Goal: Information Seeking & Learning: Learn about a topic

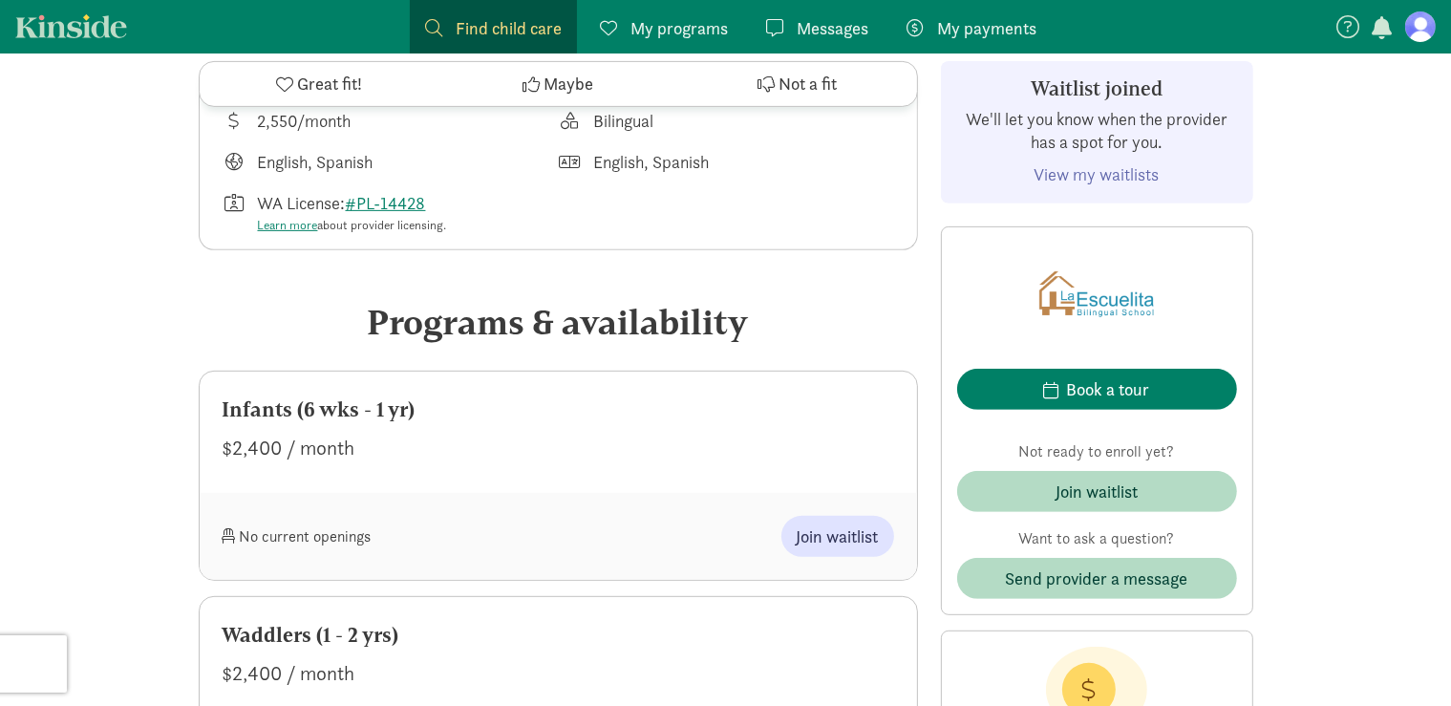
scroll to position [773, 0]
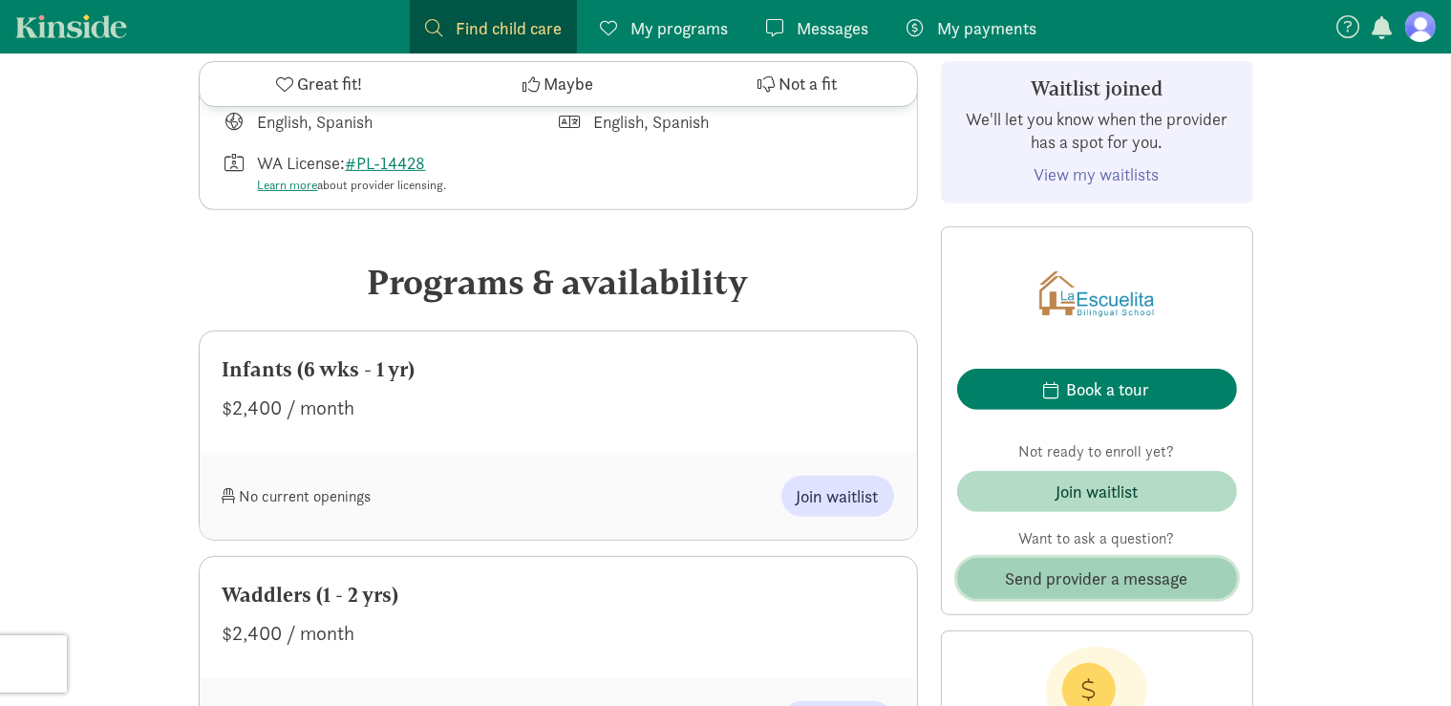
click at [1049, 587] on span "Send provider a message" at bounding box center [1097, 578] width 182 height 26
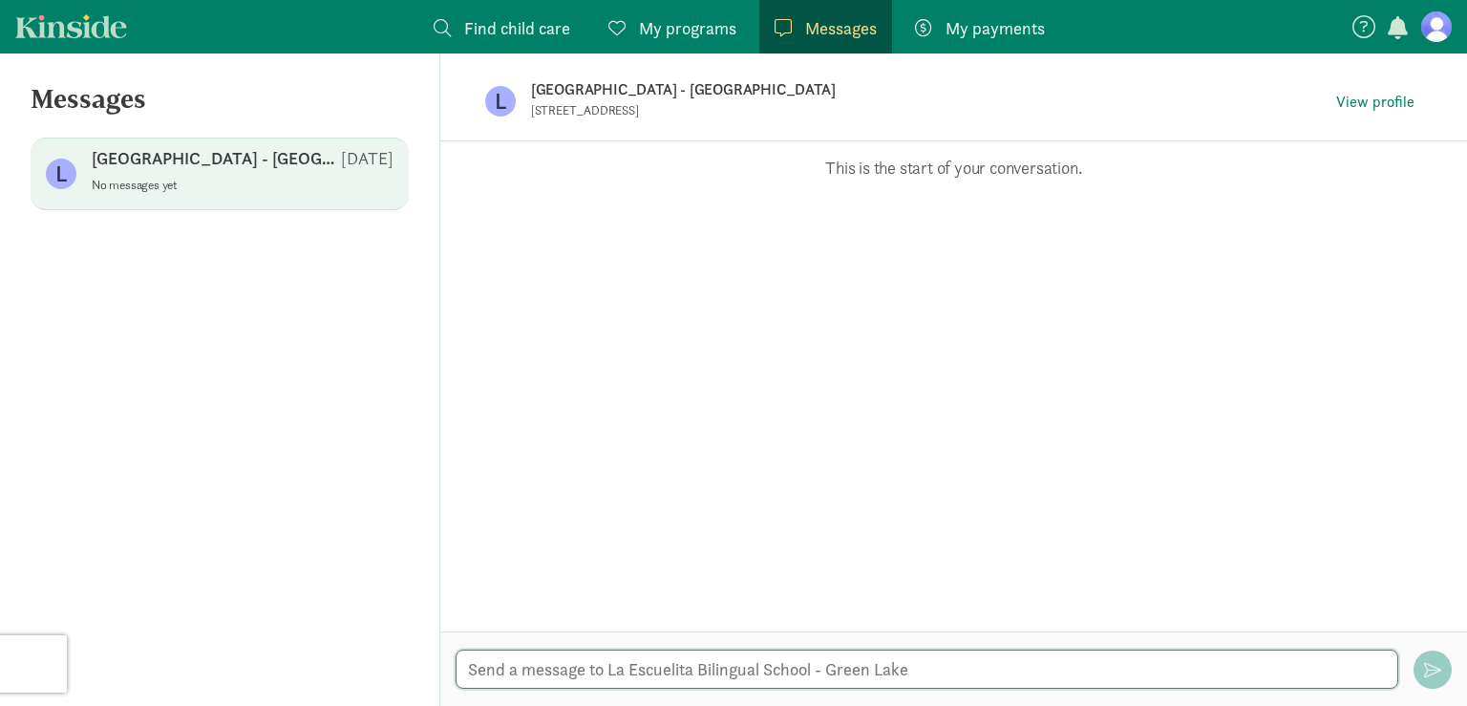
click at [800, 665] on textarea at bounding box center [927, 668] width 943 height 39
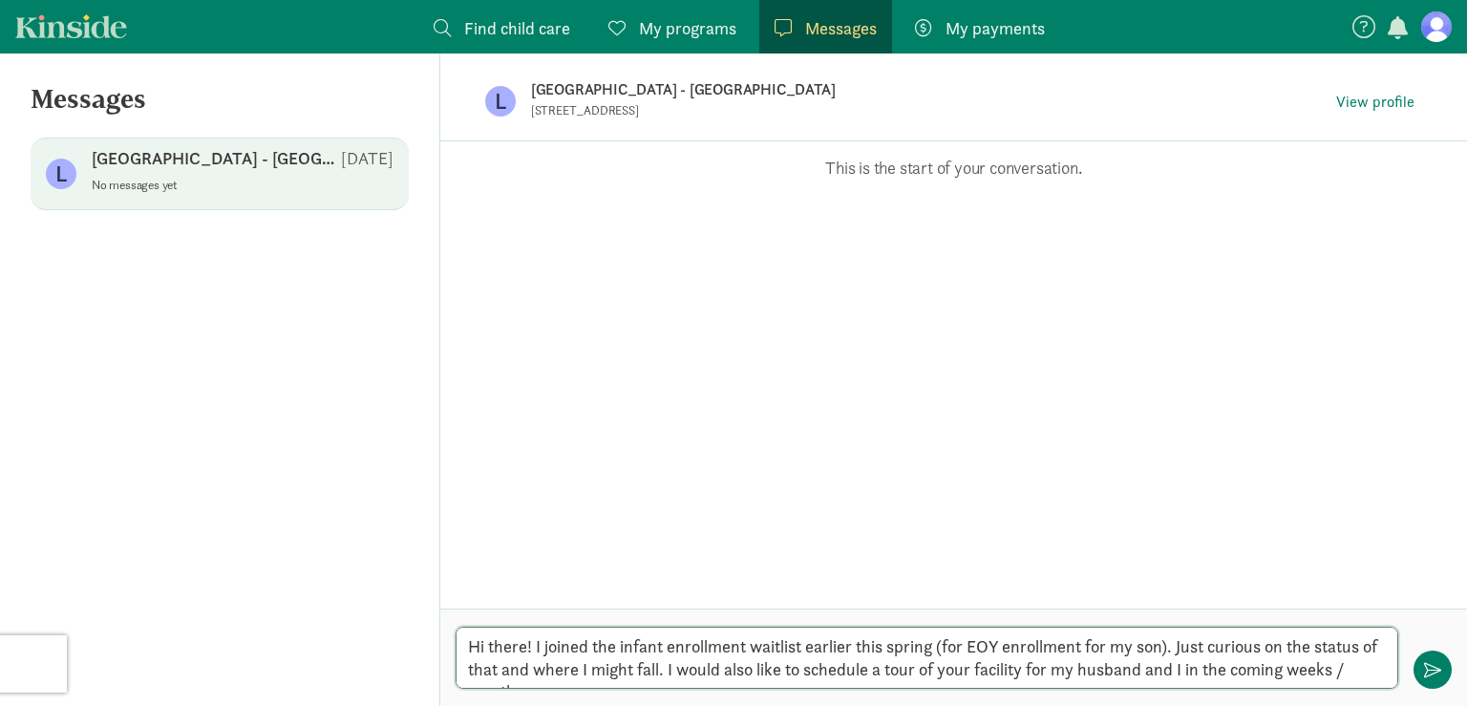
type textarea "Hi there! I joined the infant enrollment waitlist earlier this spring (for EOY …"
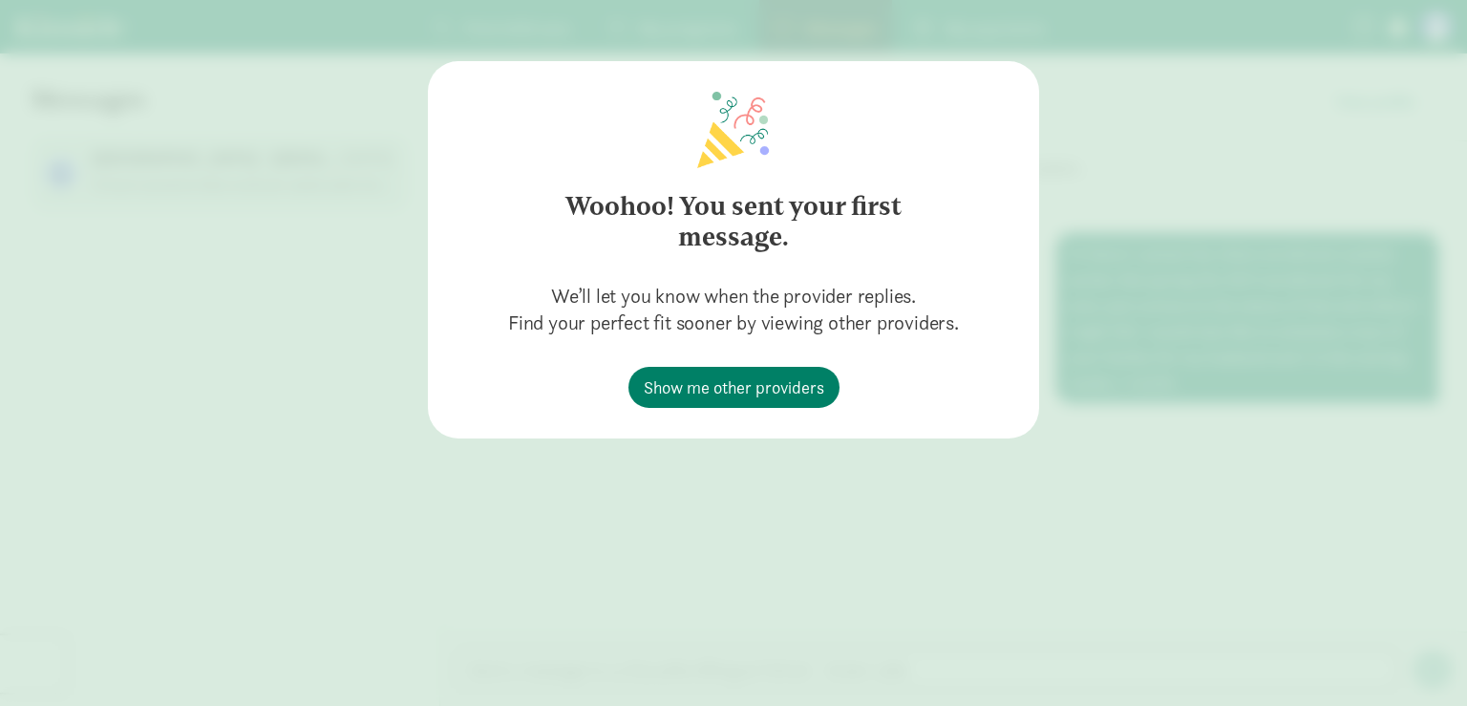
click at [1131, 166] on div "Woohoo! You sent your first message. We’ll let you know when the provider repli…" at bounding box center [733, 353] width 1467 height 706
click at [816, 373] on link "Show me other providers" at bounding box center [733, 387] width 211 height 41
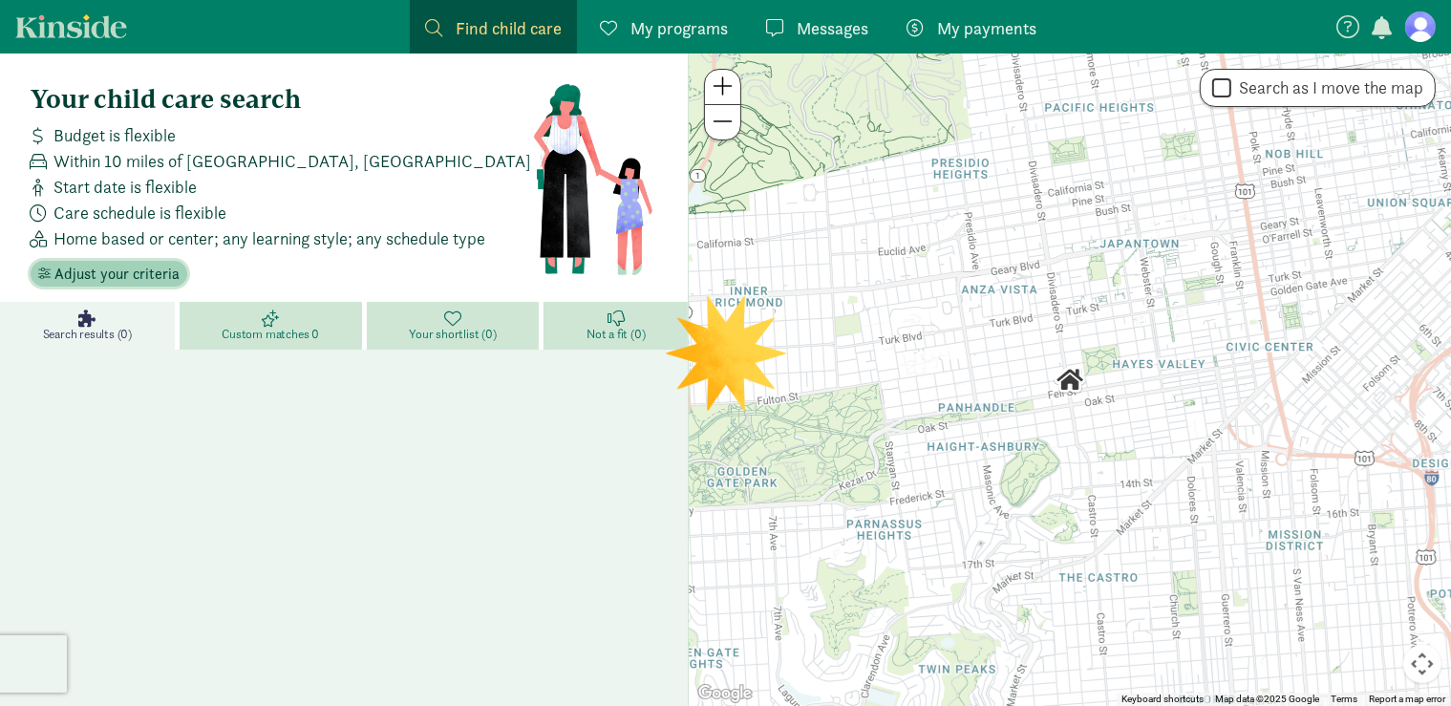
click at [101, 280] on span "Adjust your criteria" at bounding box center [116, 274] width 125 height 23
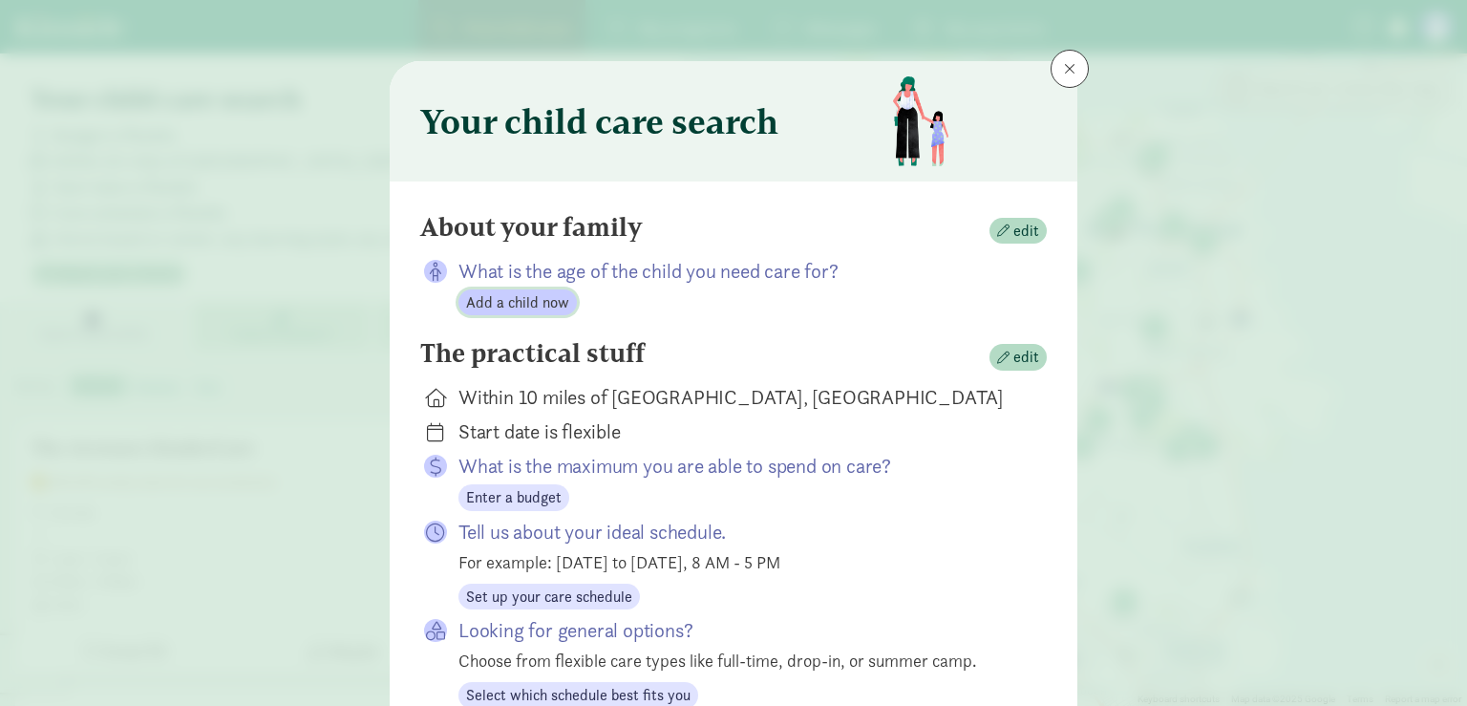
click at [514, 300] on span "Add a child now" at bounding box center [517, 302] width 103 height 23
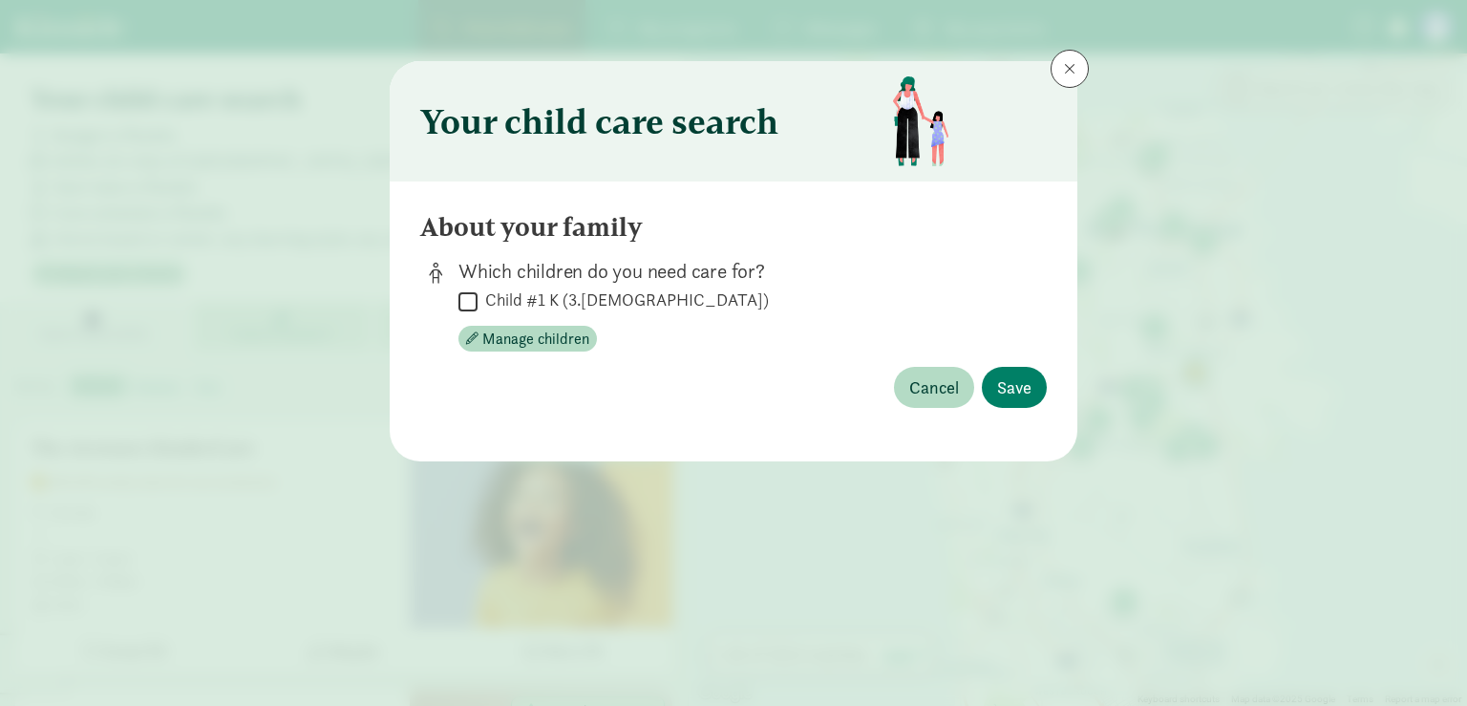
click at [511, 295] on label "Child #1 K (3.[DEMOGRAPHIC_DATA])" at bounding box center [623, 299] width 291 height 23
click at [478, 295] on input "Child #1 K (3.[DEMOGRAPHIC_DATA])" at bounding box center [467, 301] width 19 height 26
checkbox input "true"
click at [1017, 395] on span "Save" at bounding box center [1014, 387] width 34 height 26
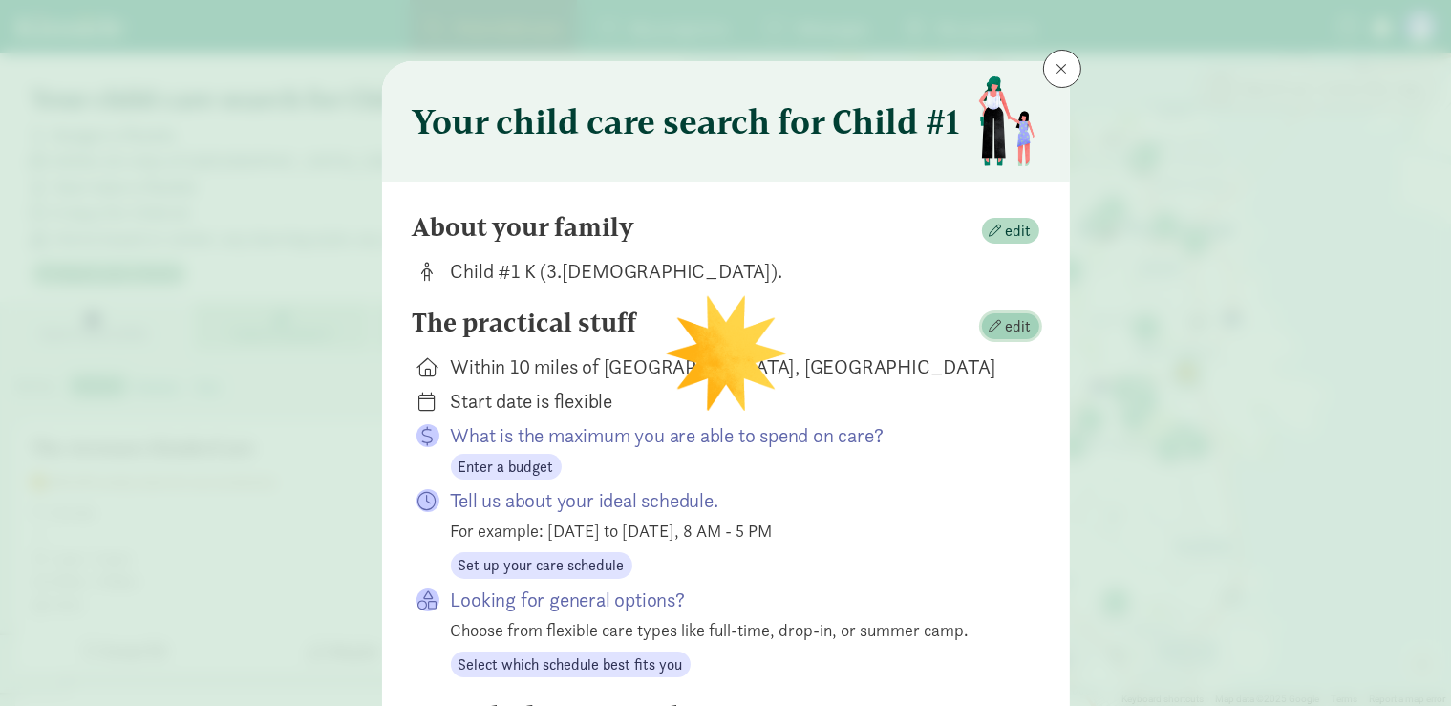
click at [1016, 319] on span "edit" at bounding box center [1019, 326] width 26 height 23
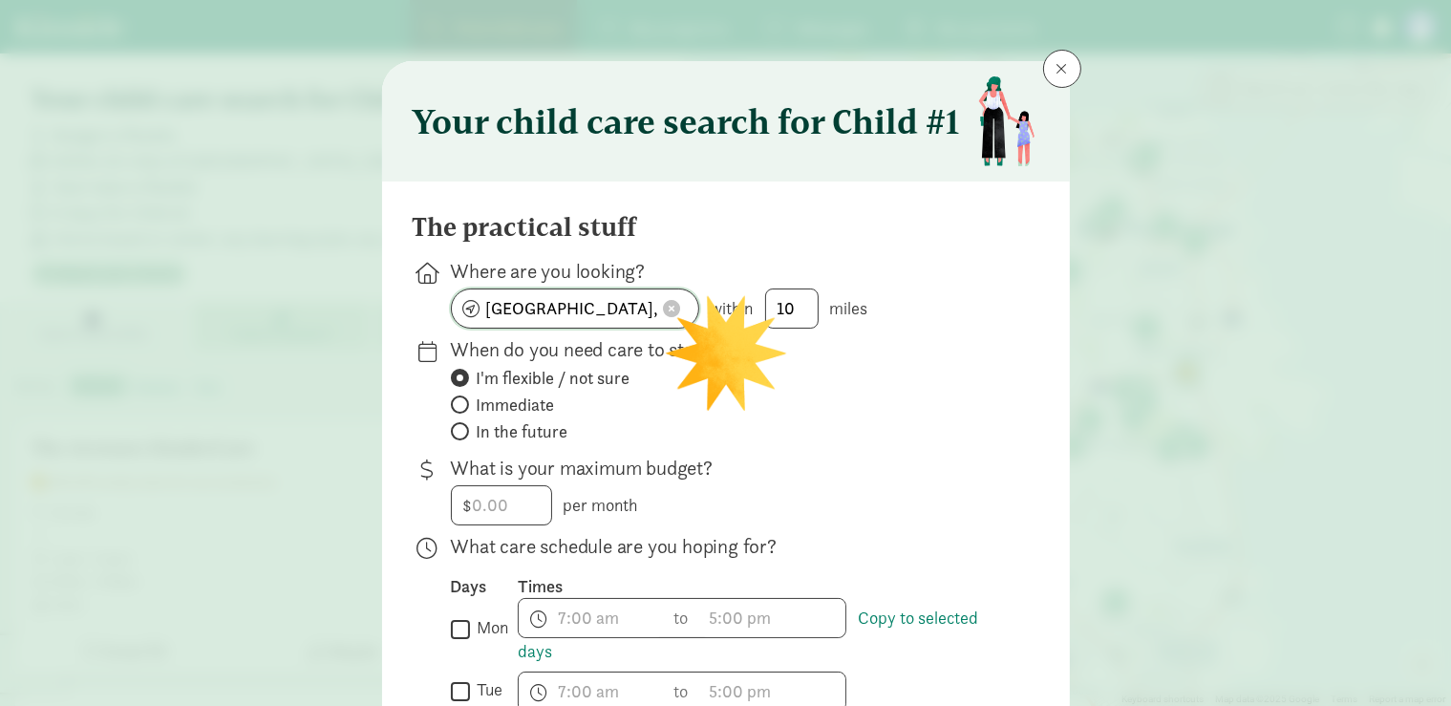
click at [600, 309] on input "San Francisco, CA" at bounding box center [575, 308] width 246 height 38
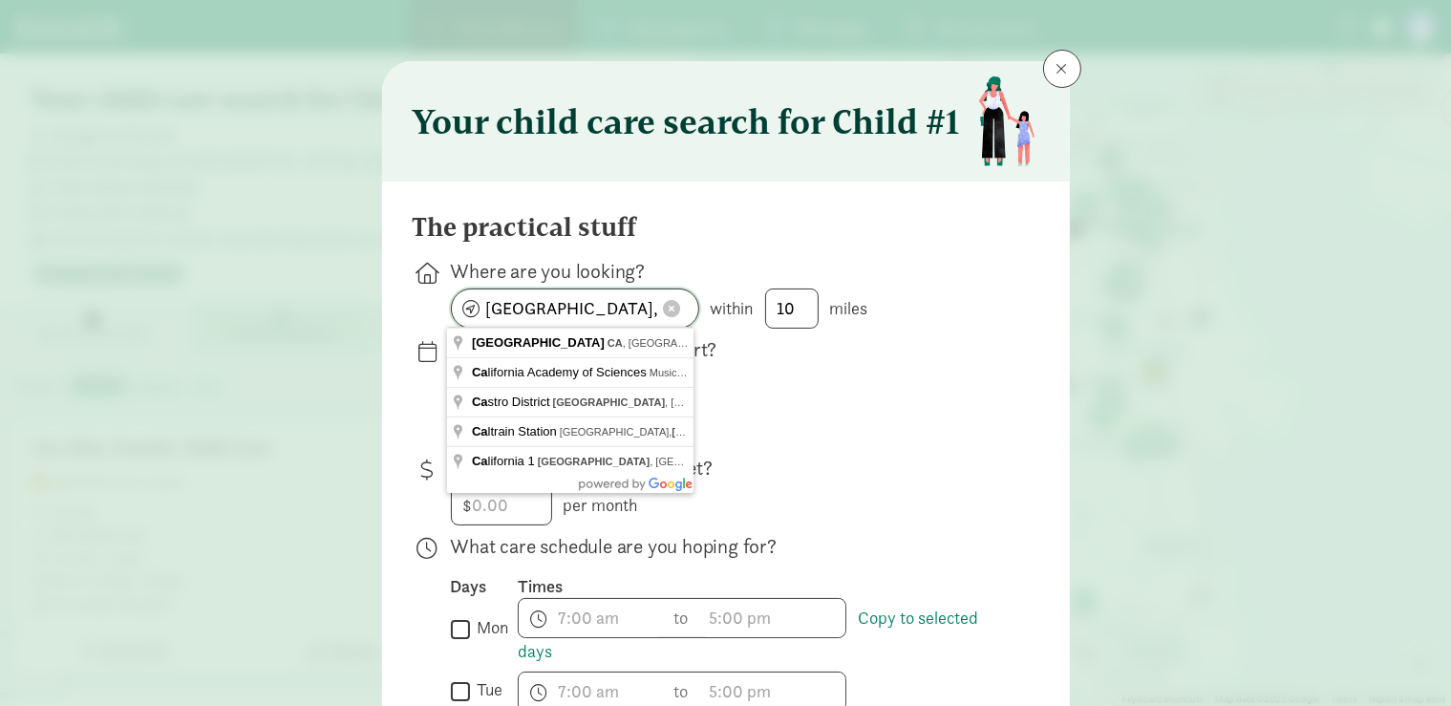
click at [464, 309] on input "San Francisco, CA" at bounding box center [575, 308] width 246 height 38
click at [554, 308] on input "San Francisco, CA" at bounding box center [575, 308] width 246 height 38
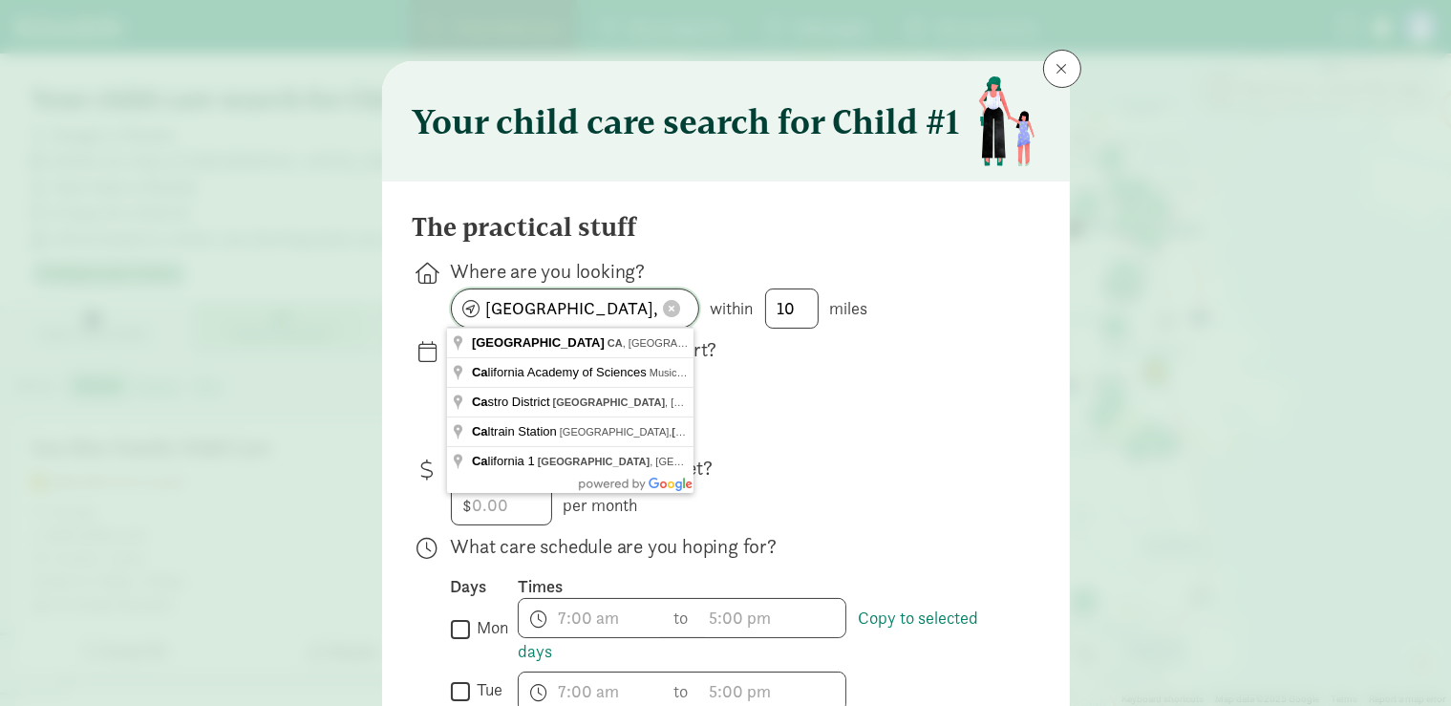
click at [554, 308] on input "San Francisco, CA" at bounding box center [575, 308] width 246 height 38
type input "Seattle, WA 98105, USA"
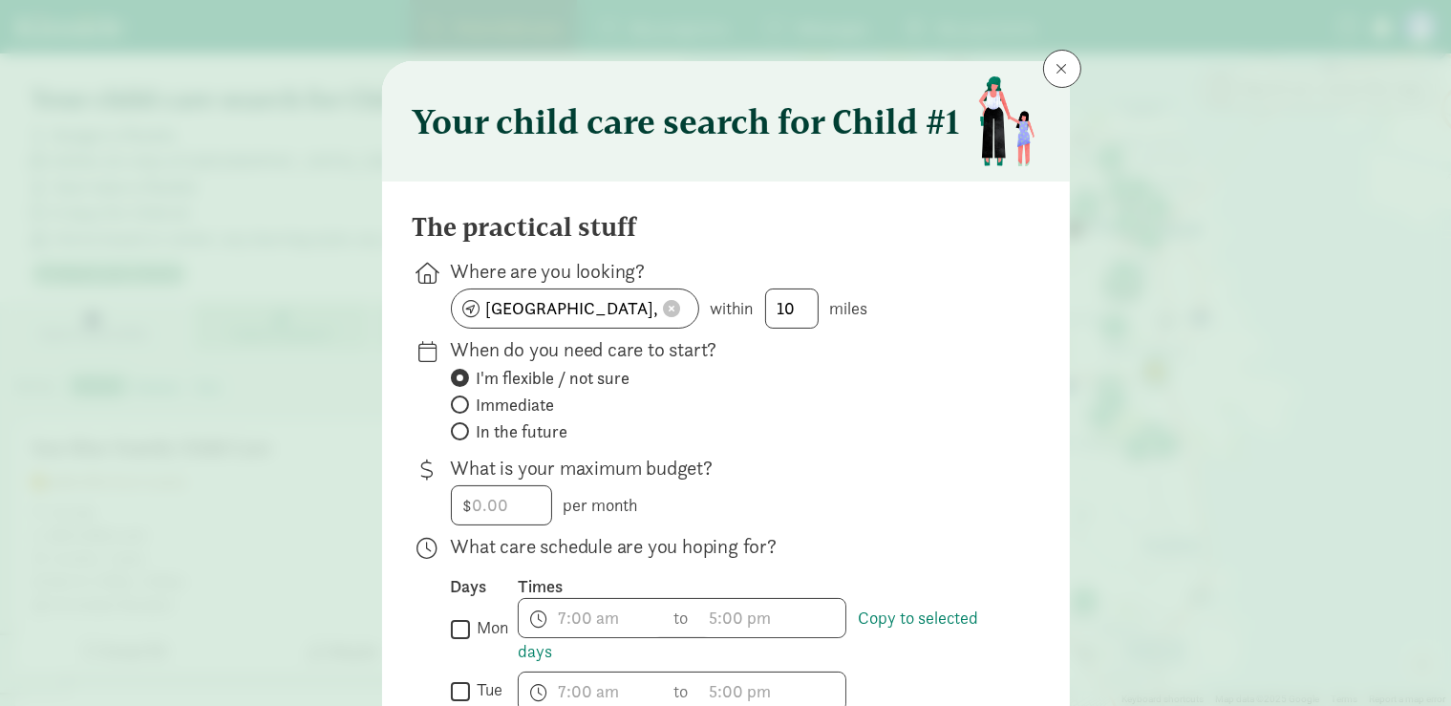
click at [516, 429] on span "In the future" at bounding box center [523, 431] width 92 height 23
click at [463, 429] on input "In the future" at bounding box center [457, 431] width 12 height 12
radio input "true"
radio input "false"
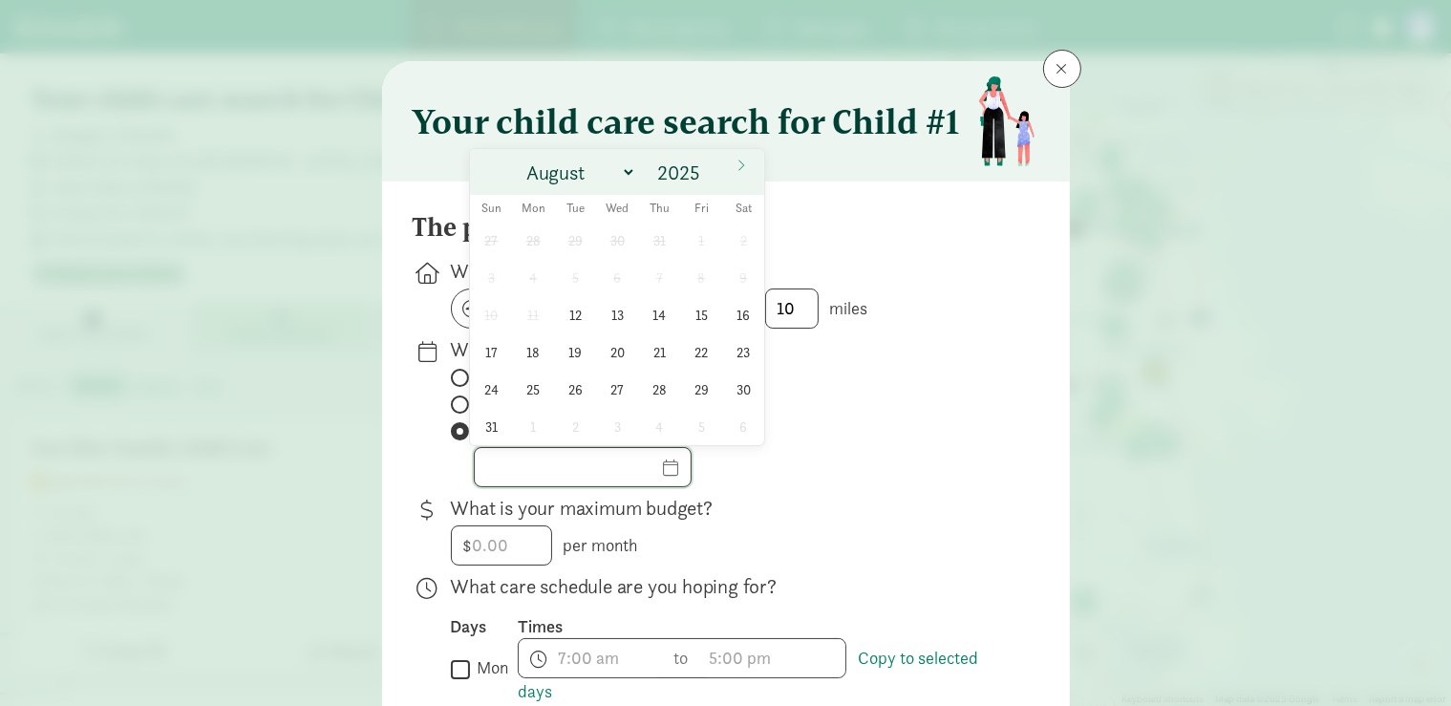
click at [674, 469] on input "text" at bounding box center [583, 467] width 216 height 38
click at [519, 157] on select "August September October November December" at bounding box center [577, 173] width 117 height 32
select select "11"
click option "December" at bounding box center [0, 0] width 0 height 0
click at [530, 245] on span "1" at bounding box center [533, 240] width 37 height 37
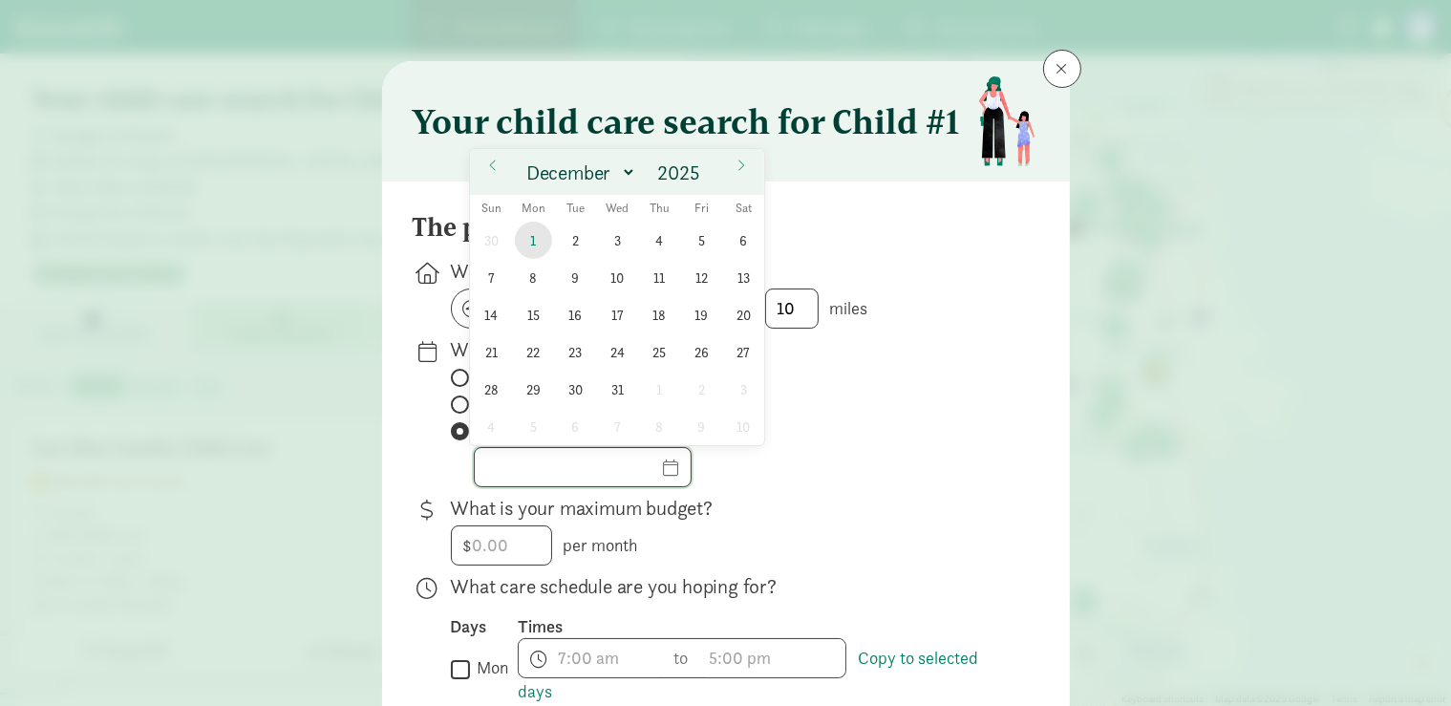
type input "12/01/2025"
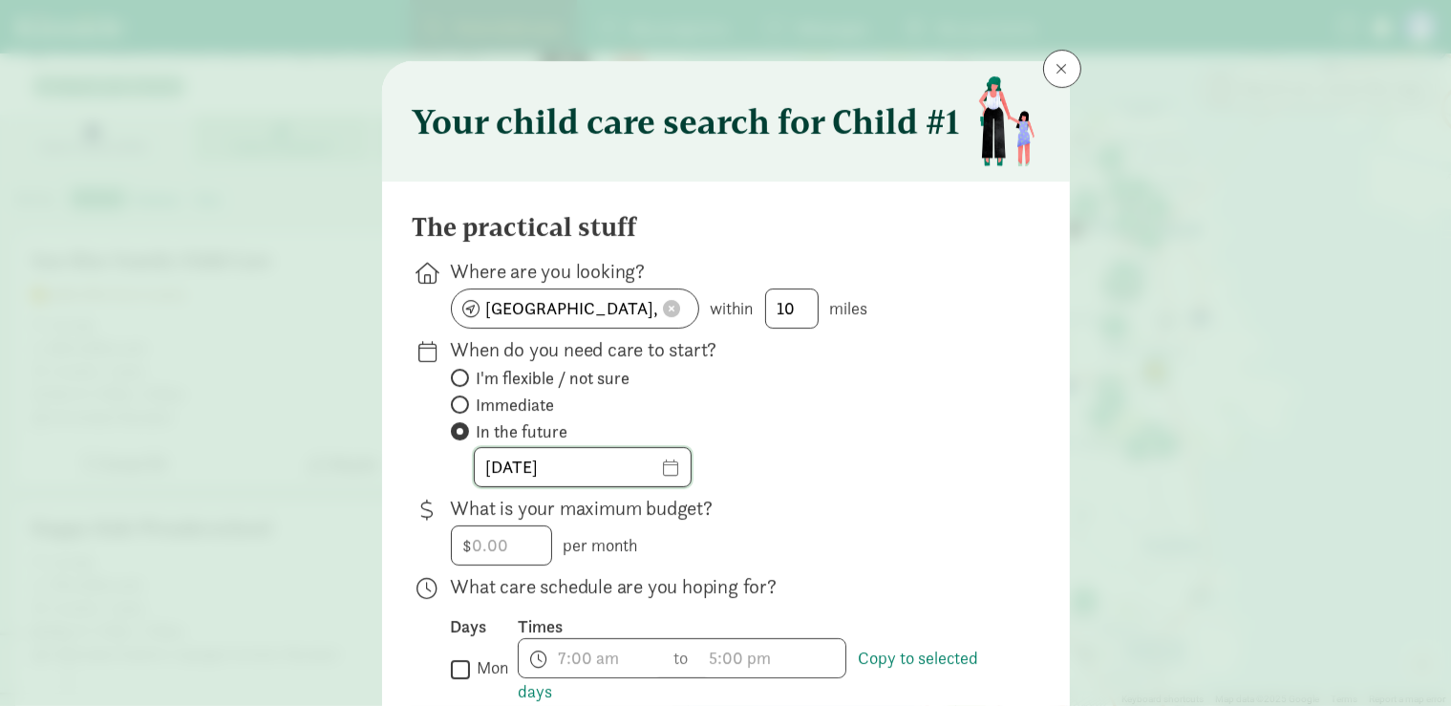
scroll to position [202, 0]
click at [495, 544] on input "number" at bounding box center [501, 545] width 99 height 38
drag, startPoint x: 504, startPoint y: 544, endPoint x: 453, endPoint y: 536, distance: 52.3
click at [453, 536] on input "number" at bounding box center [501, 545] width 99 height 38
type input "4000"
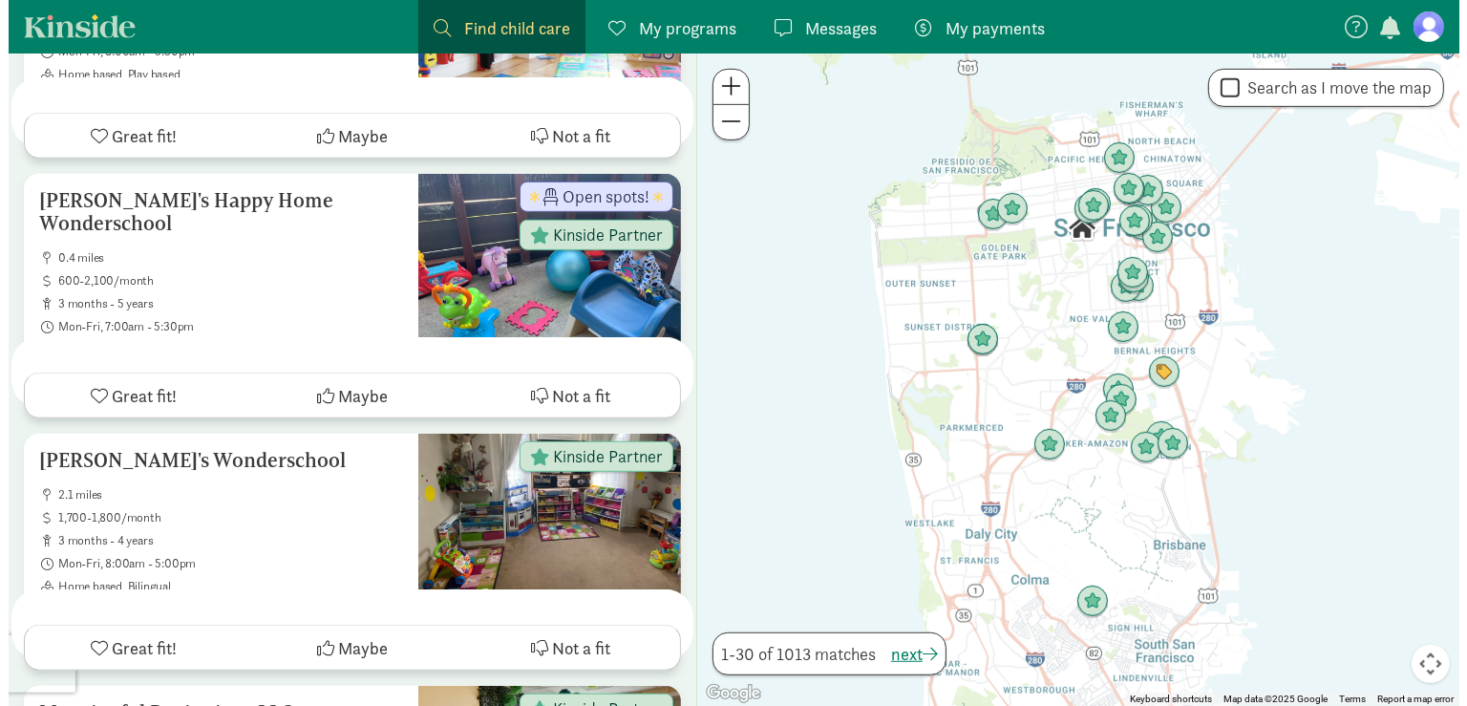
scroll to position [0, 0]
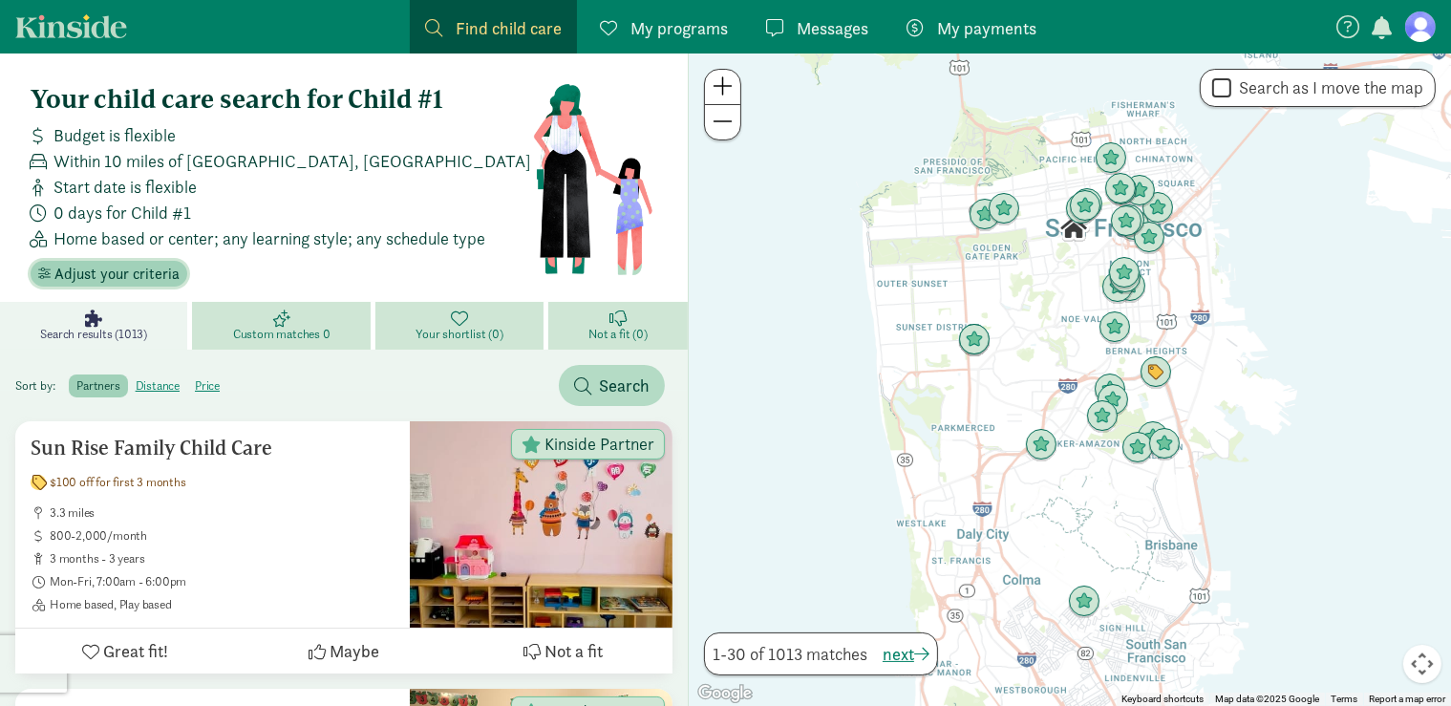
click at [143, 278] on span "Adjust your criteria" at bounding box center [116, 274] width 125 height 23
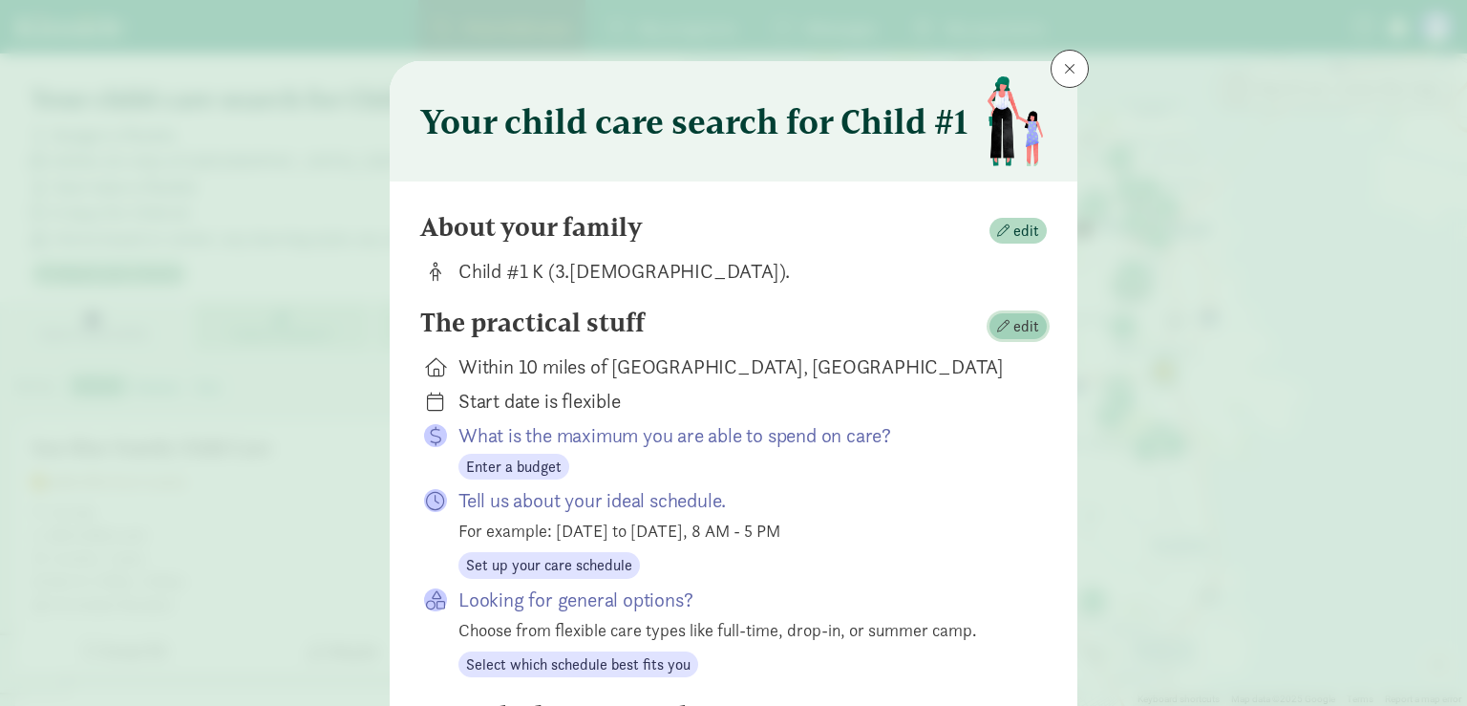
click at [1025, 333] on span "edit" at bounding box center [1026, 326] width 26 height 23
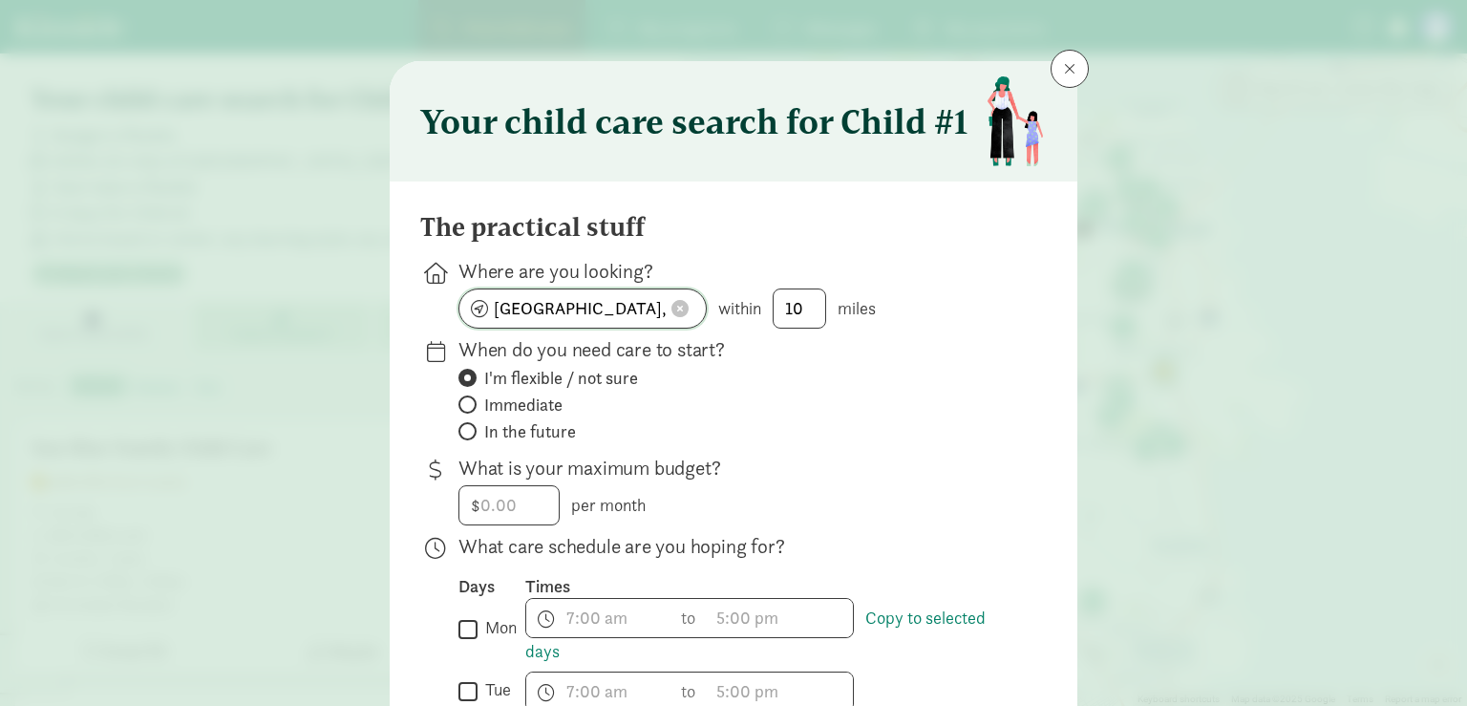
click at [522, 307] on input "San Francisco, CA" at bounding box center [582, 308] width 246 height 38
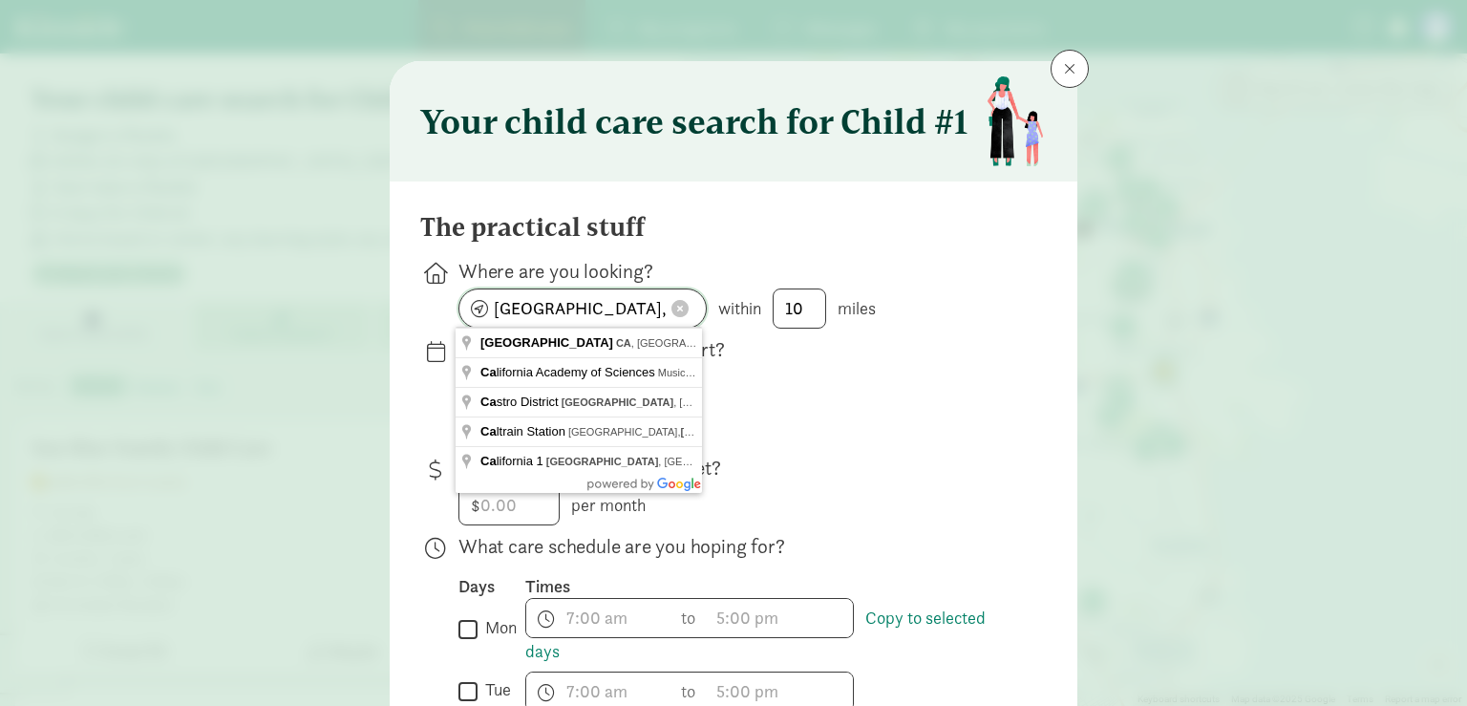
click at [522, 307] on input "San Francisco, CA" at bounding box center [582, 308] width 246 height 38
drag, startPoint x: 628, startPoint y: 306, endPoint x: 350, endPoint y: 297, distance: 279.0
click at [459, 297] on input "San Francisco, CA" at bounding box center [582, 308] width 246 height 38
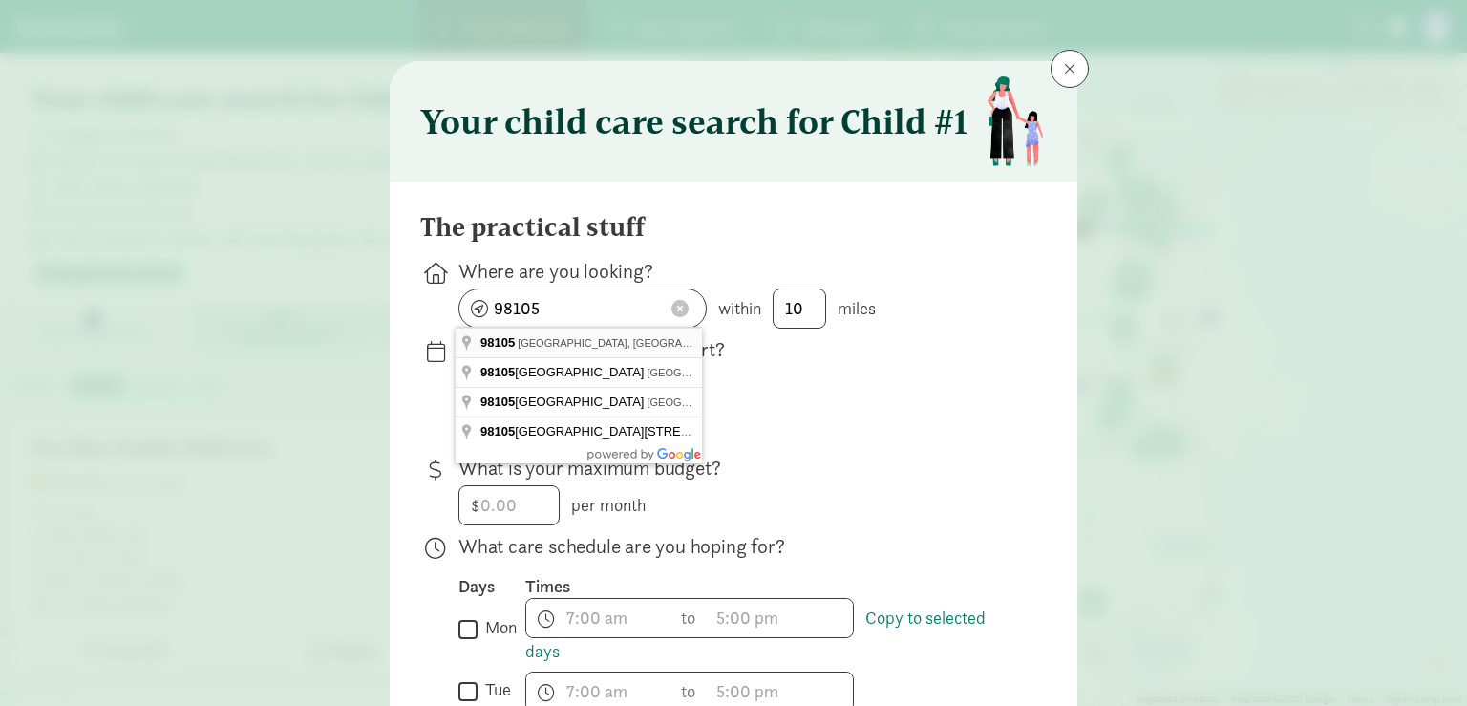
type input "Seattle, WA 98105, USA"
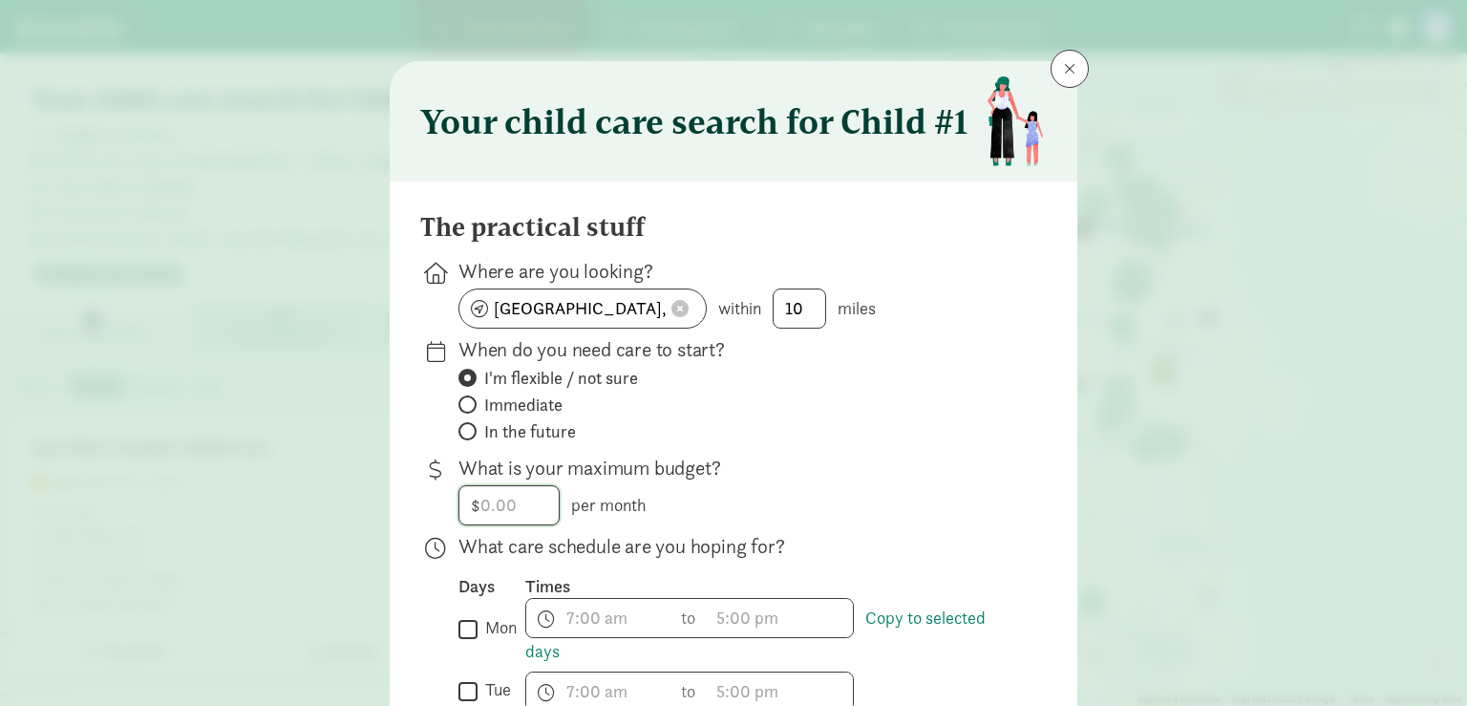
click at [511, 511] on input "number" at bounding box center [508, 505] width 99 height 38
type input "4000"
click at [464, 432] on input "In the future" at bounding box center [464, 431] width 12 height 12
radio input "true"
radio input "false"
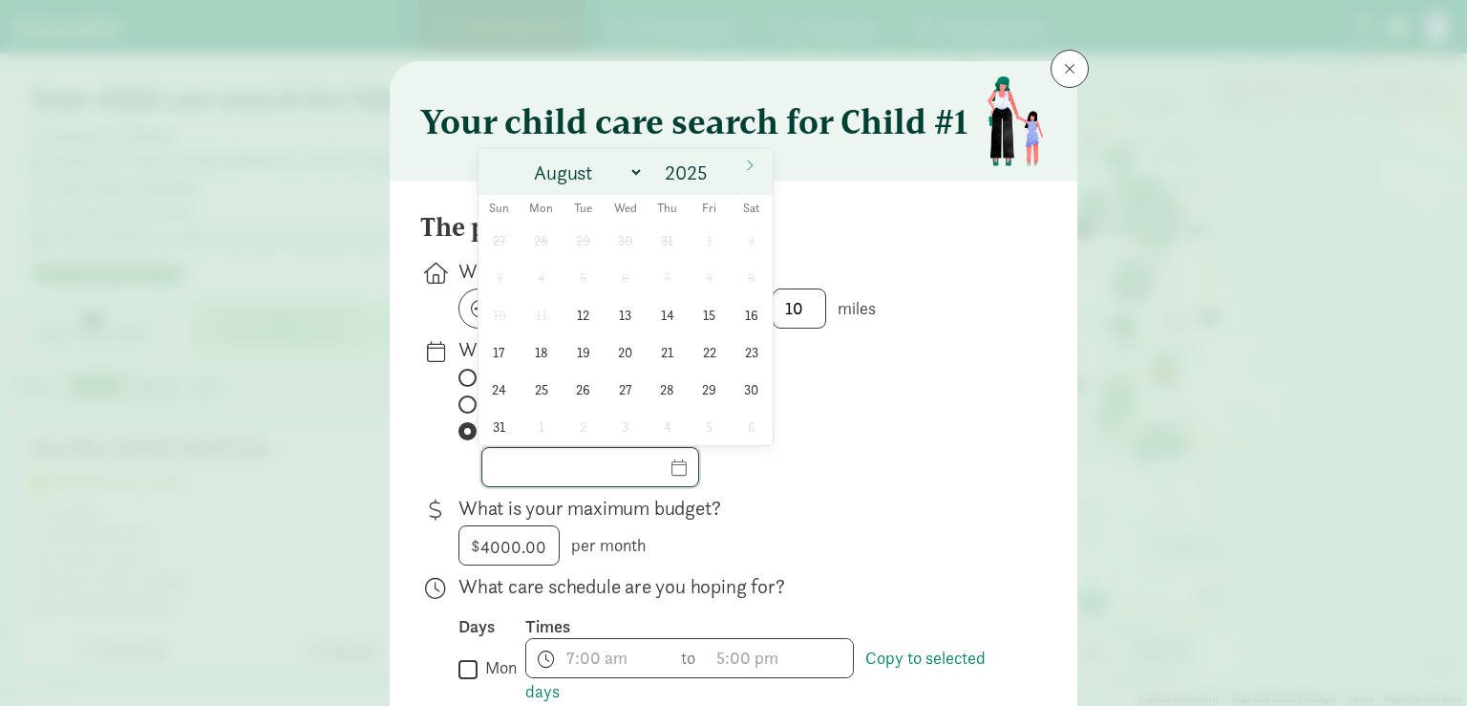
click at [683, 464] on input "text" at bounding box center [590, 467] width 216 height 38
click at [526, 157] on select "August September October November December" at bounding box center [584, 173] width 117 height 32
select select "11"
click option "December" at bounding box center [0, 0] width 0 height 0
click at [538, 240] on span "1" at bounding box center [540, 240] width 37 height 37
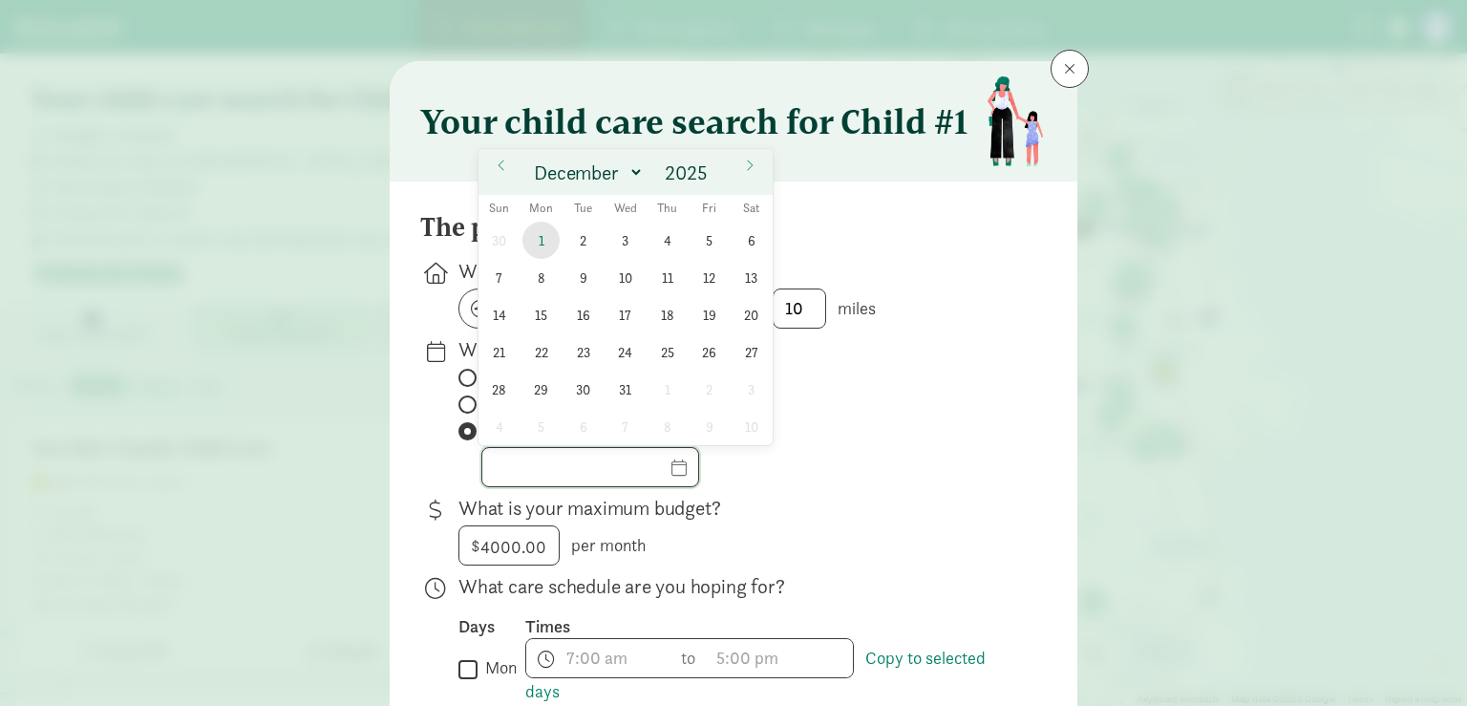
type input "12/01/2025"
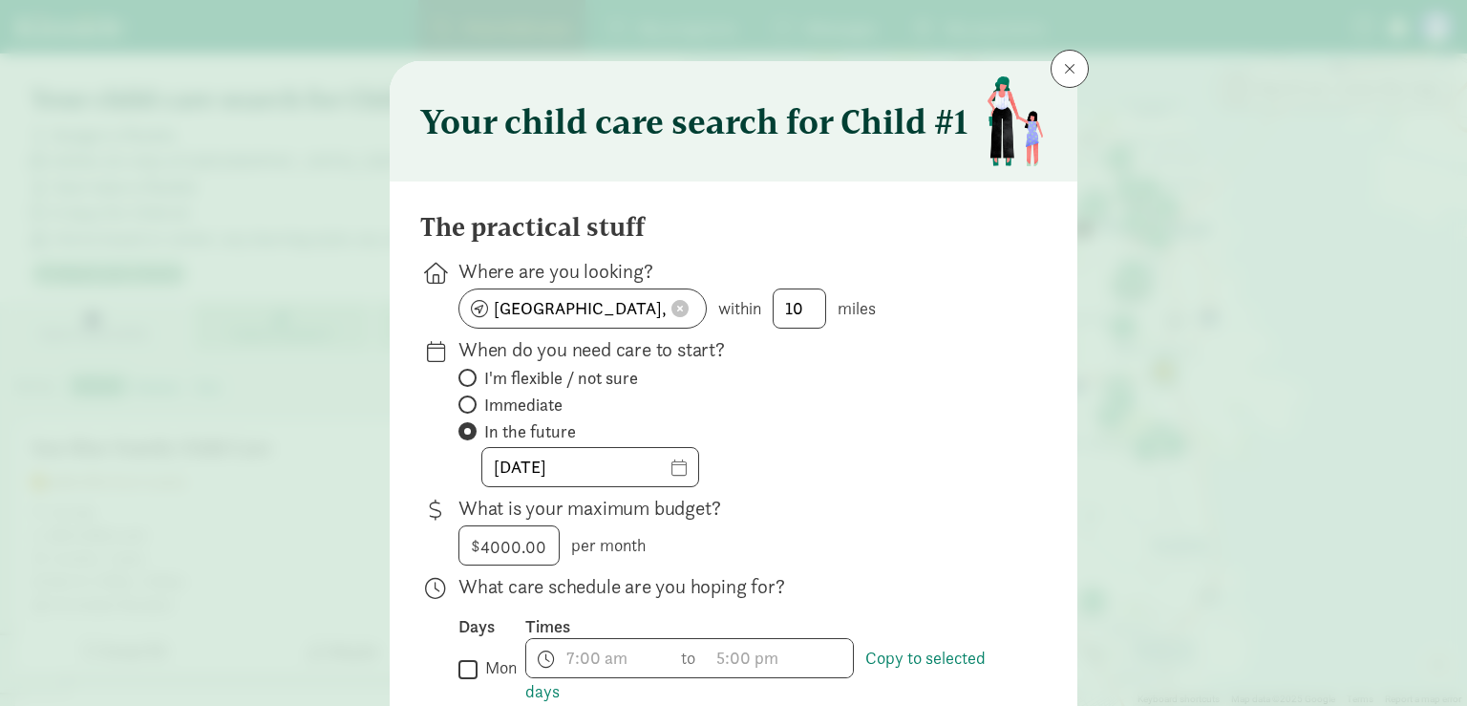
click at [470, 665] on input "mon" at bounding box center [467, 669] width 19 height 26
checkbox input "true"
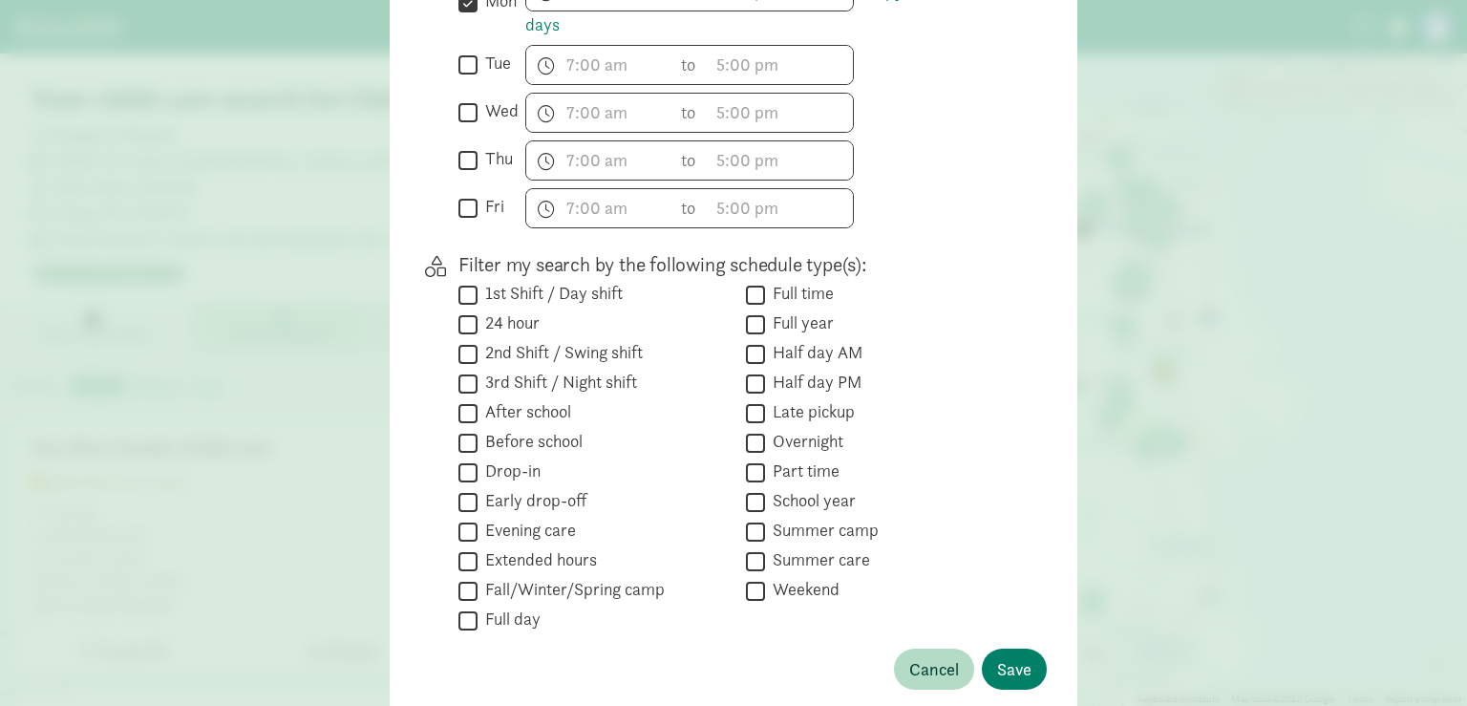
scroll to position [665, 0]
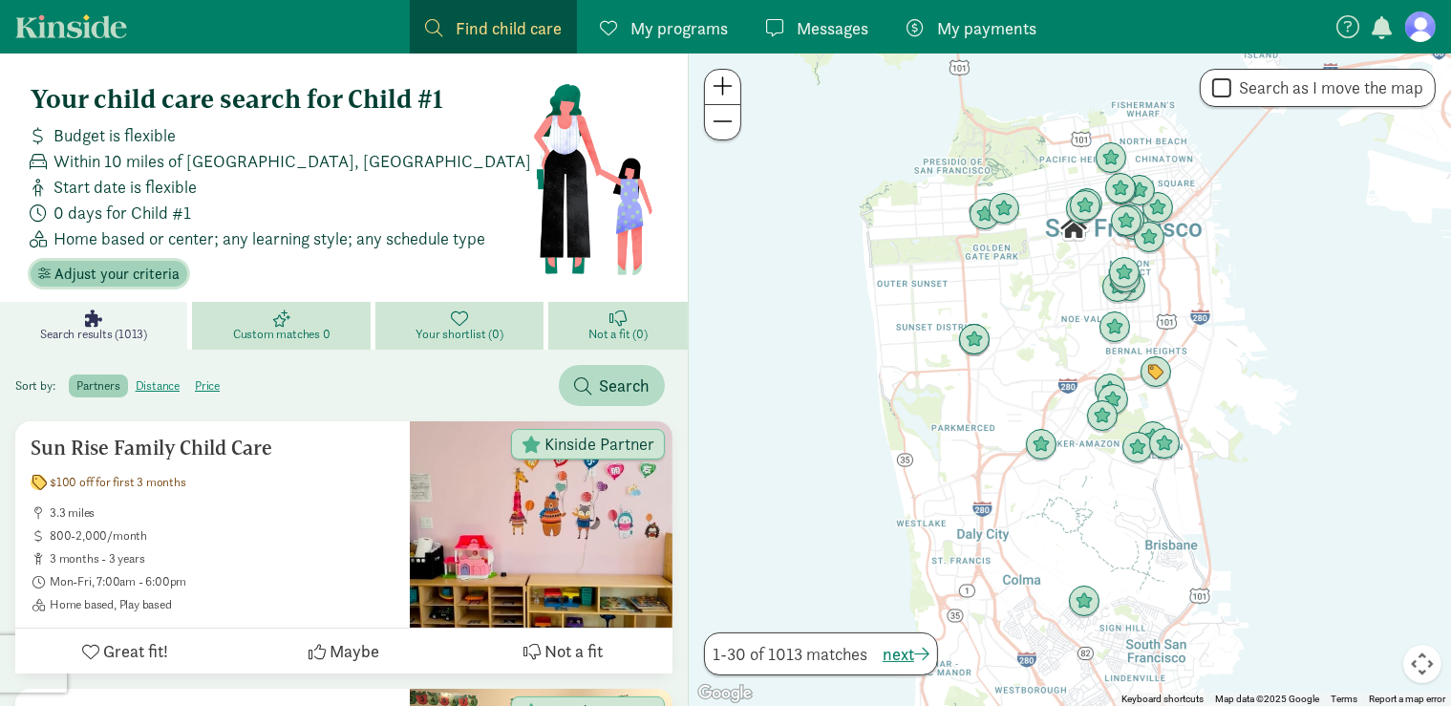
click at [161, 277] on span "Adjust your criteria" at bounding box center [116, 274] width 125 height 23
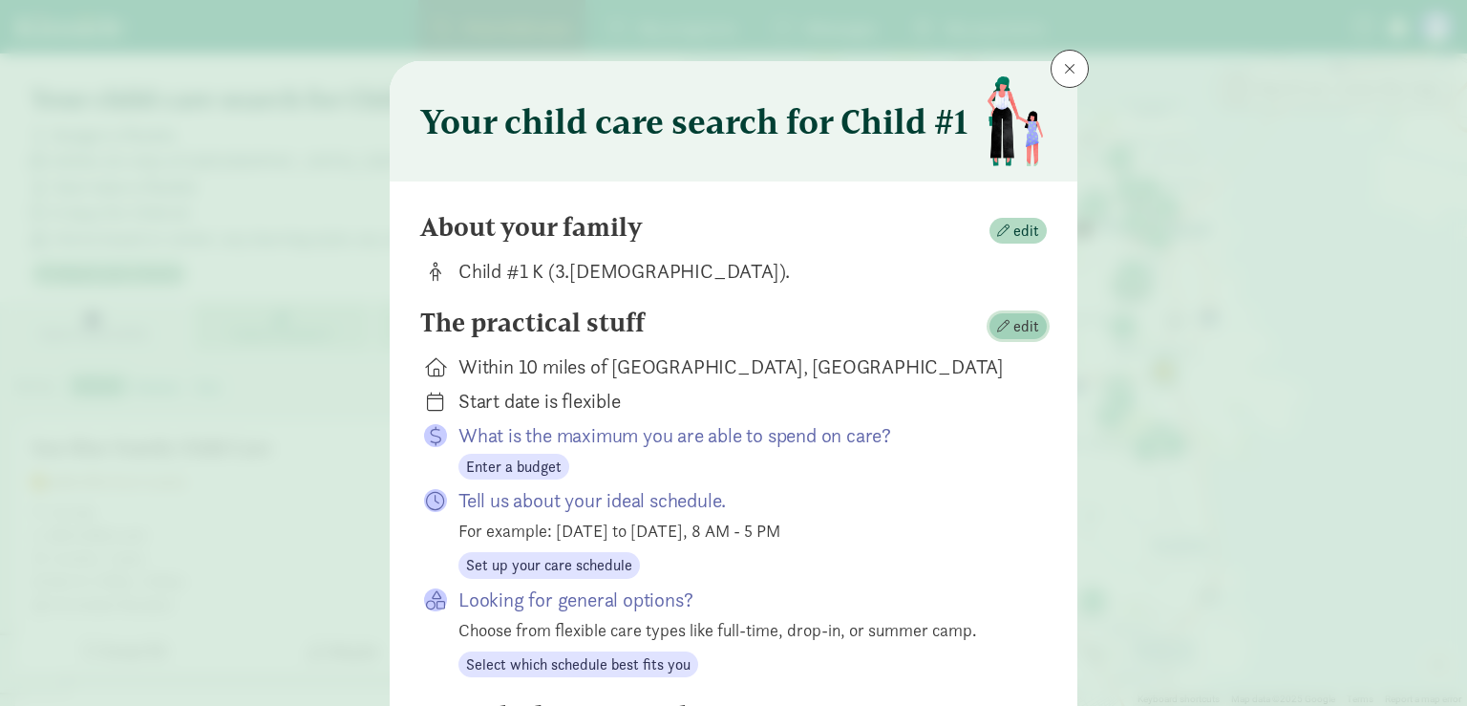
click at [1013, 323] on span "edit" at bounding box center [1026, 326] width 26 height 23
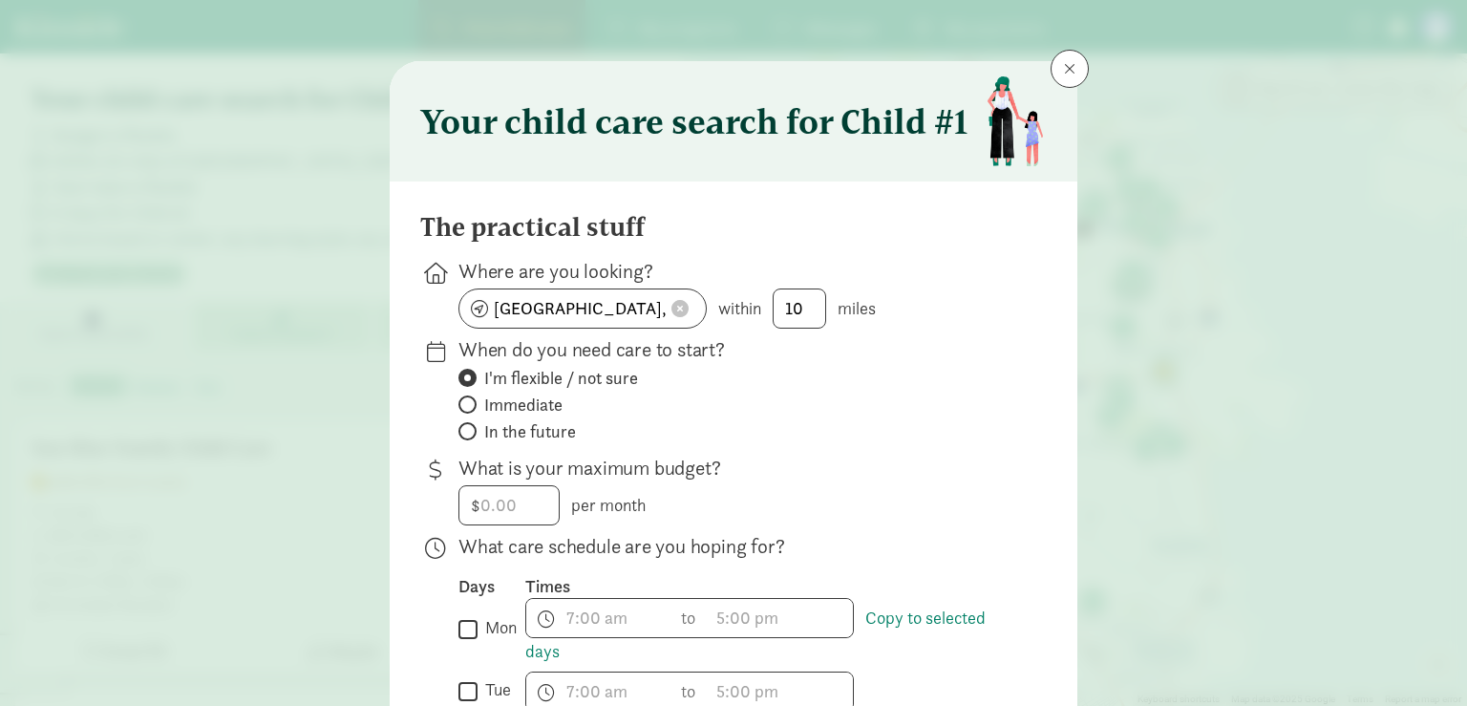
click at [500, 430] on span "In the future" at bounding box center [530, 431] width 92 height 23
click at [471, 430] on input "In the future" at bounding box center [464, 431] width 12 height 12
radio input "true"
radio input "false"
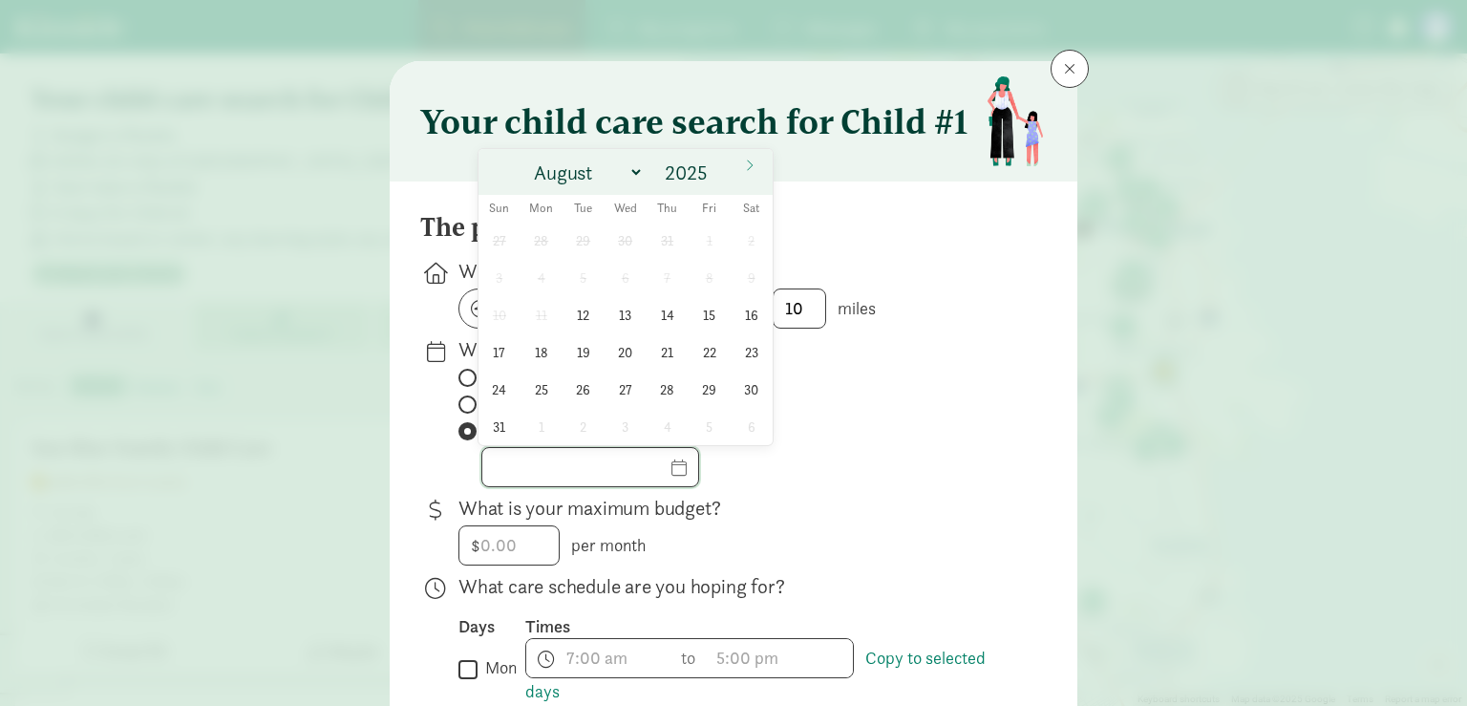
click at [693, 460] on input "text" at bounding box center [590, 467] width 216 height 38
select select "11"
click option "December" at bounding box center [0, 0] width 0 height 0
click at [544, 245] on span "1" at bounding box center [540, 240] width 37 height 37
type input "12/01/2025"
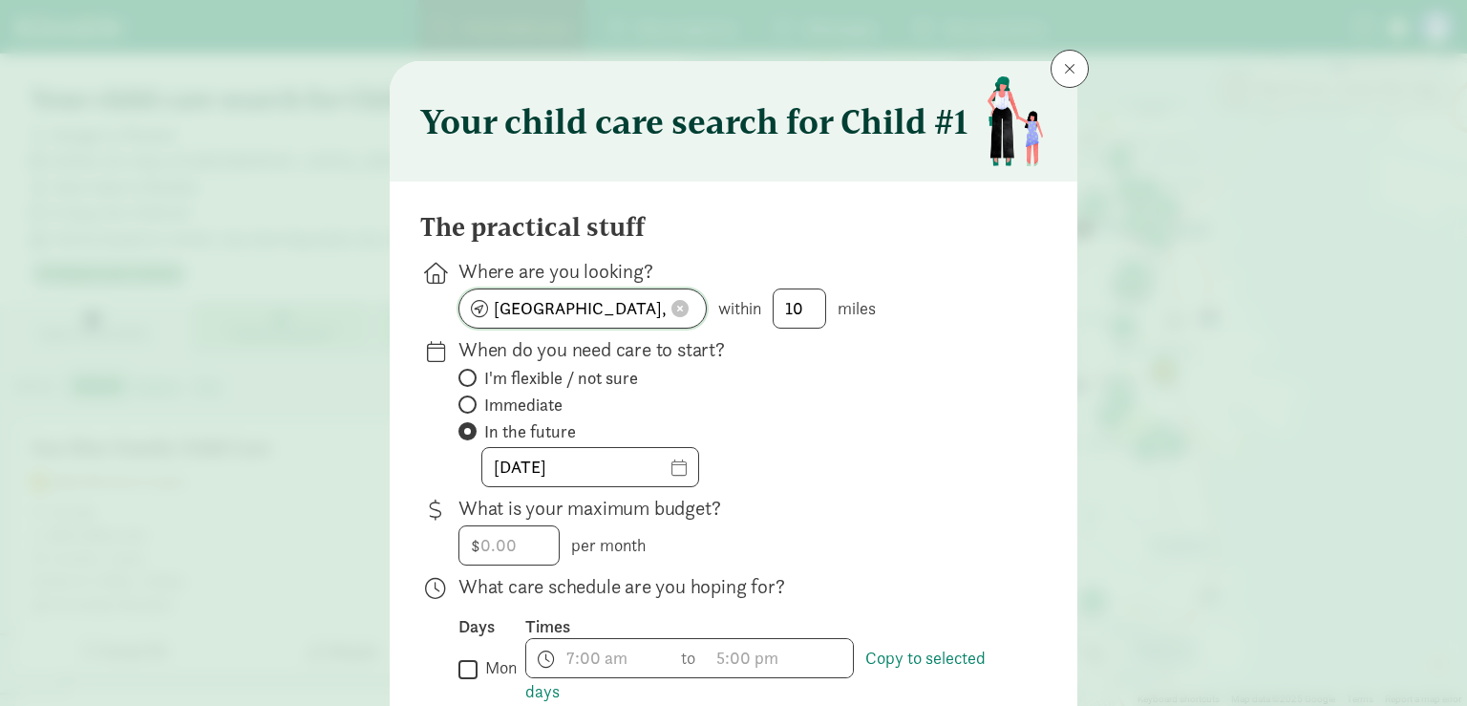
click at [479, 300] on input "San Francisco, CA" at bounding box center [582, 308] width 246 height 38
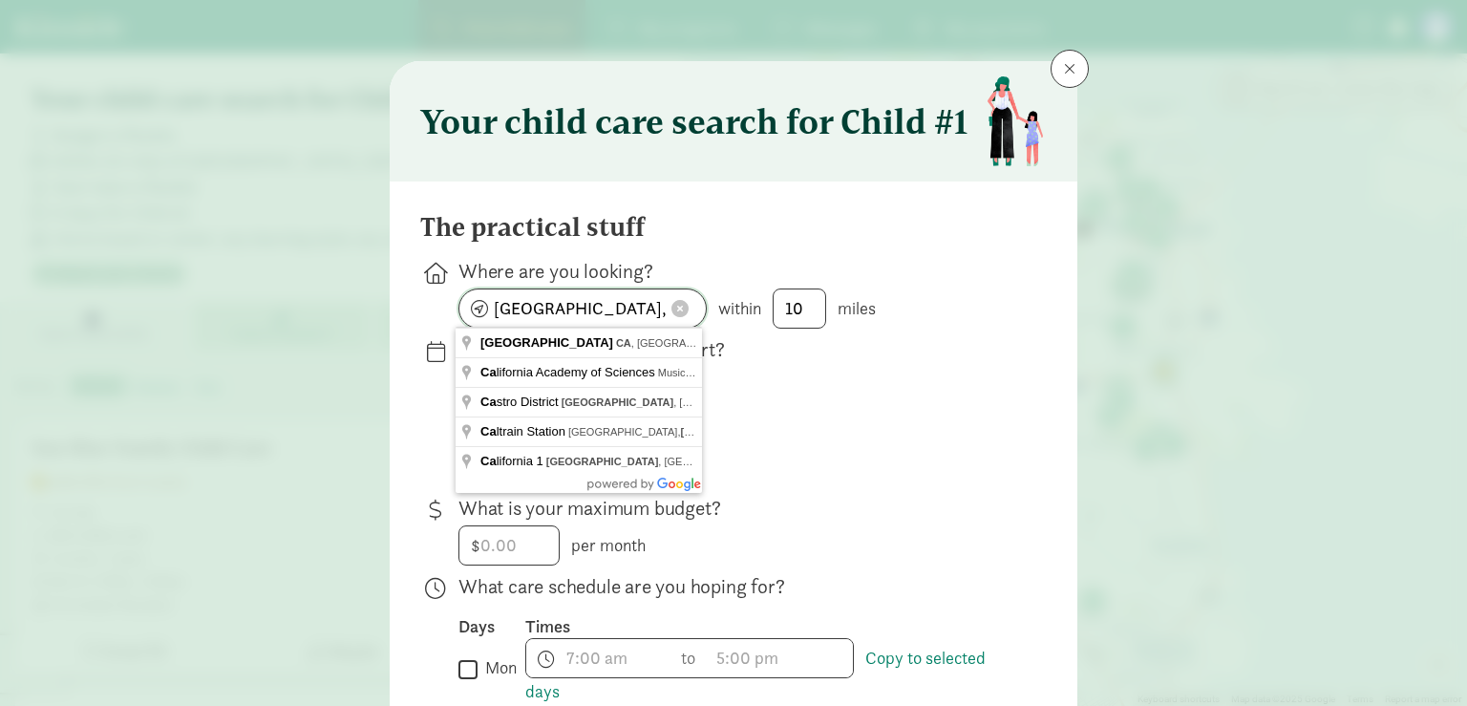
click at [583, 303] on input "San Francisco, CA" at bounding box center [582, 308] width 246 height 38
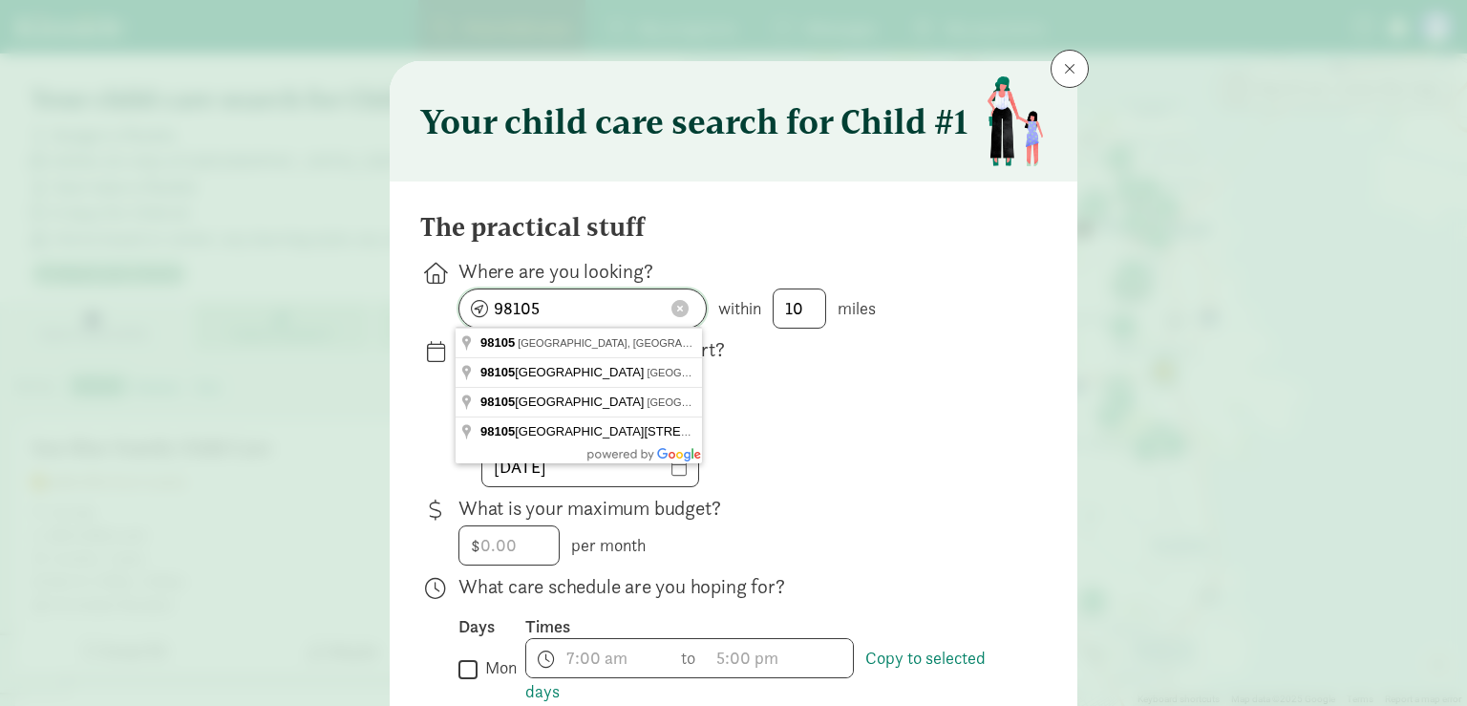
type input "98105"
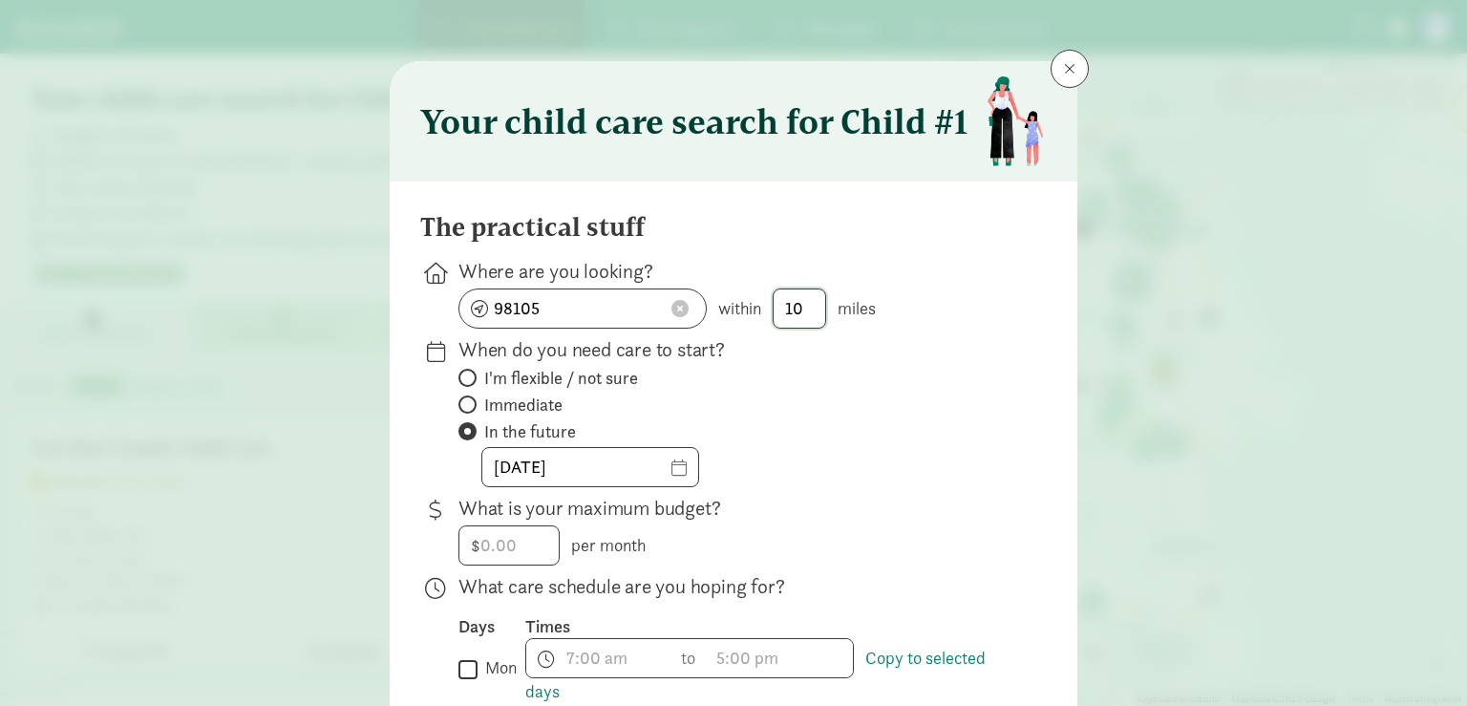
click at [810, 311] on input "10" at bounding box center [800, 308] width 52 height 38
type input "1"
type input "5"
click at [509, 550] on input "number" at bounding box center [508, 545] width 99 height 38
type input "5"
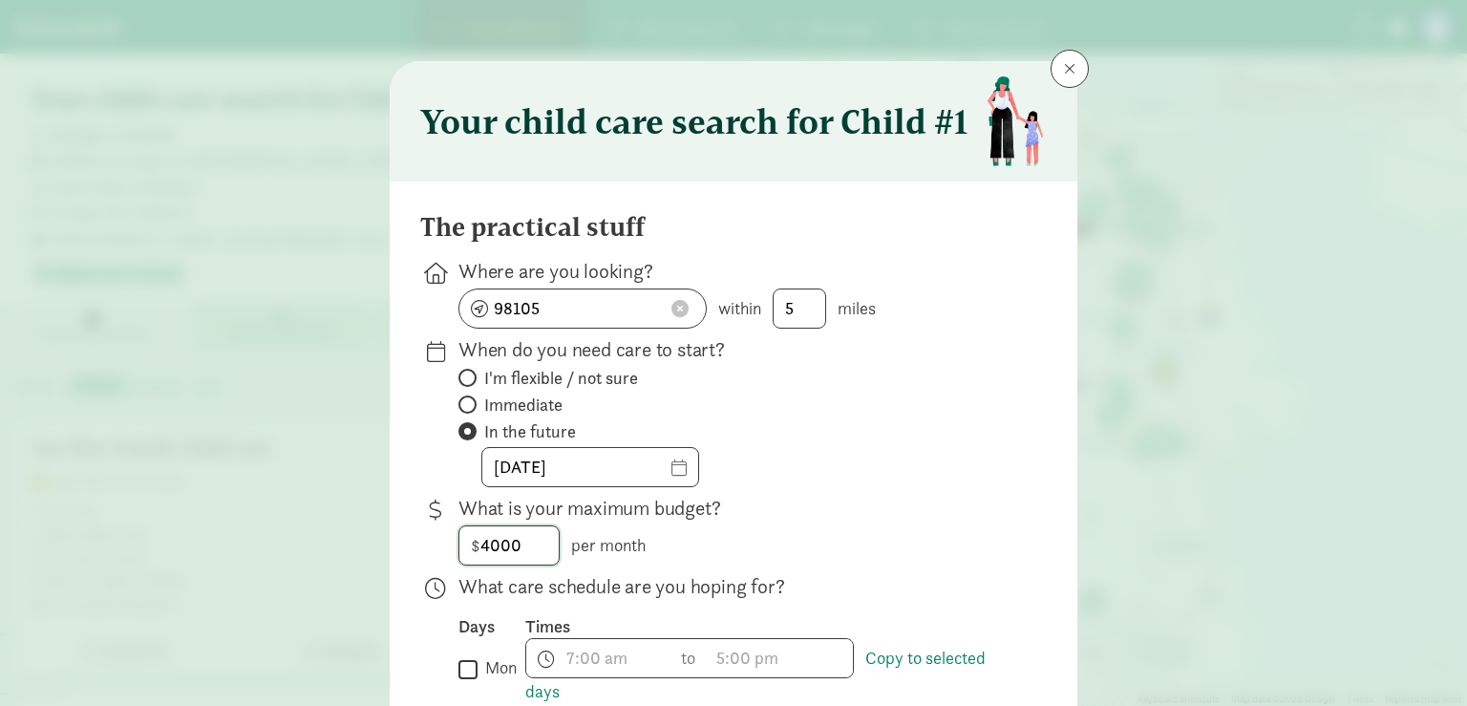
type input "4000"
click at [460, 664] on input "mon" at bounding box center [467, 669] width 19 height 26
checkbox input "true"
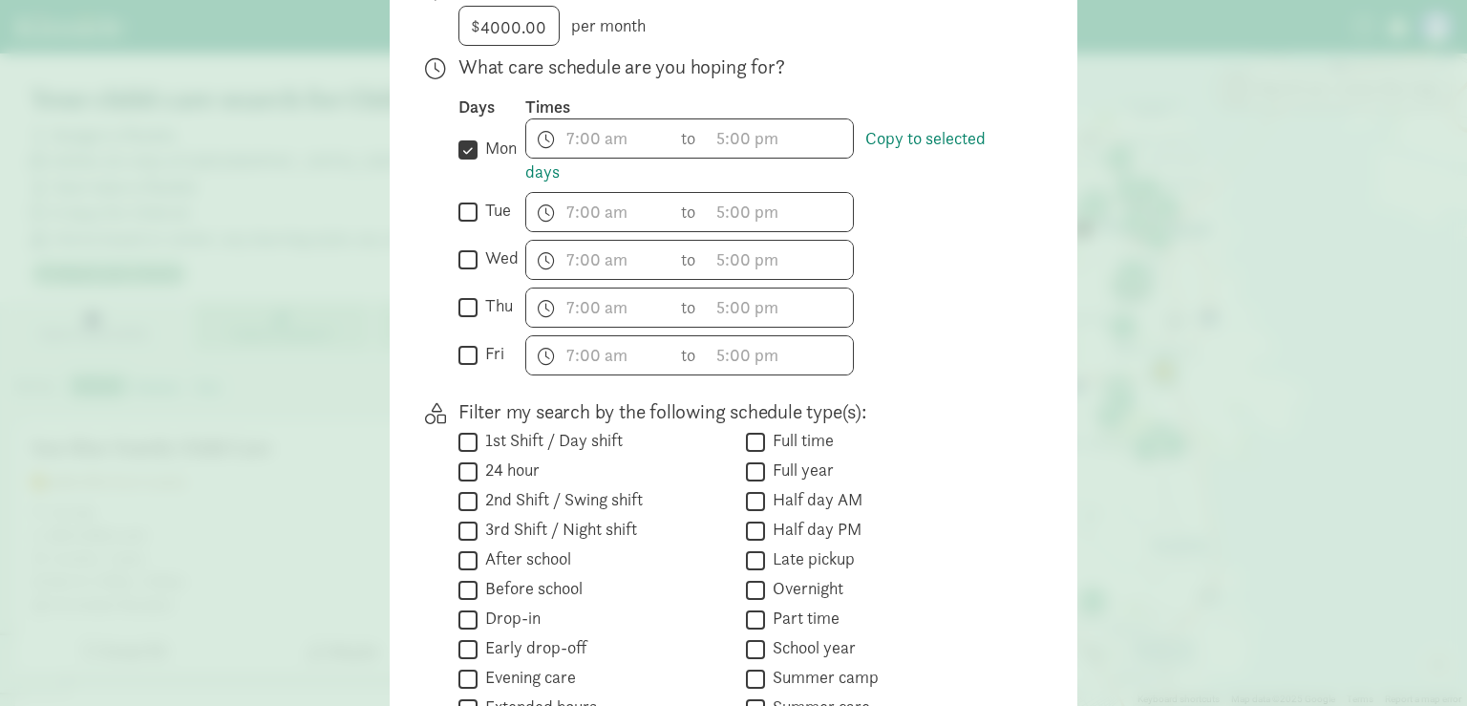
scroll to position [532, 0]
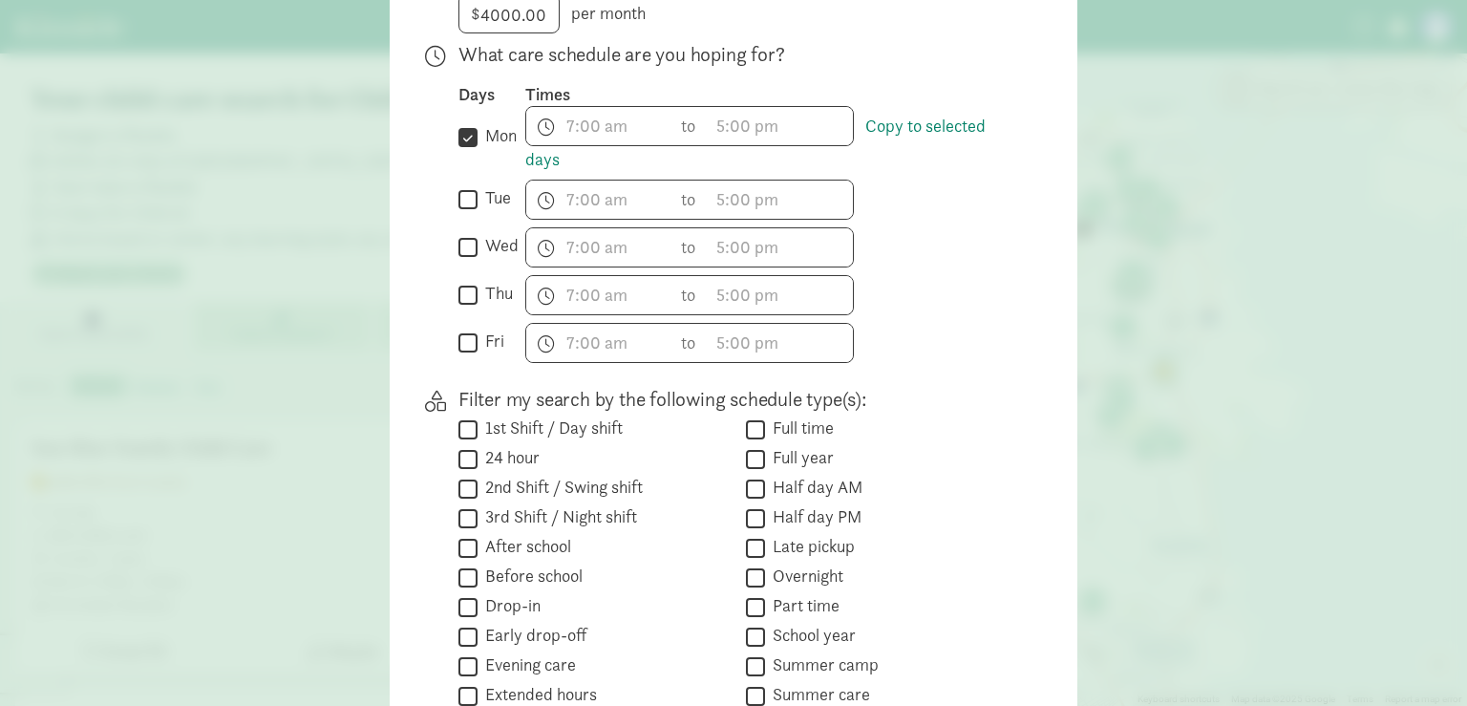
click at [468, 197] on input "tue" at bounding box center [467, 199] width 19 height 26
checkbox input "true"
click at [465, 248] on input "wed" at bounding box center [467, 247] width 19 height 26
checkbox input "true"
click at [468, 297] on input "thu" at bounding box center [467, 295] width 19 height 26
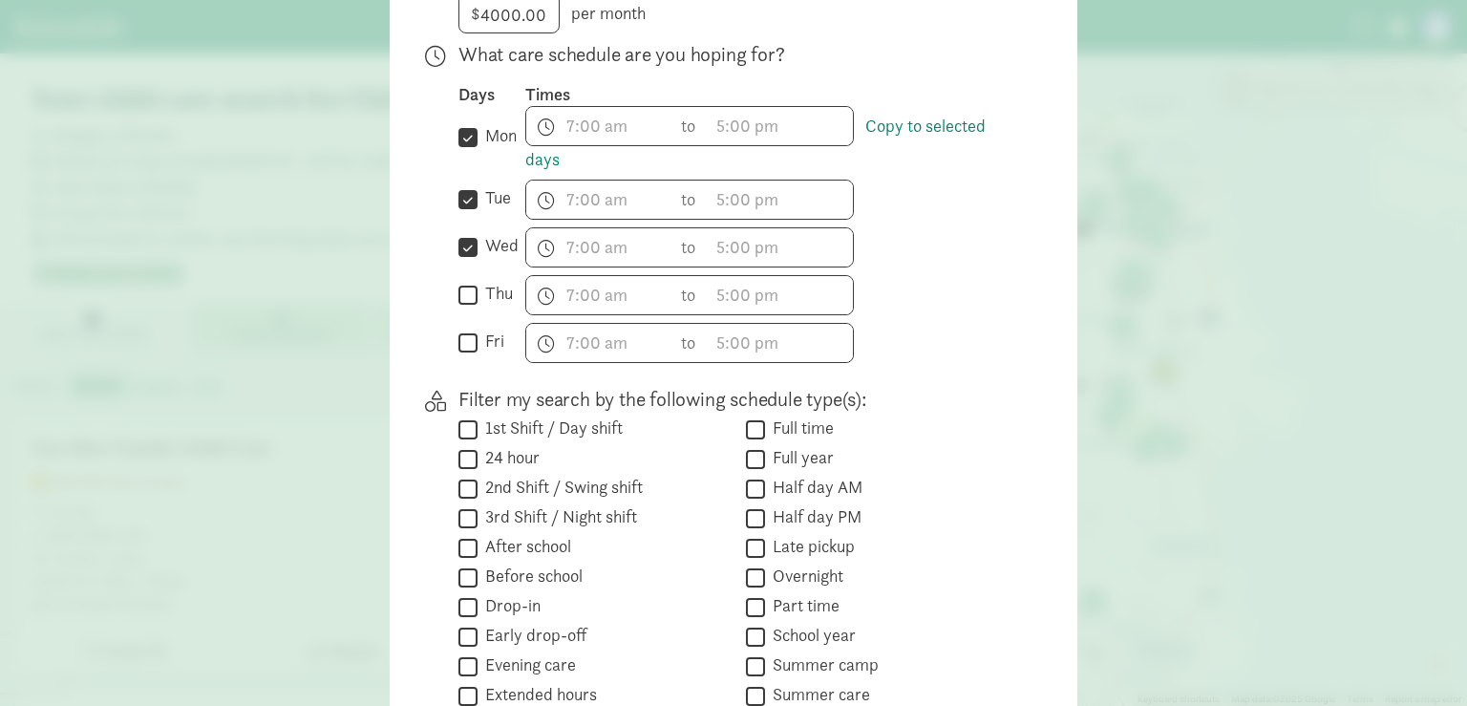
checkbox input "true"
click at [468, 338] on input "fri" at bounding box center [467, 343] width 19 height 26
checkbox input "true"
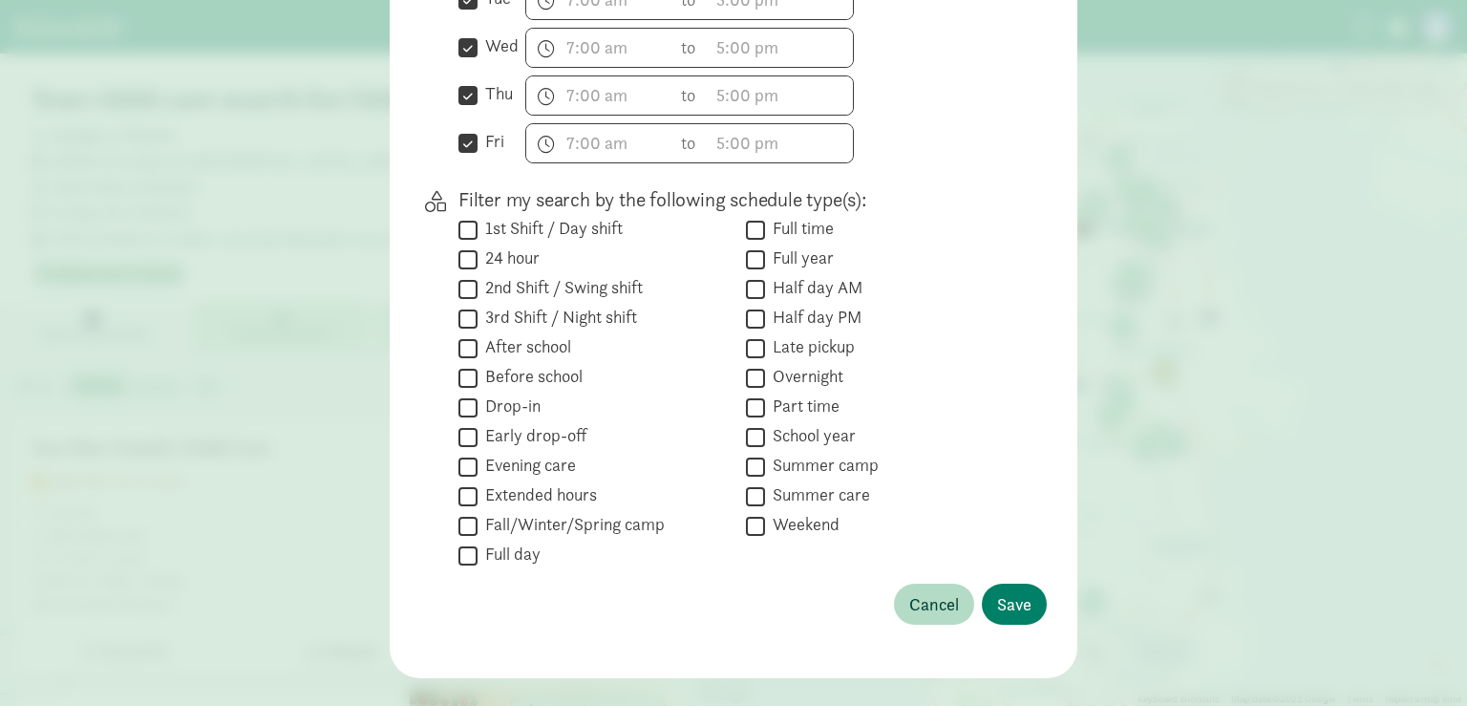
scroll to position [762, 0]
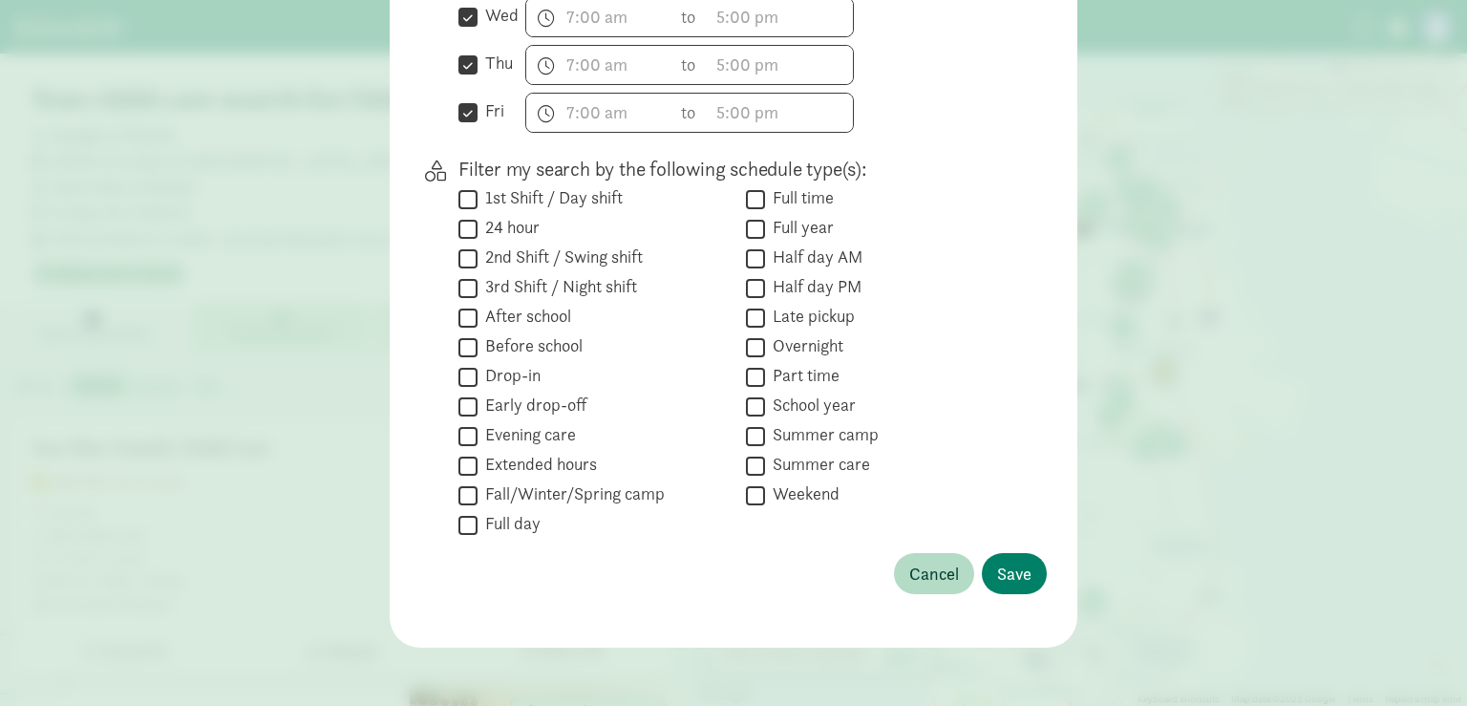
click at [752, 192] on input "Full time" at bounding box center [755, 199] width 19 height 26
checkbox input "true"
click at [1022, 563] on span "Save" at bounding box center [1014, 574] width 34 height 26
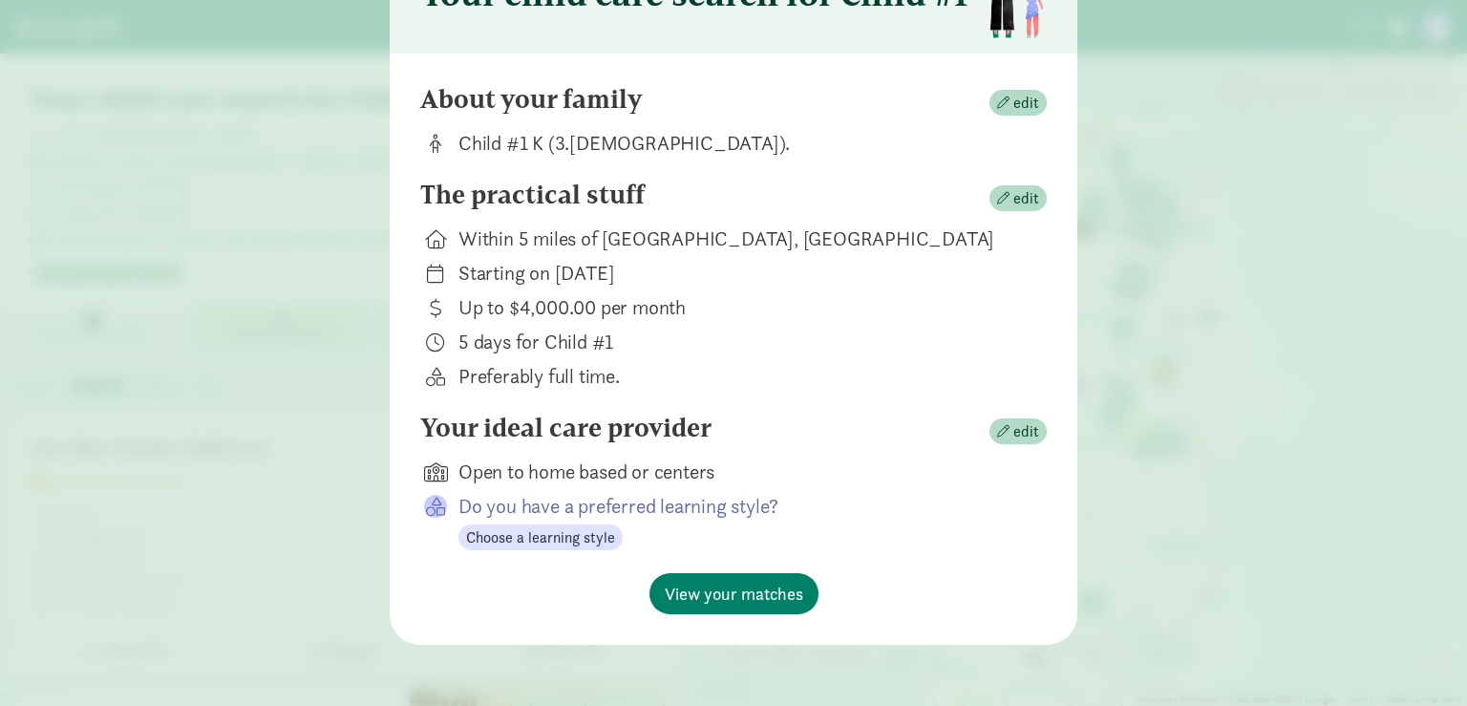
scroll to position [127, 0]
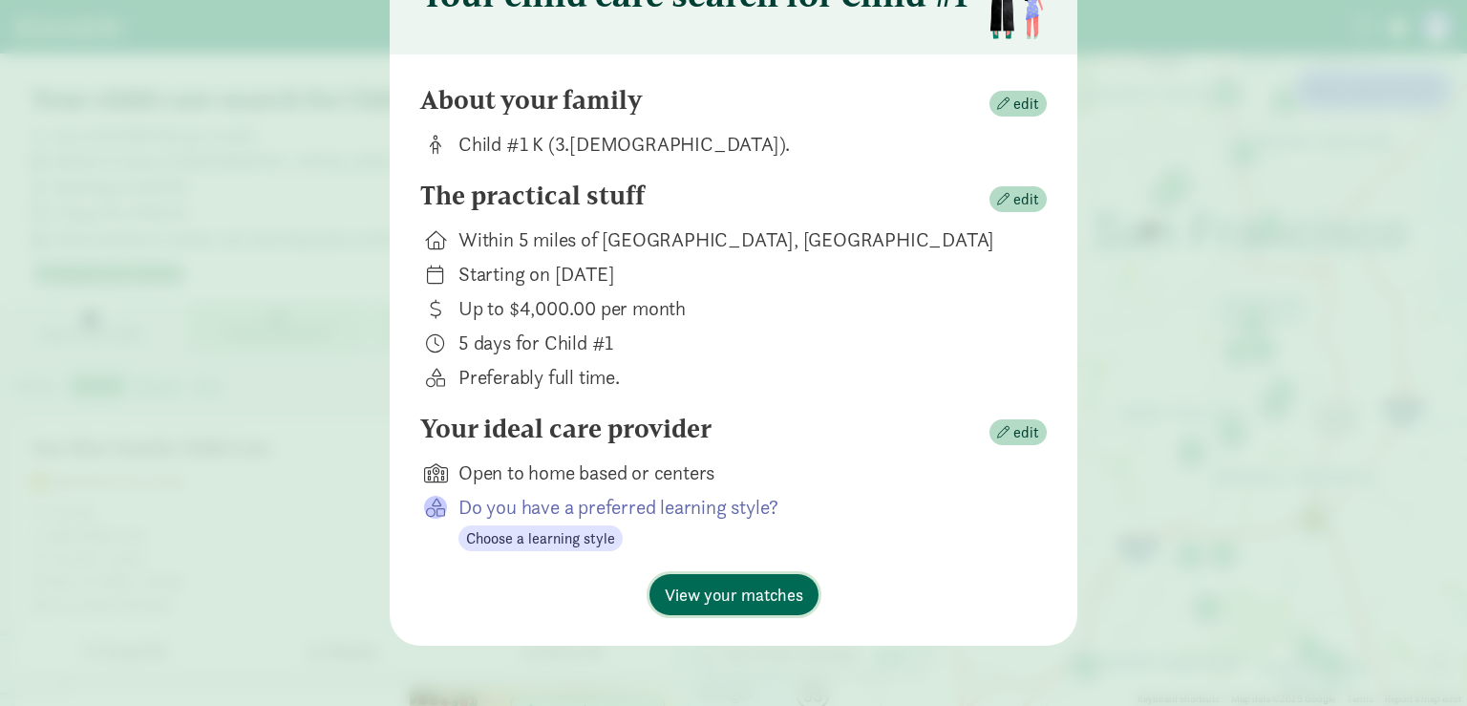
click at [735, 594] on span "View your matches" at bounding box center [734, 595] width 138 height 26
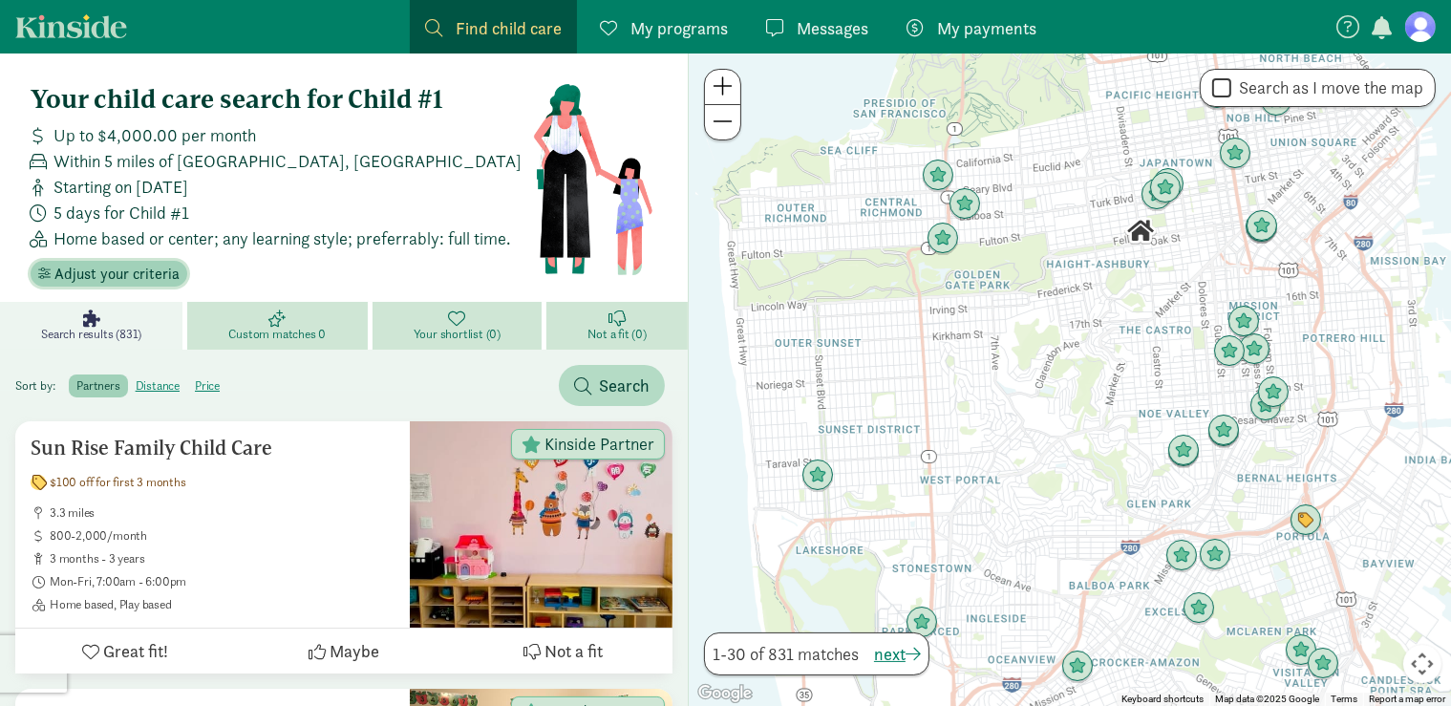
click at [152, 272] on span "Adjust your criteria" at bounding box center [116, 274] width 125 height 23
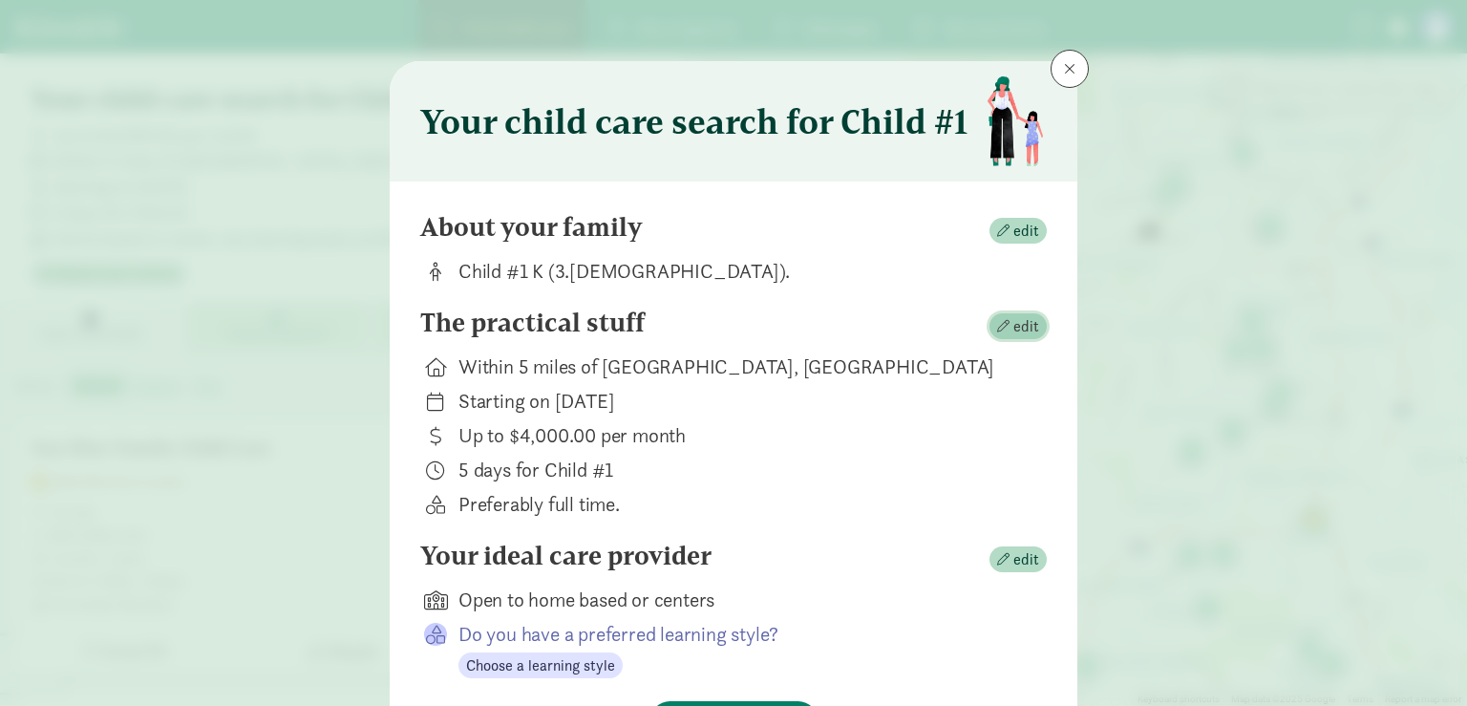
click at [1022, 316] on span "edit" at bounding box center [1026, 326] width 26 height 23
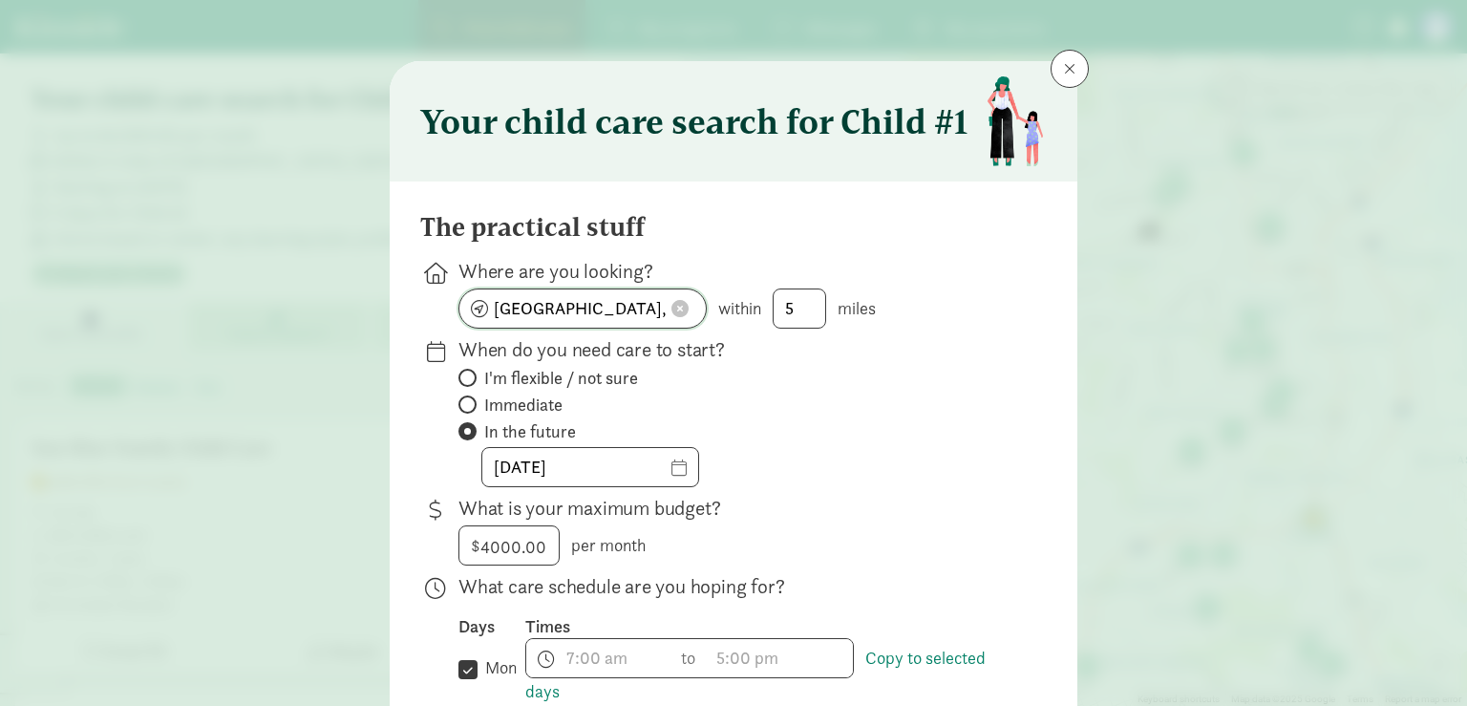
click at [475, 309] on input "San Francisco, CA" at bounding box center [582, 308] width 246 height 38
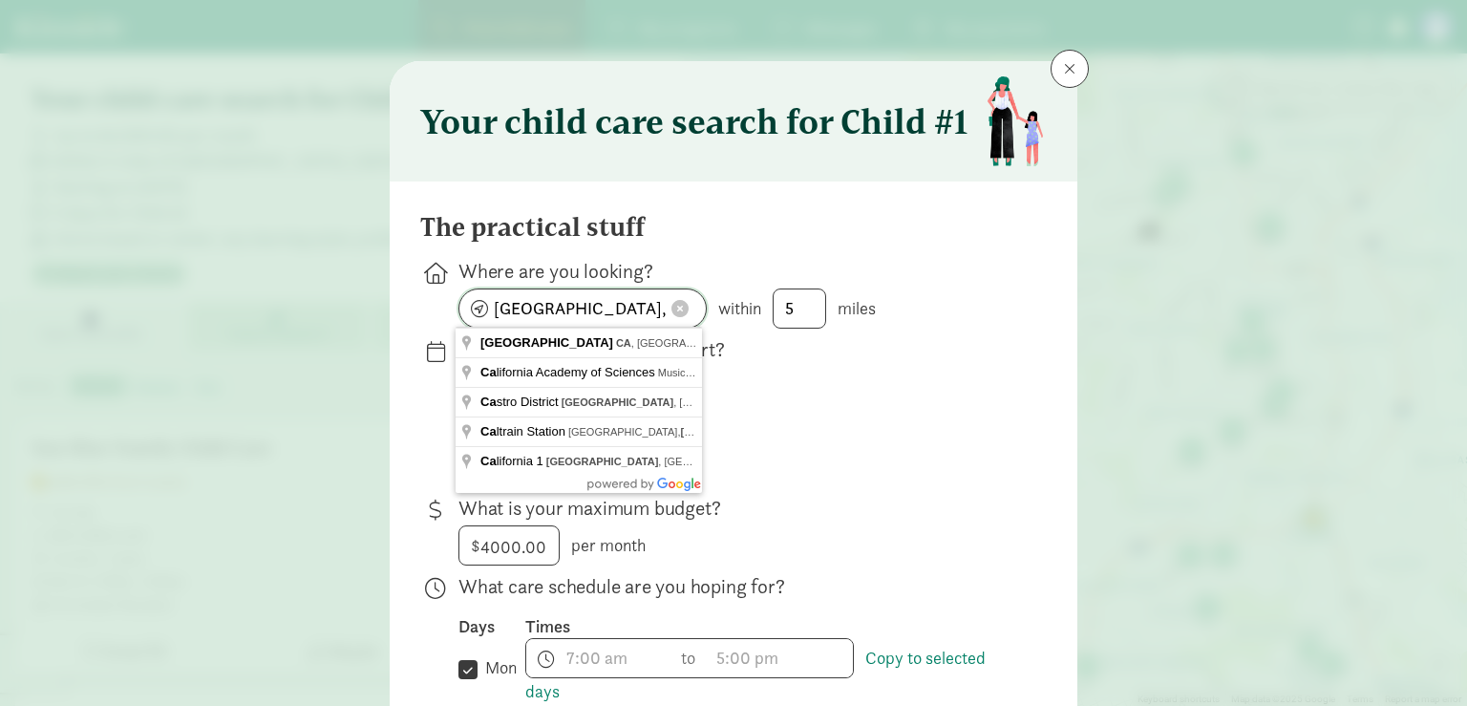
click at [562, 309] on input "San Francisco, CA" at bounding box center [582, 308] width 246 height 38
type input "Seattle, WA 98105, USA"
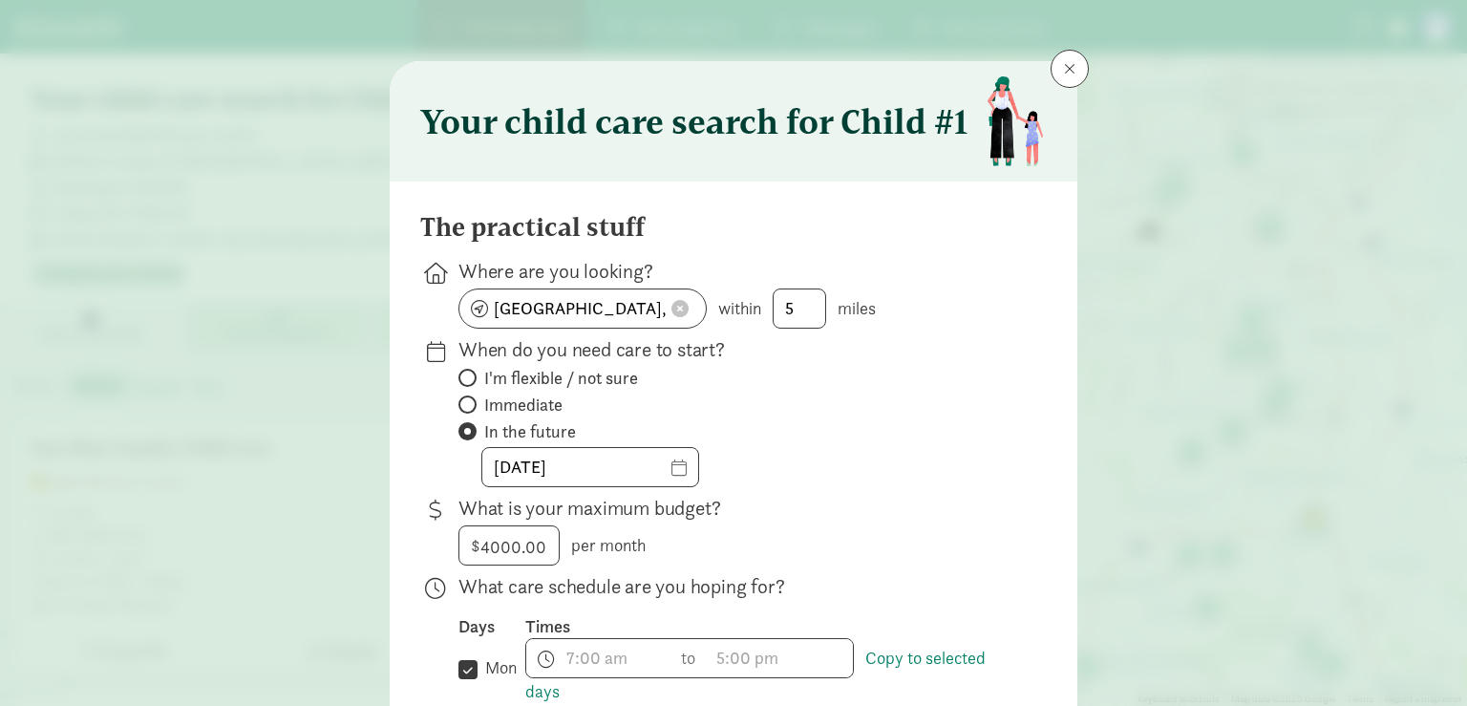
click at [925, 394] on label "I'm flexible / not sure" at bounding box center [737, 405] width 558 height 23
click at [471, 382] on input "I'm flexible / not sure" at bounding box center [464, 378] width 12 height 12
radio input "true"
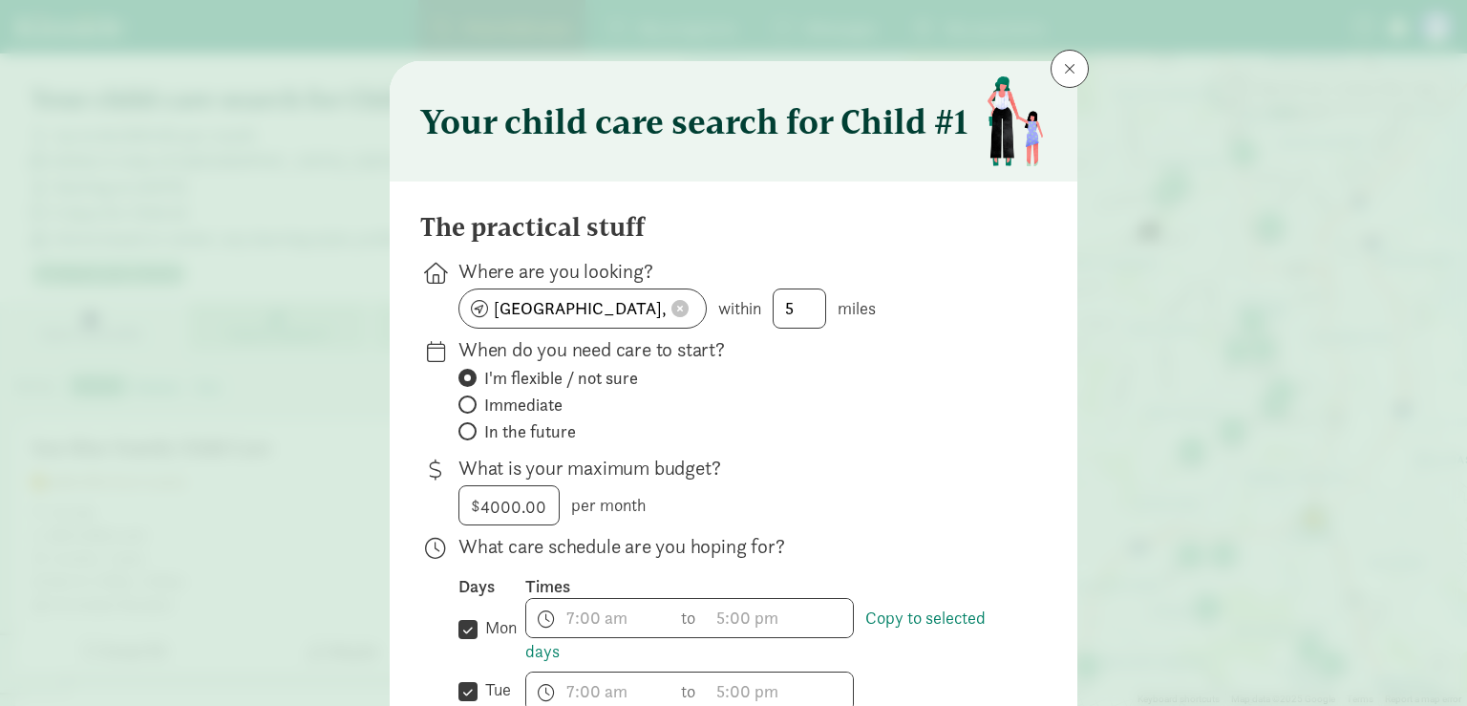
click at [470, 434] on span at bounding box center [467, 431] width 18 height 18
click at [470, 434] on input "In the future" at bounding box center [464, 431] width 12 height 12
radio input "true"
radio input "false"
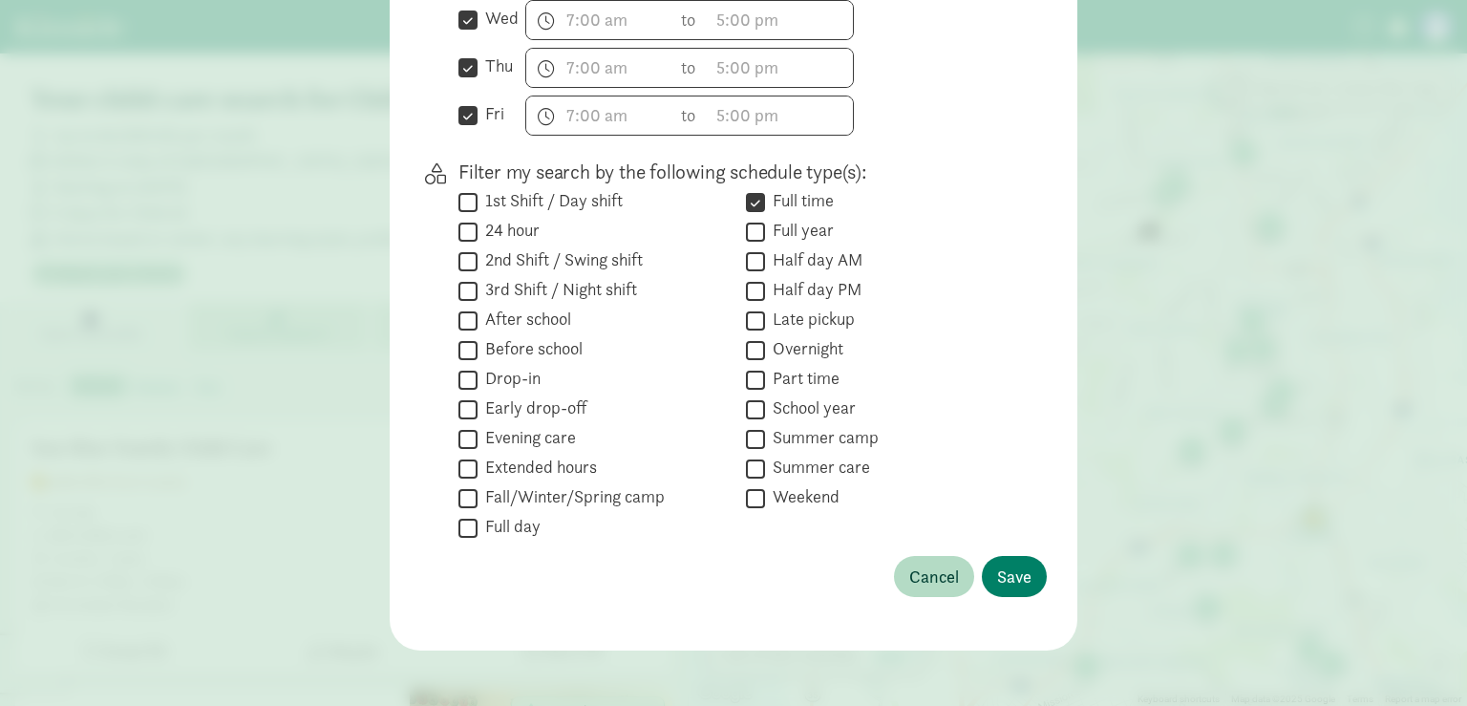
scroll to position [762, 0]
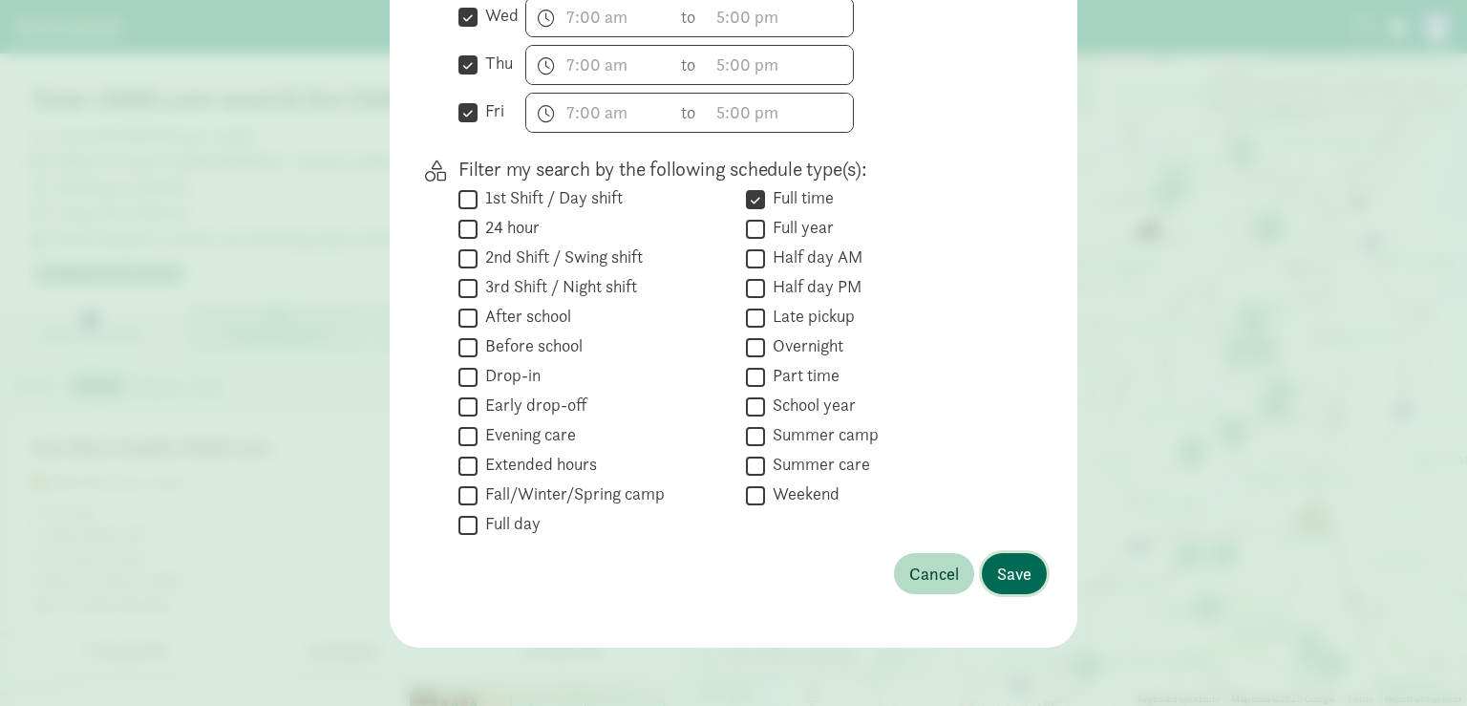
click at [1011, 564] on span "Save" at bounding box center [1014, 574] width 34 height 26
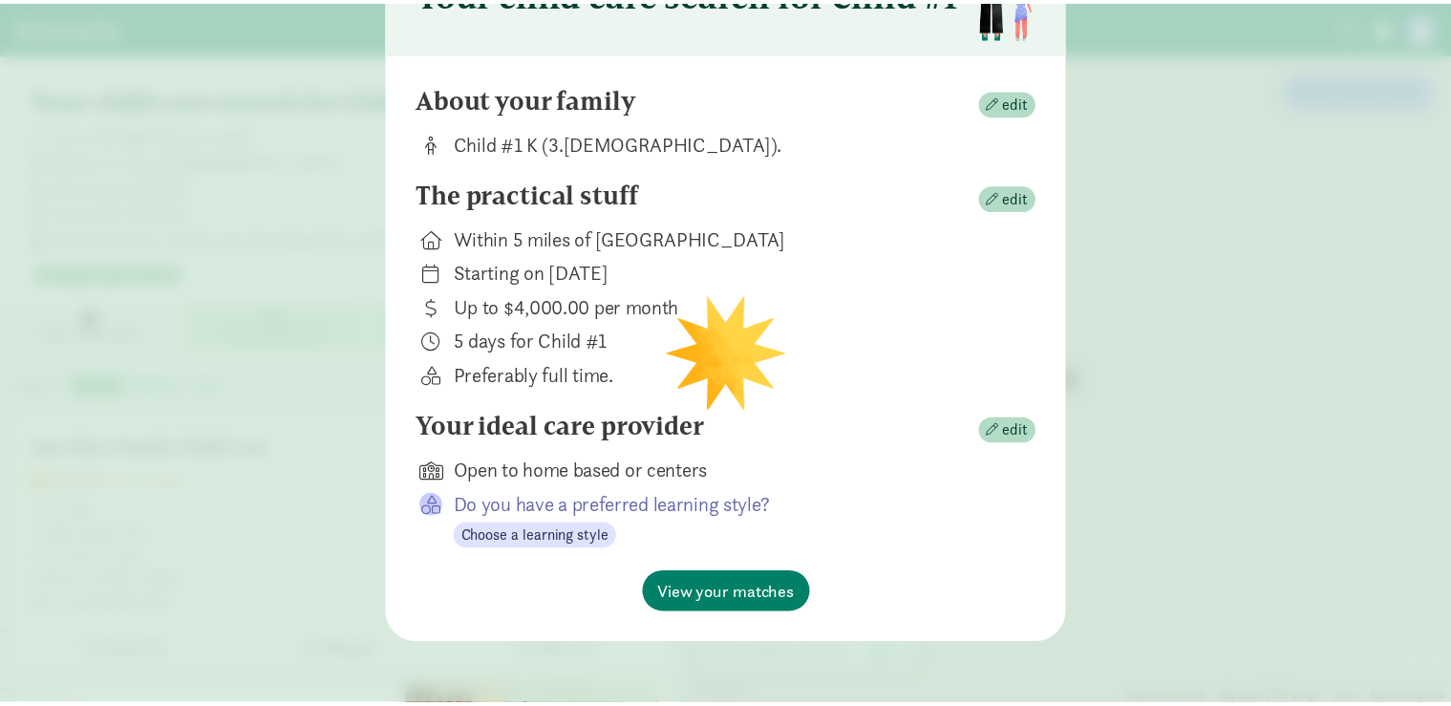
scroll to position [127, 0]
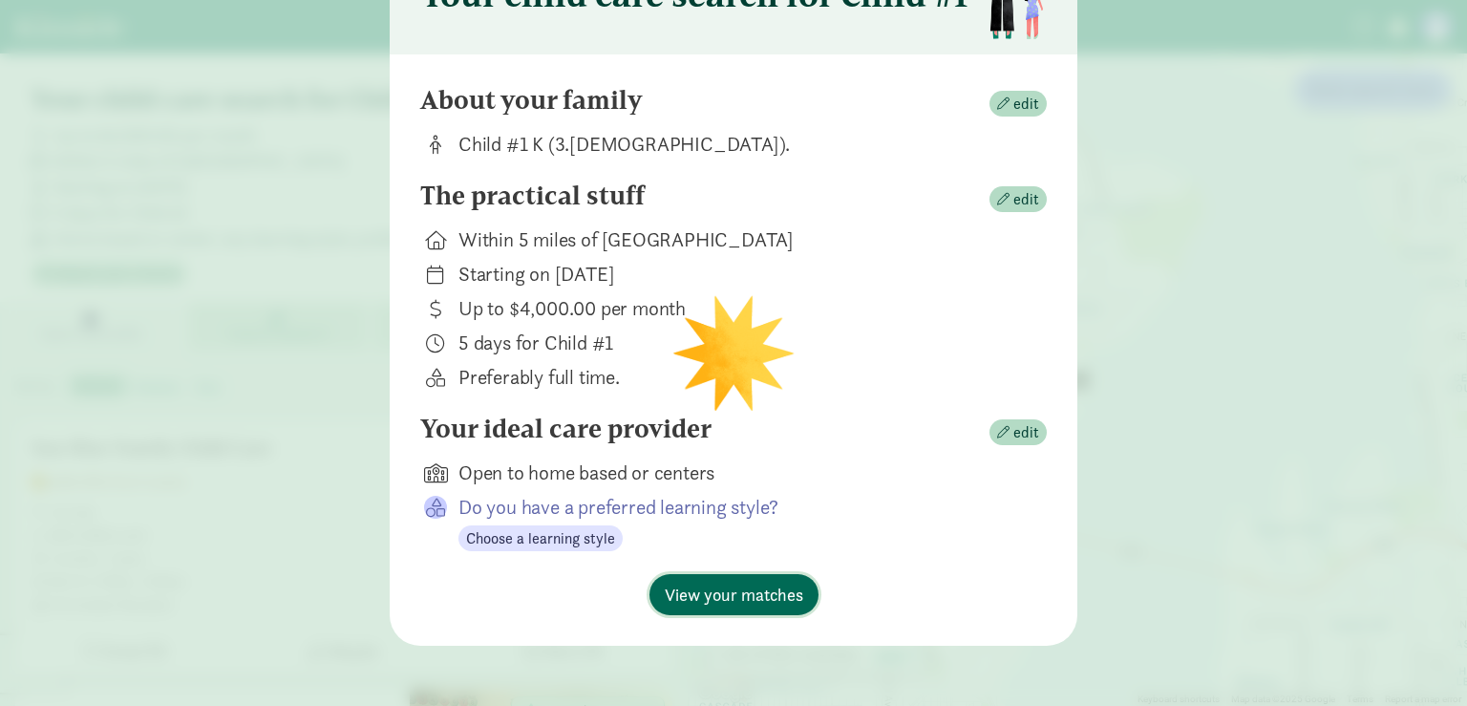
click at [718, 599] on span "View your matches" at bounding box center [734, 595] width 138 height 26
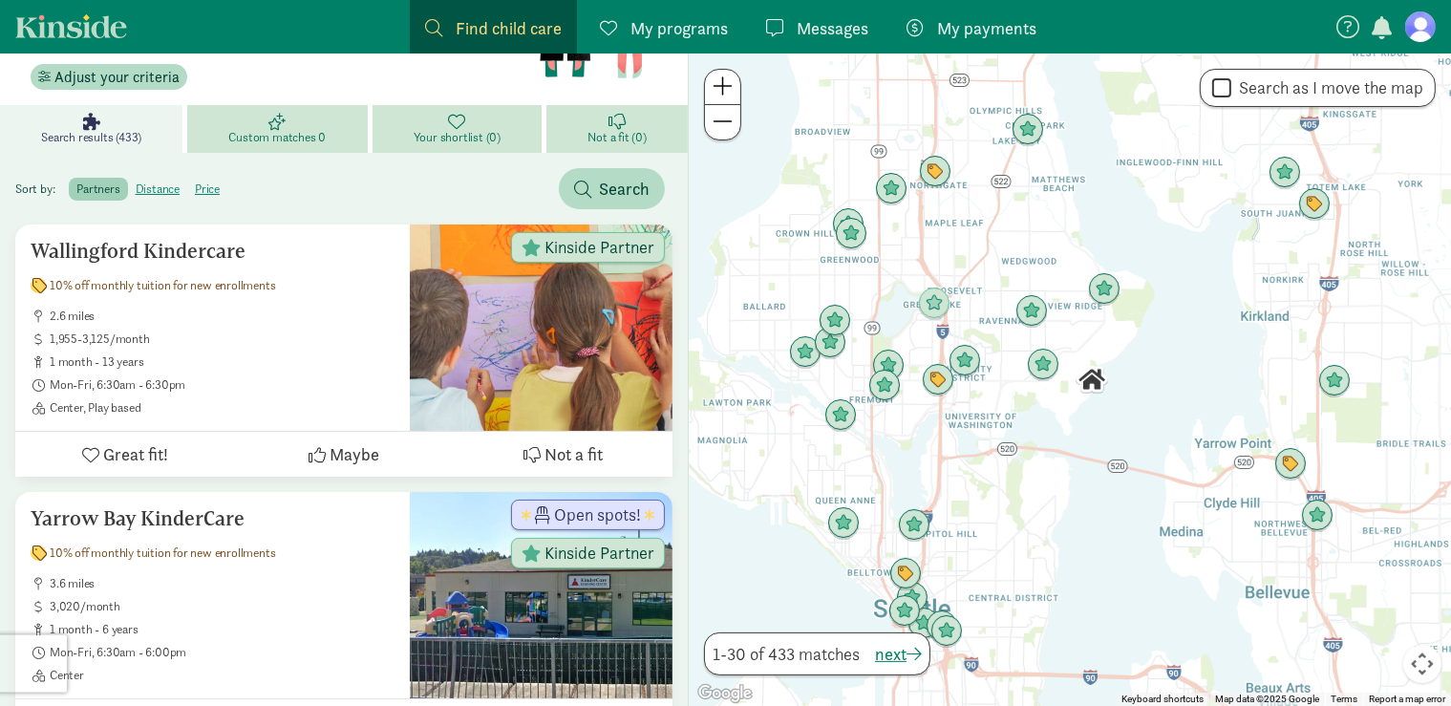
scroll to position [151, 0]
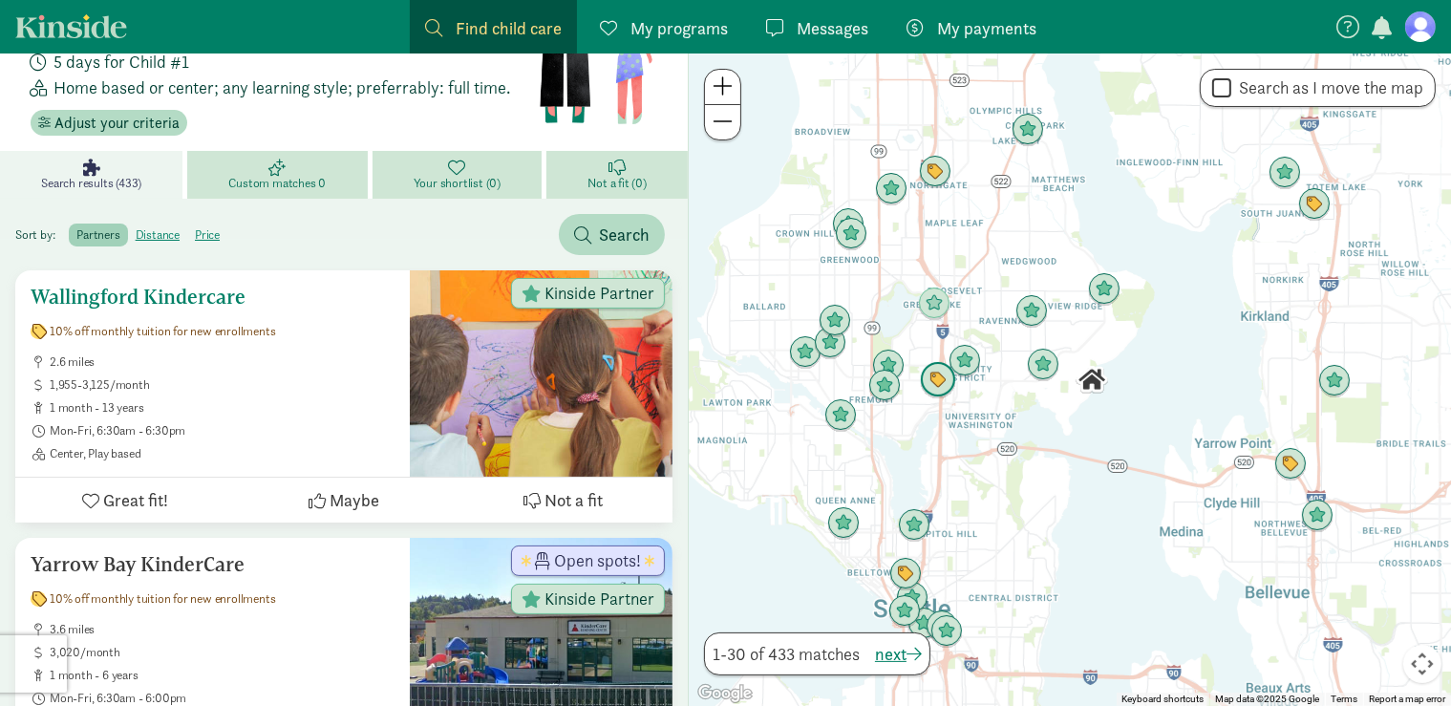
click at [96, 500] on icon at bounding box center [90, 500] width 17 height 17
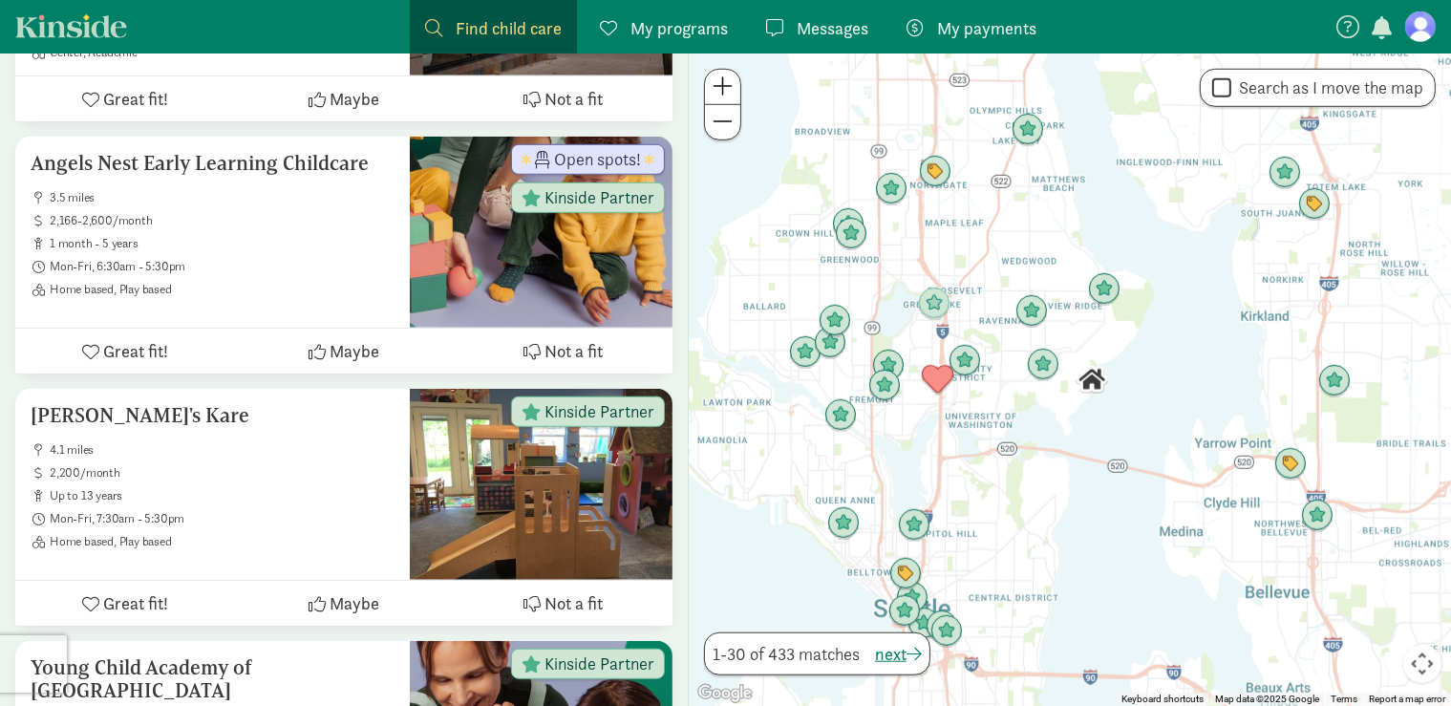
scroll to position [1445, 0]
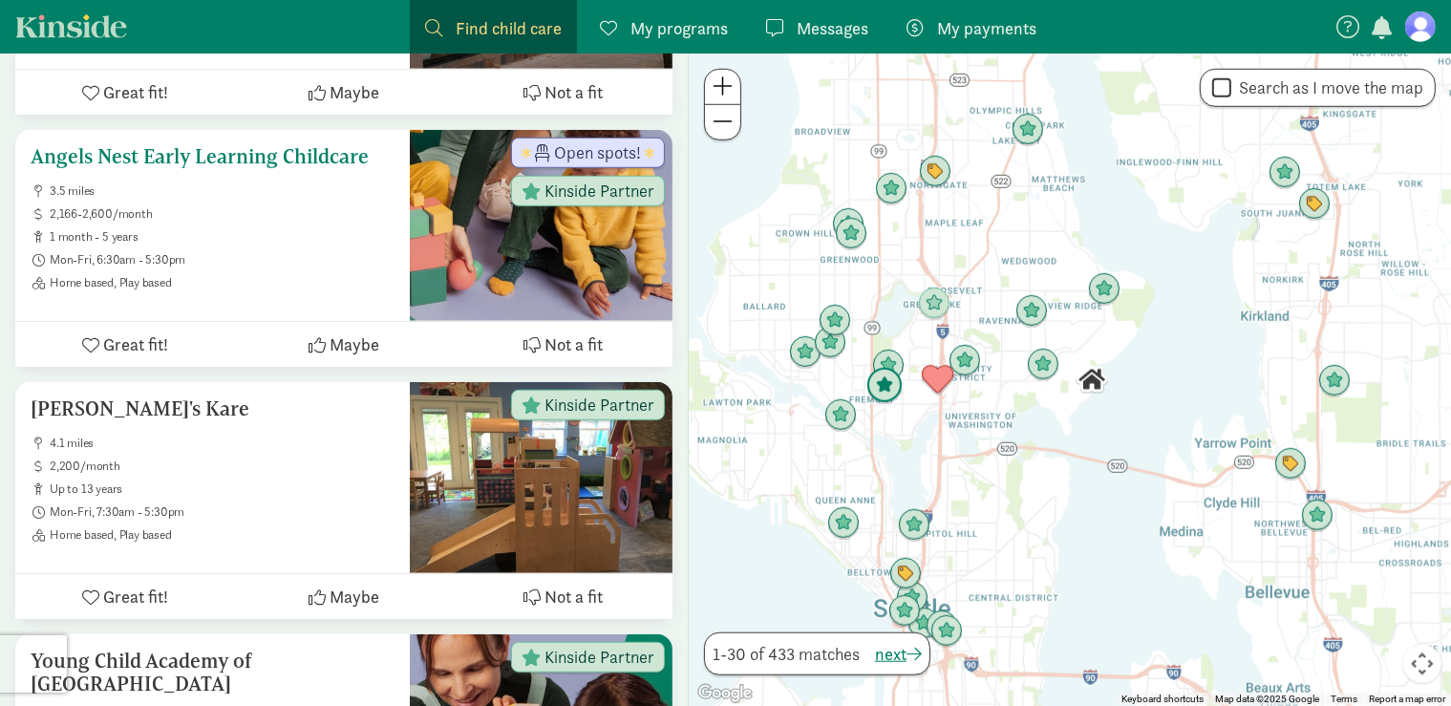
click at [326, 349] on icon at bounding box center [317, 344] width 17 height 17
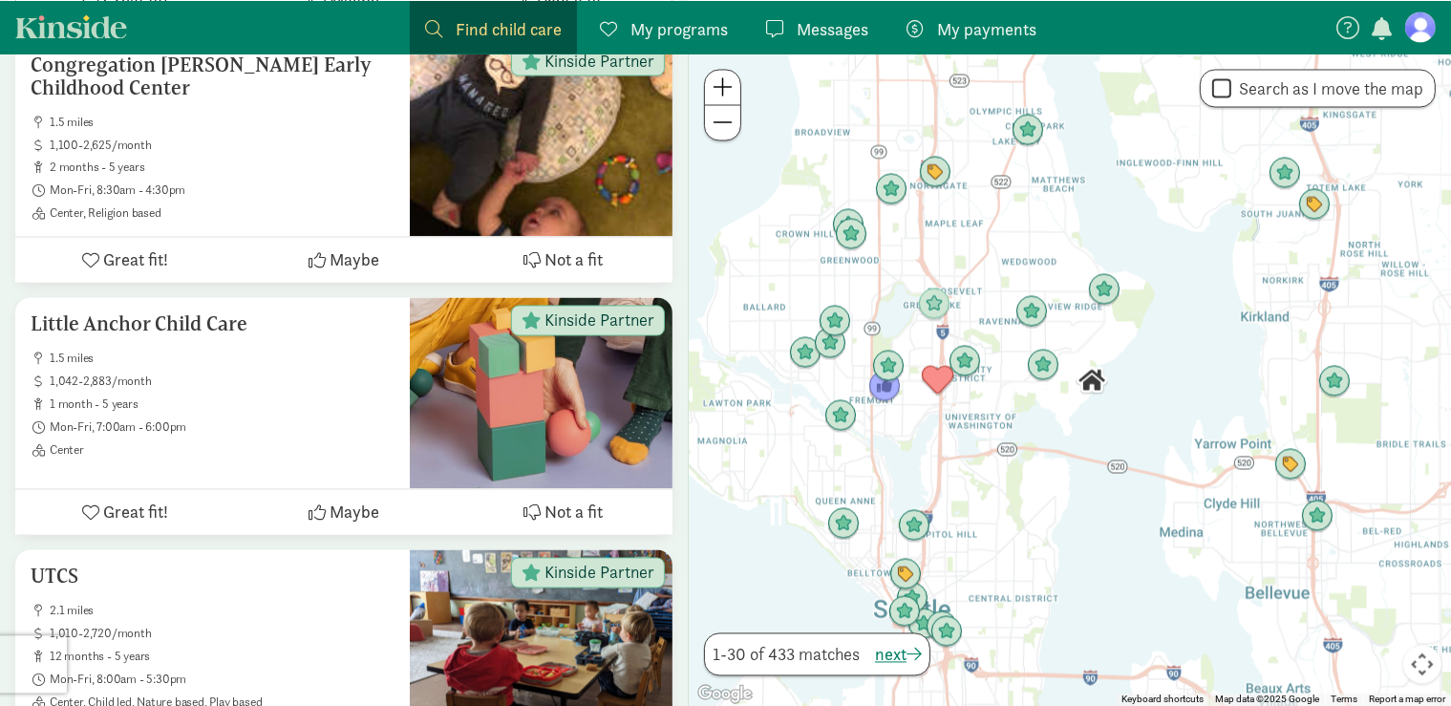
scroll to position [3462, 0]
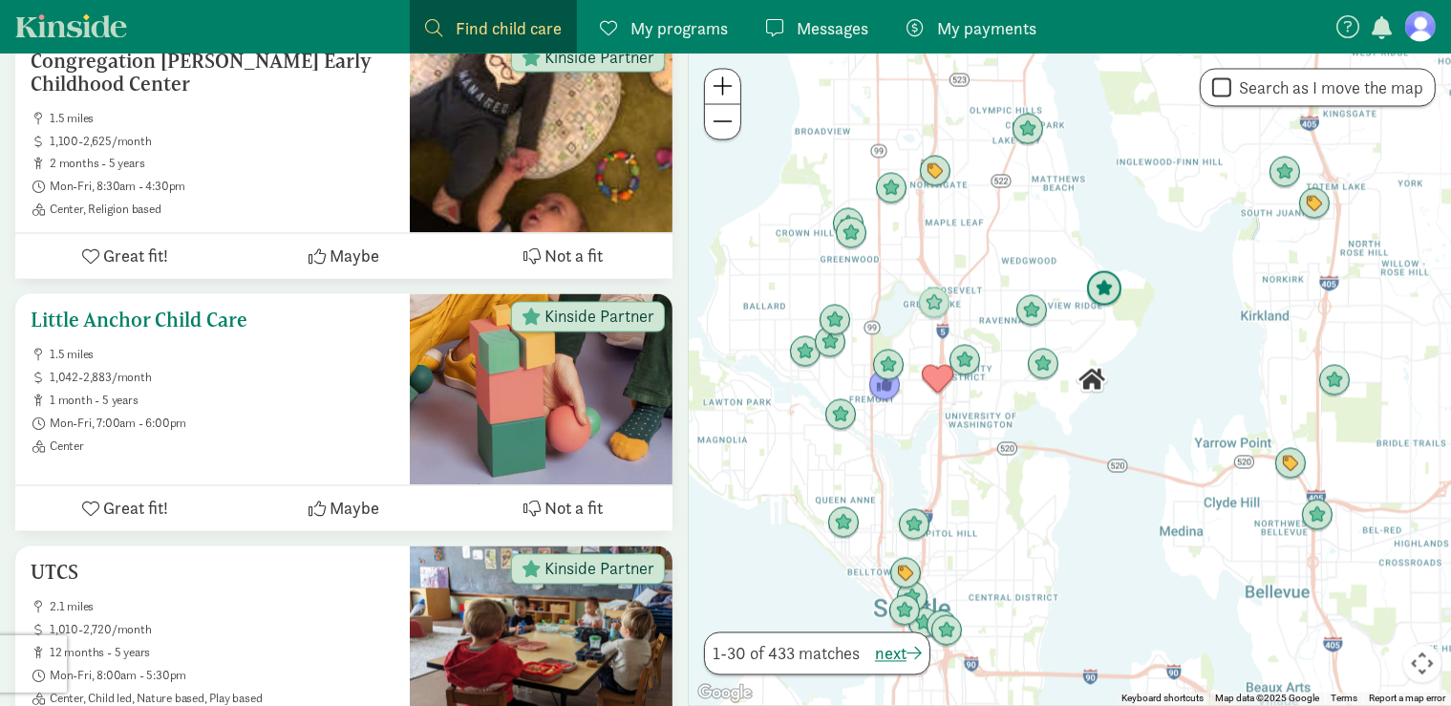
click at [342, 496] on span "Maybe" at bounding box center [355, 509] width 50 height 26
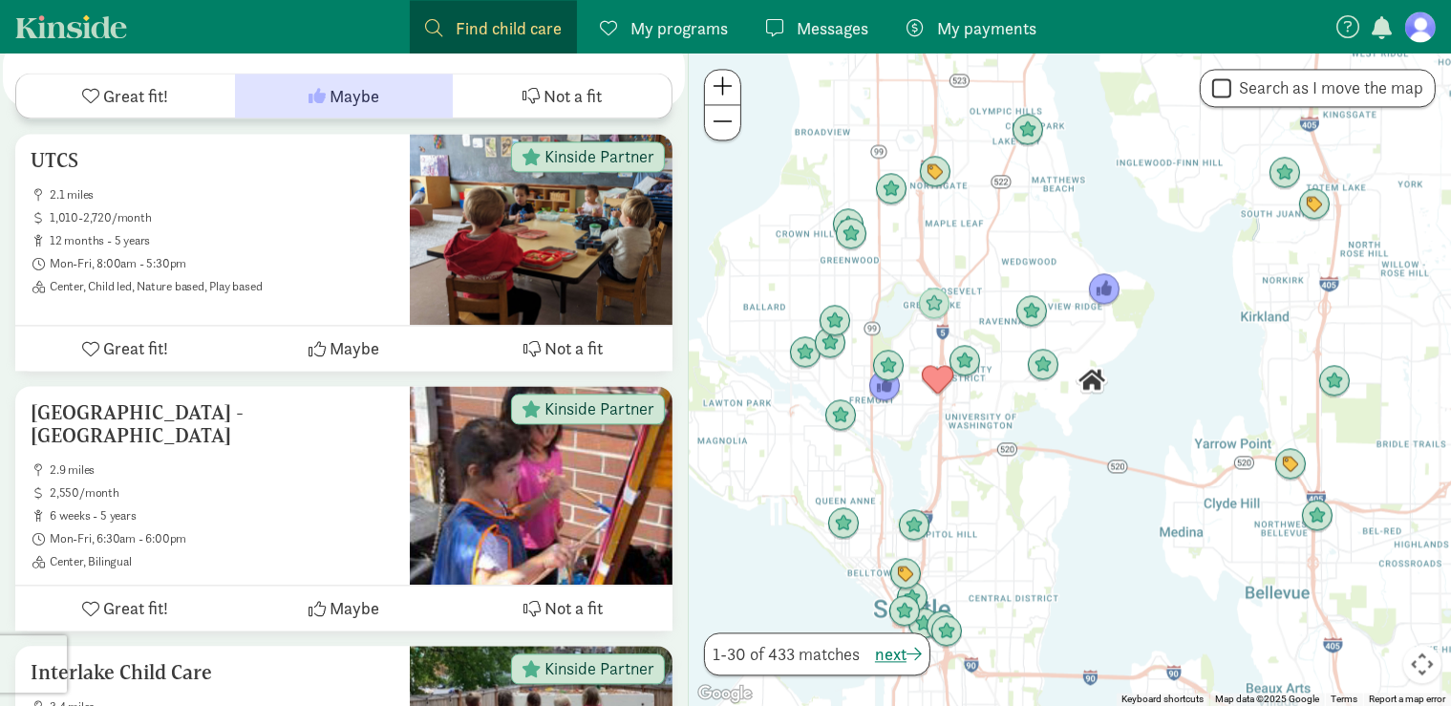
scroll to position [3967, 0]
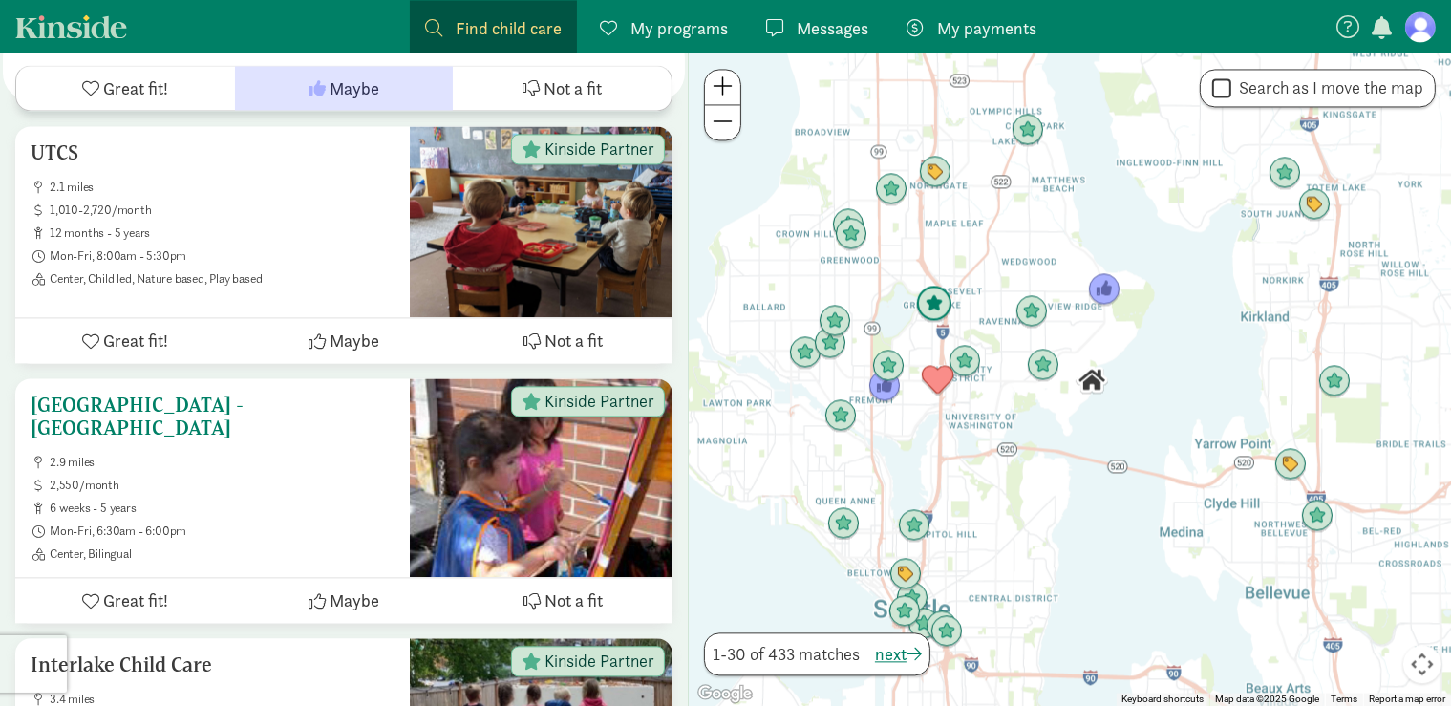
click at [118, 587] on span "Great fit!" at bounding box center [135, 600] width 65 height 26
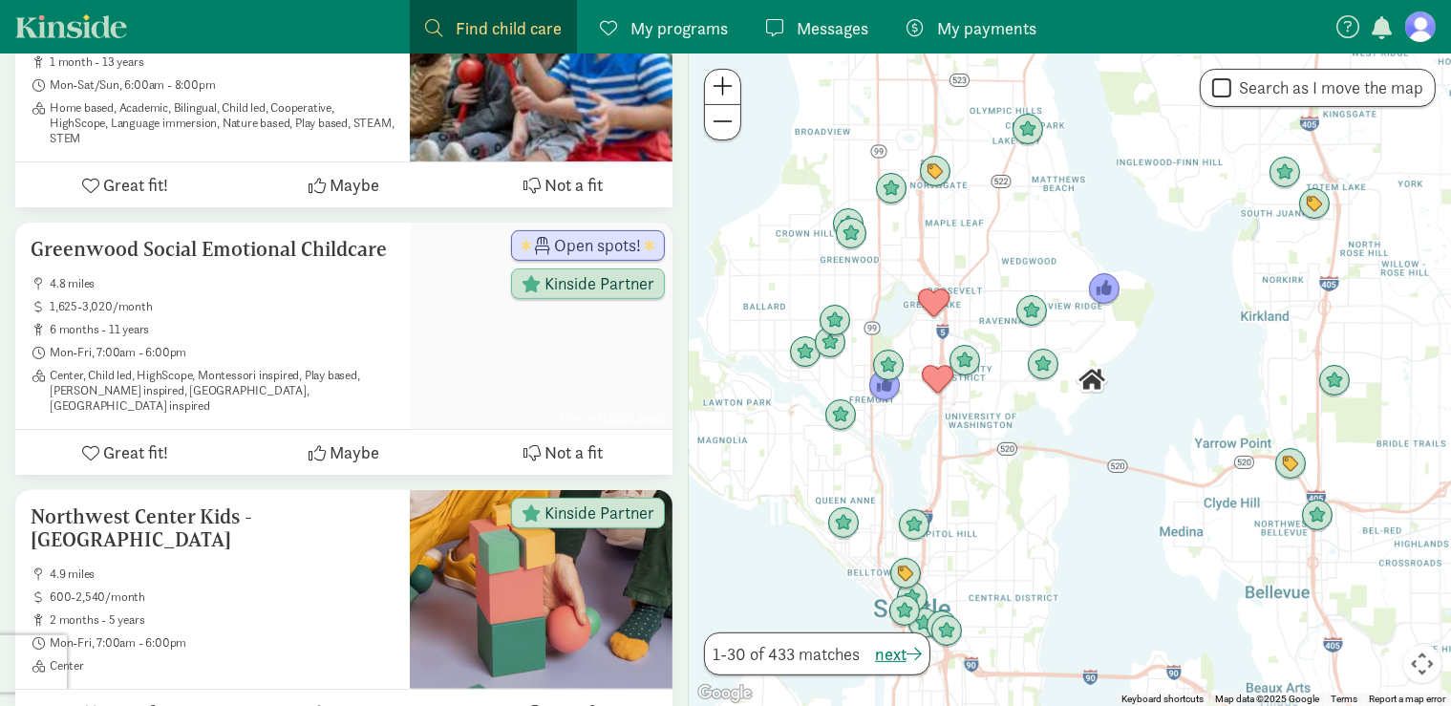
scroll to position [7820, 0]
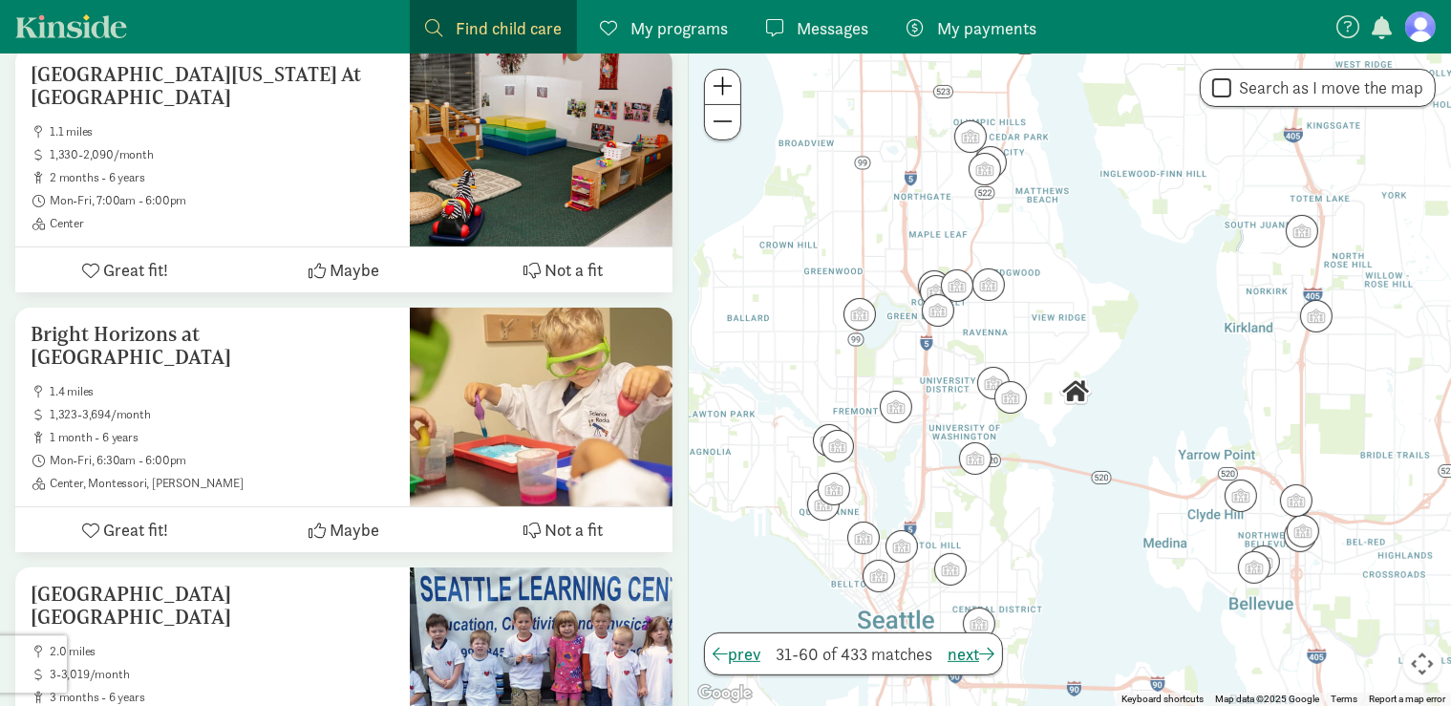
scroll to position [420, 0]
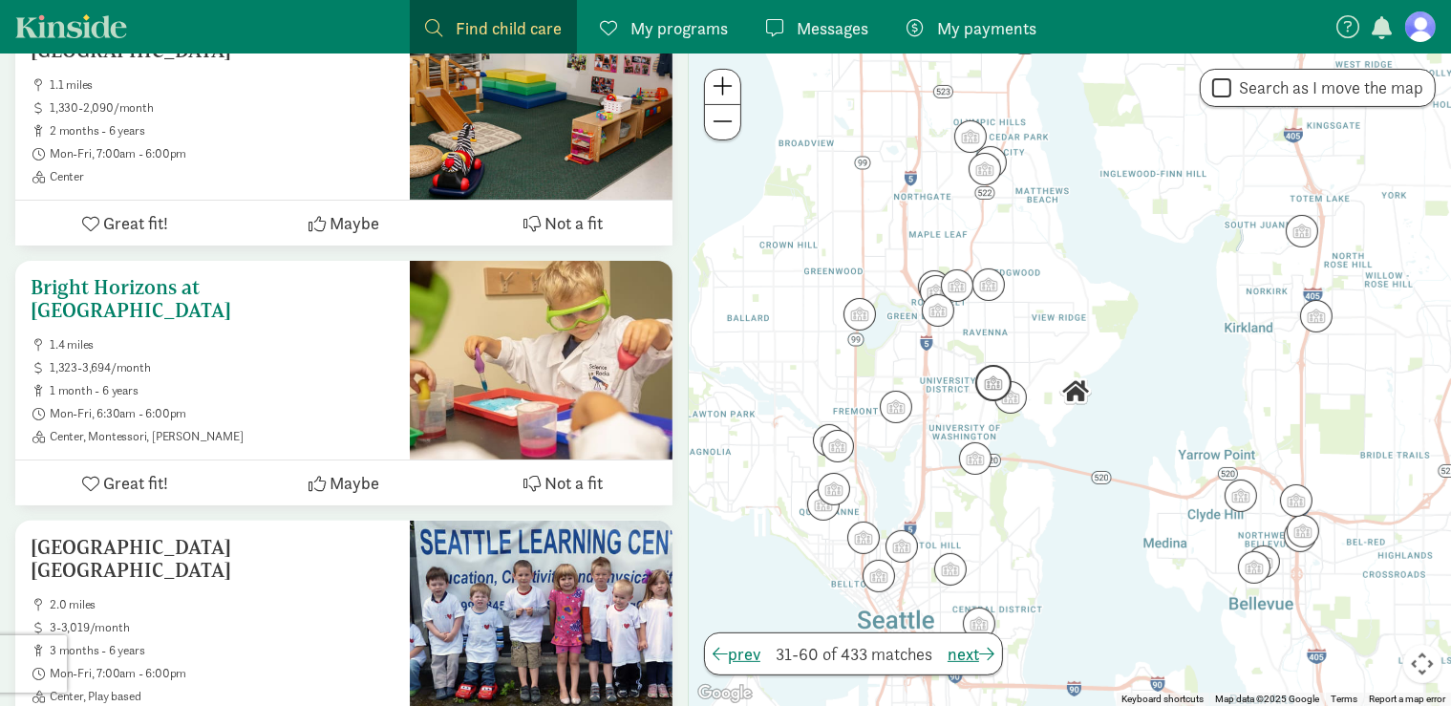
click at [132, 479] on span "Great fit!" at bounding box center [135, 483] width 65 height 26
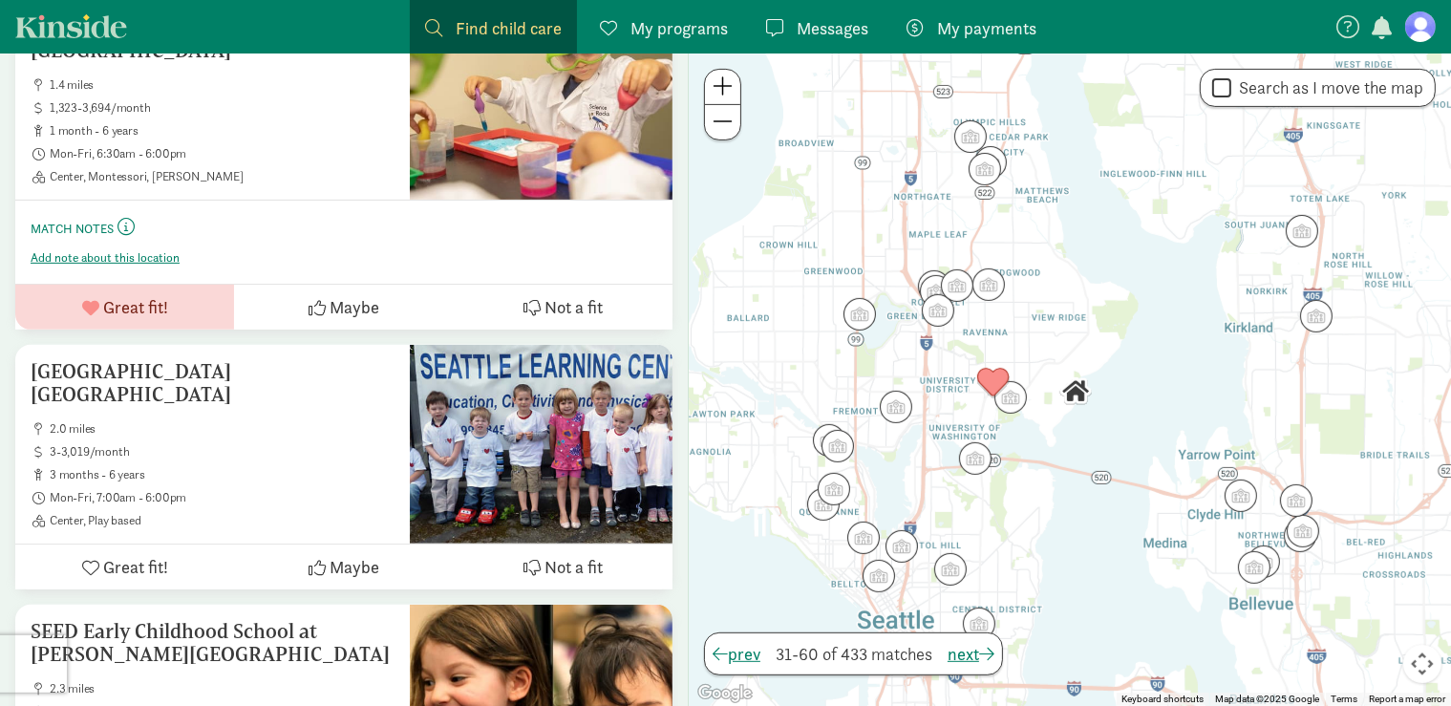
scroll to position [689, 0]
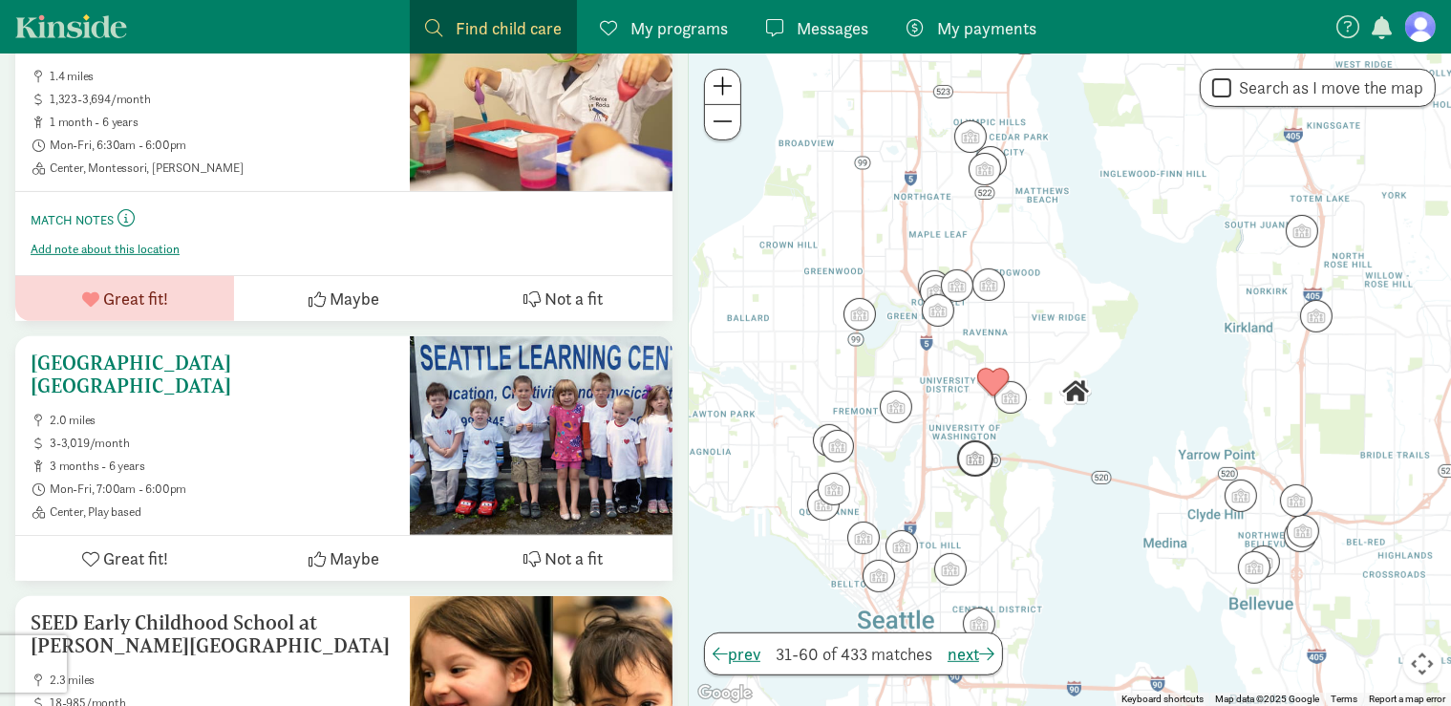
click at [315, 550] on icon at bounding box center [317, 558] width 17 height 17
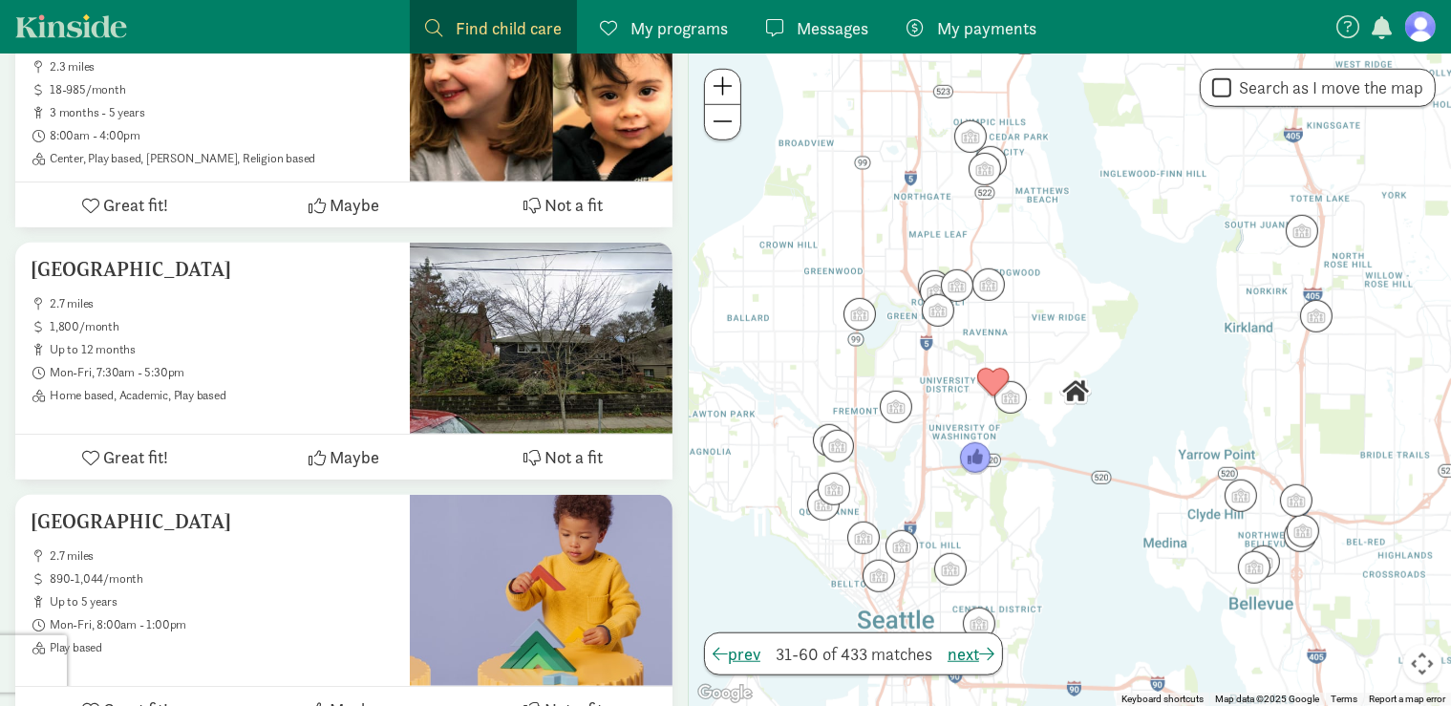
scroll to position [1412, 0]
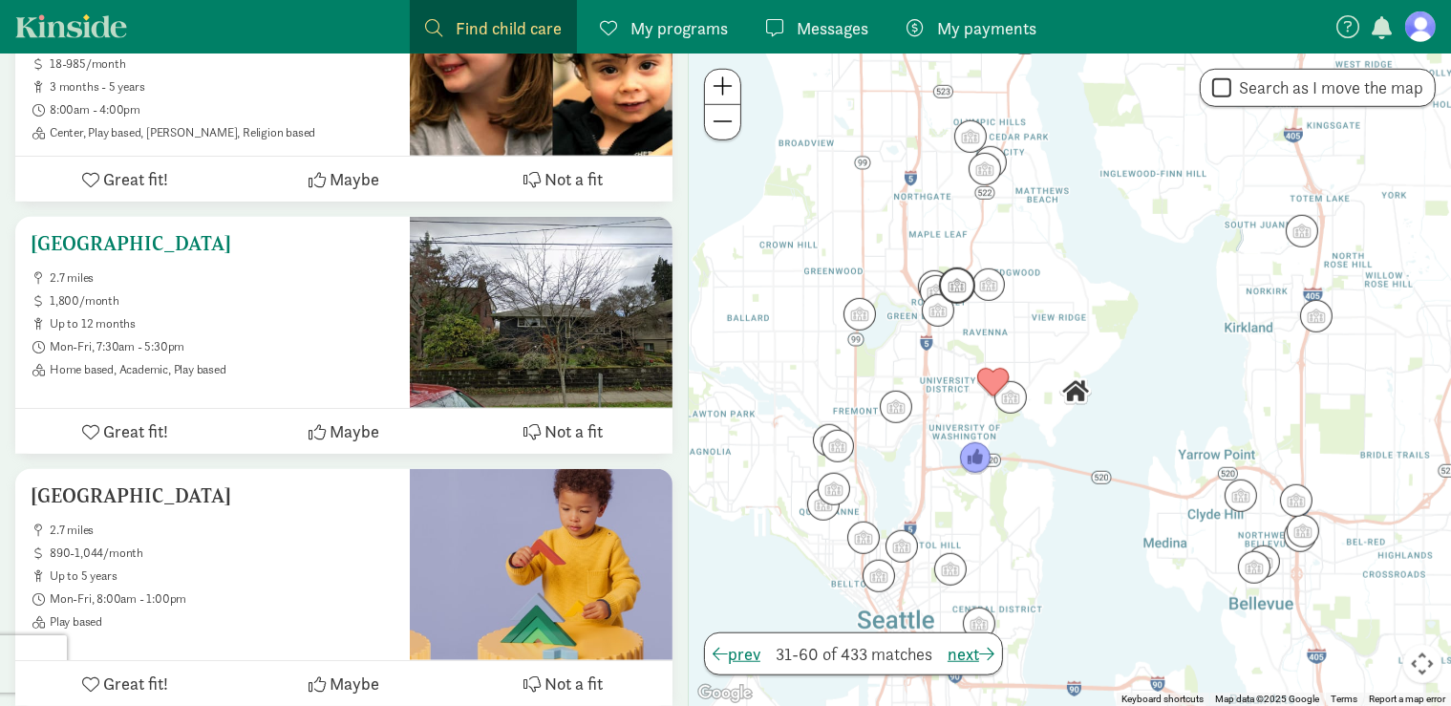
click at [337, 422] on span "Maybe" at bounding box center [355, 431] width 50 height 26
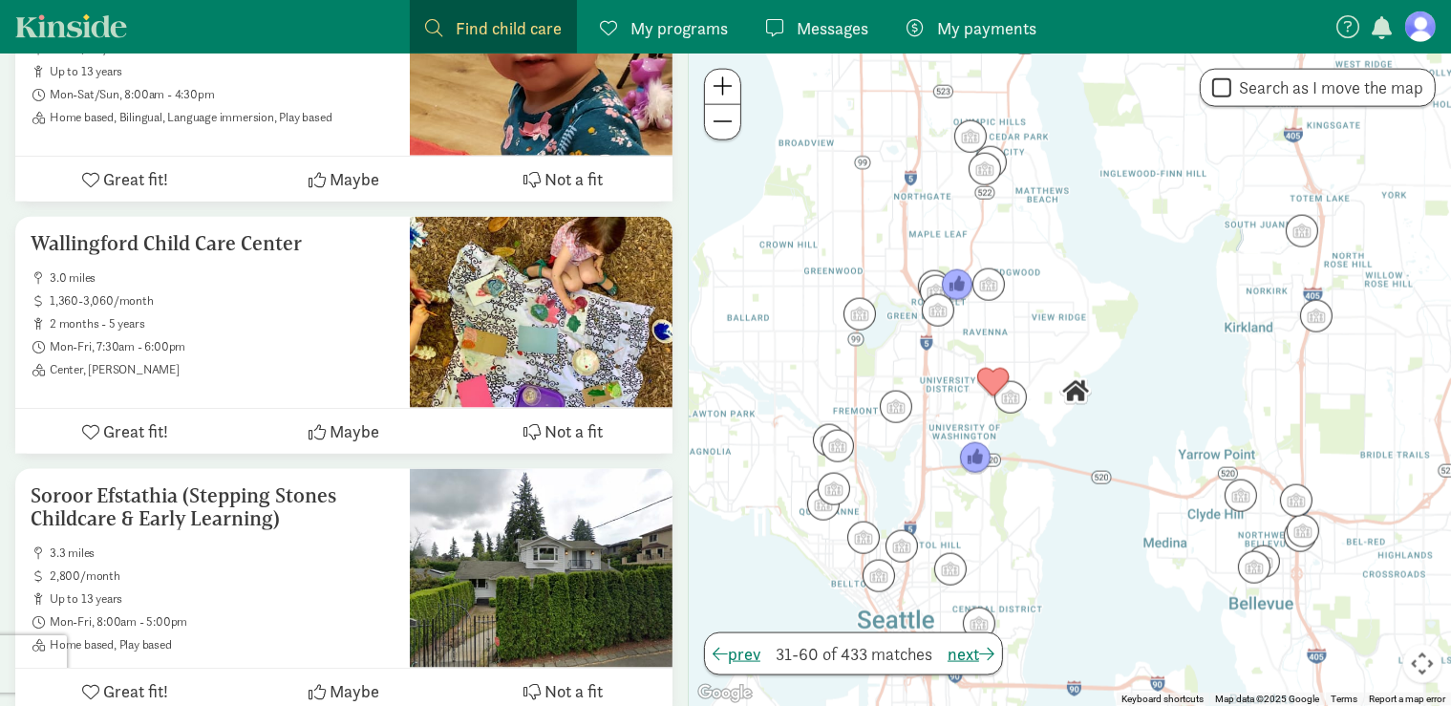
scroll to position [2571, 0]
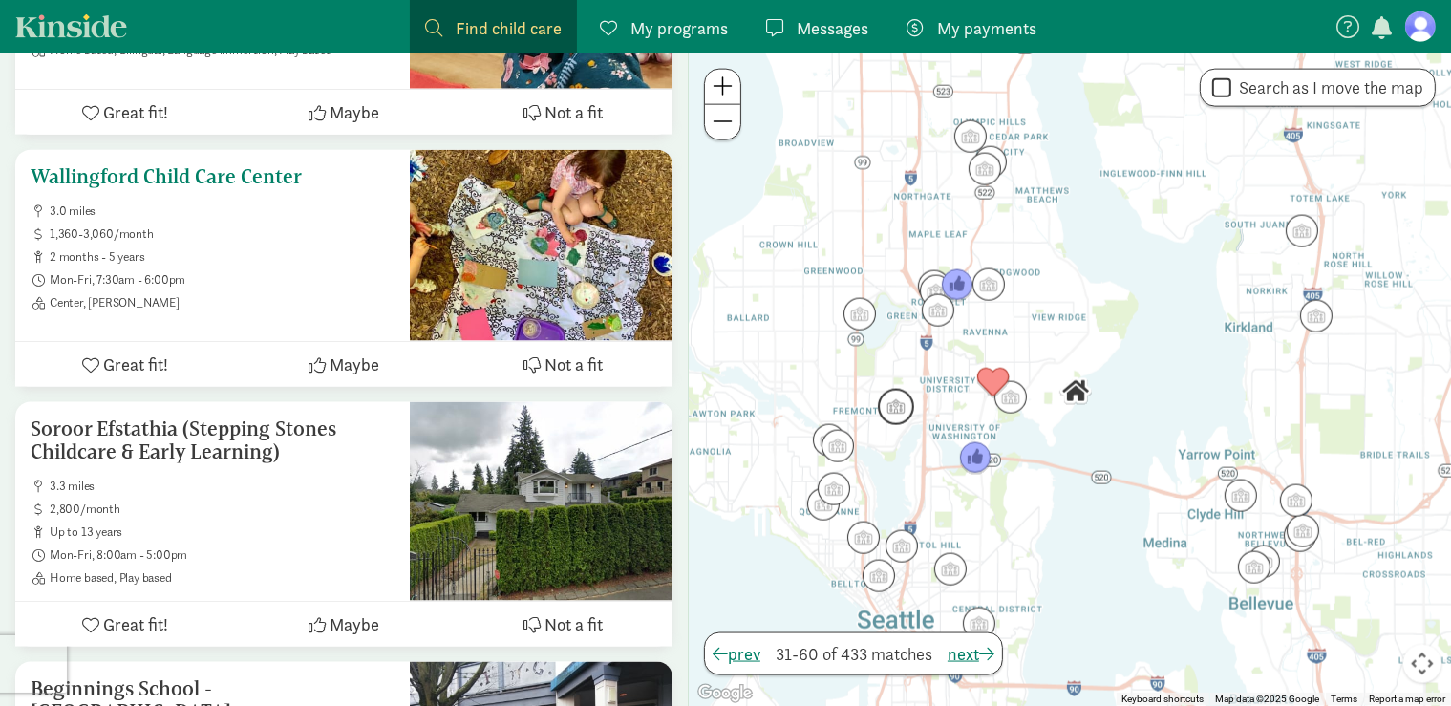
click at [330, 357] on span "Maybe" at bounding box center [355, 364] width 50 height 26
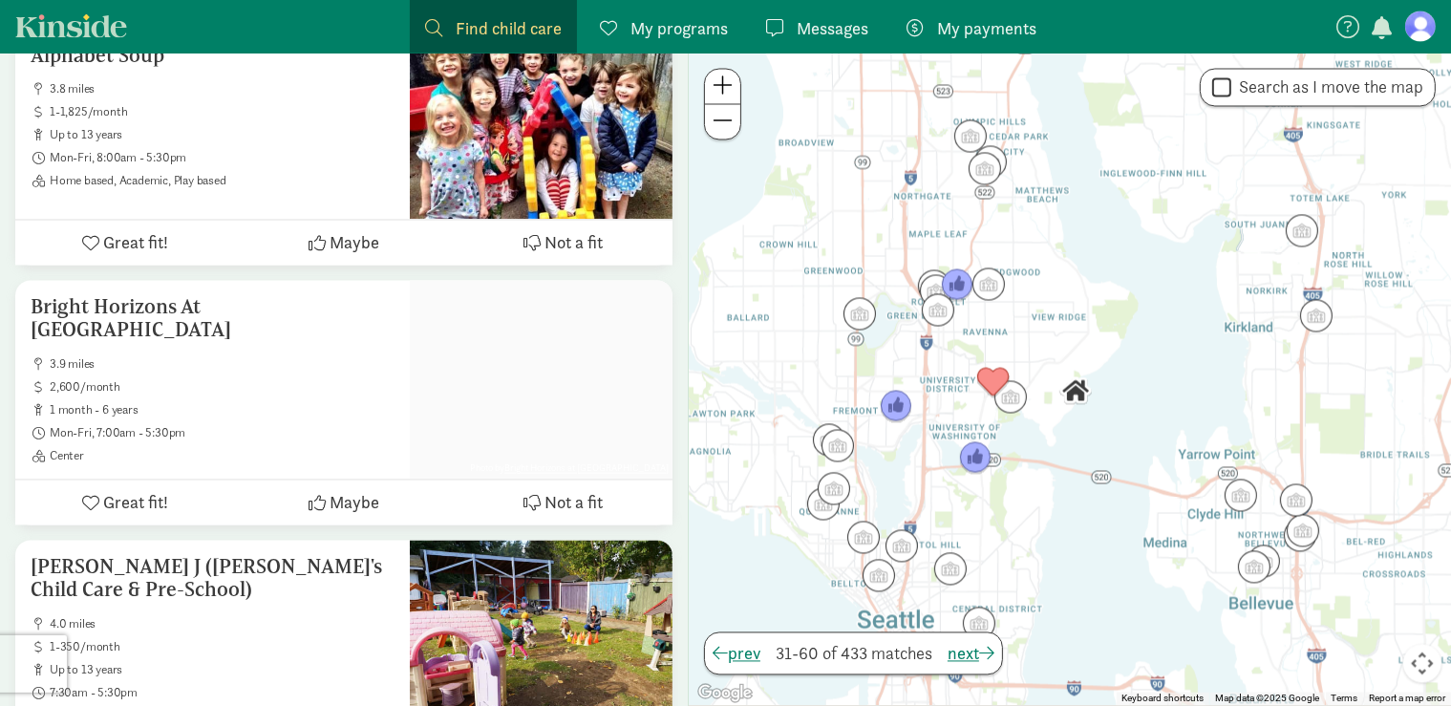
scroll to position [3564, 0]
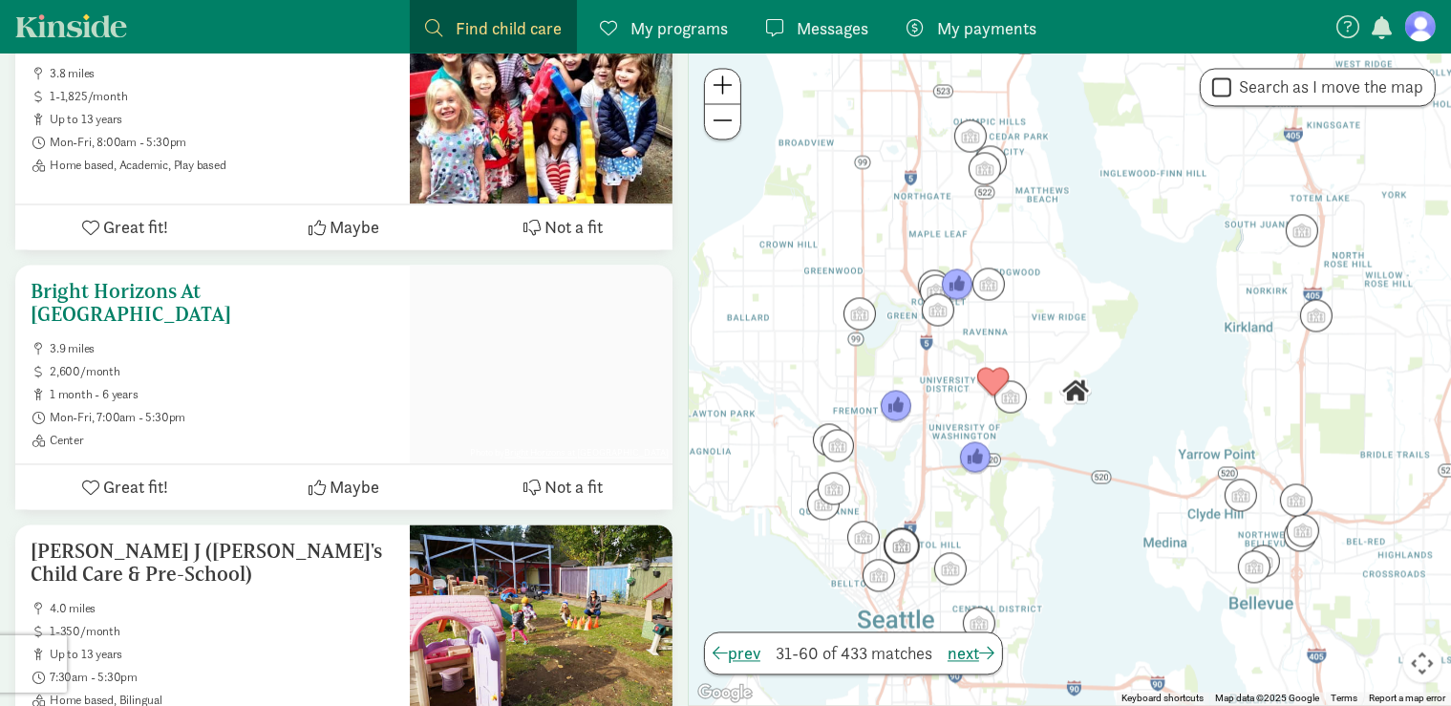
click at [356, 475] on span "Maybe" at bounding box center [355, 488] width 50 height 26
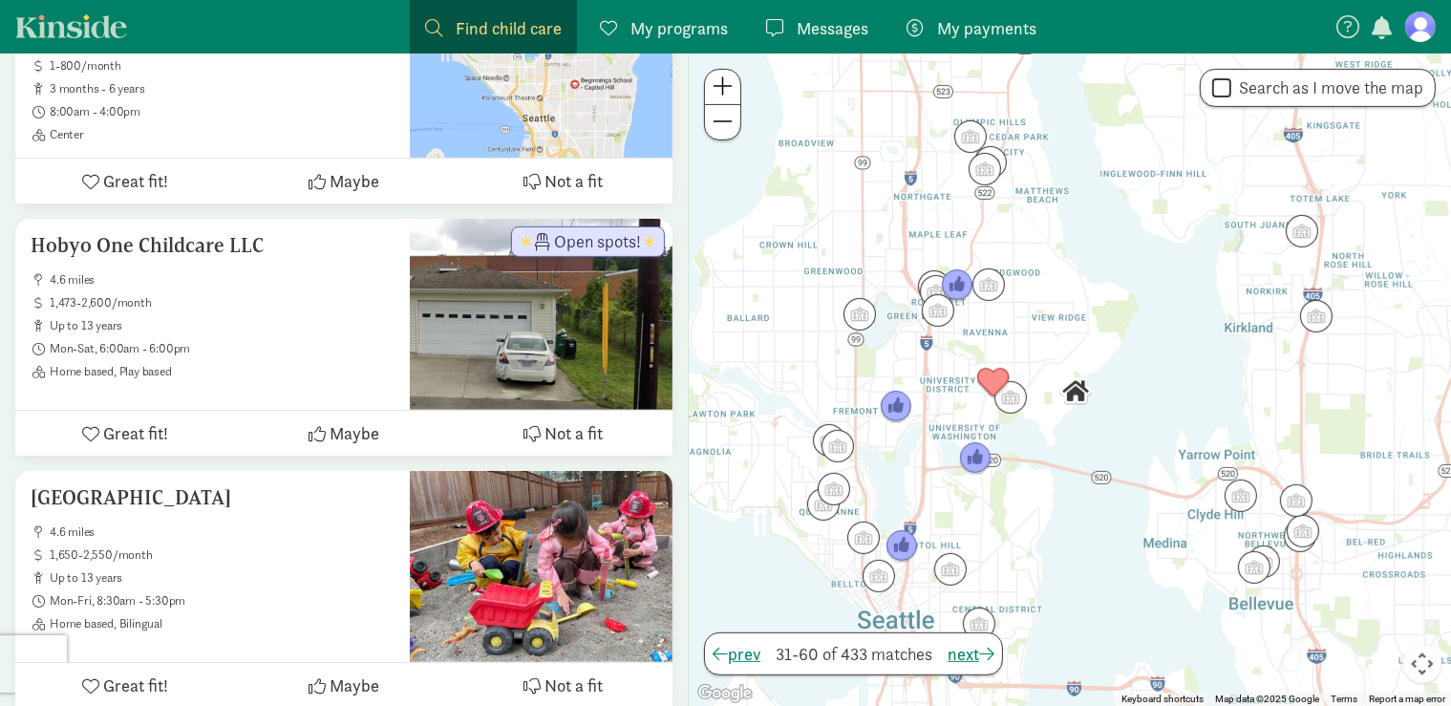
scroll to position [7816, 0]
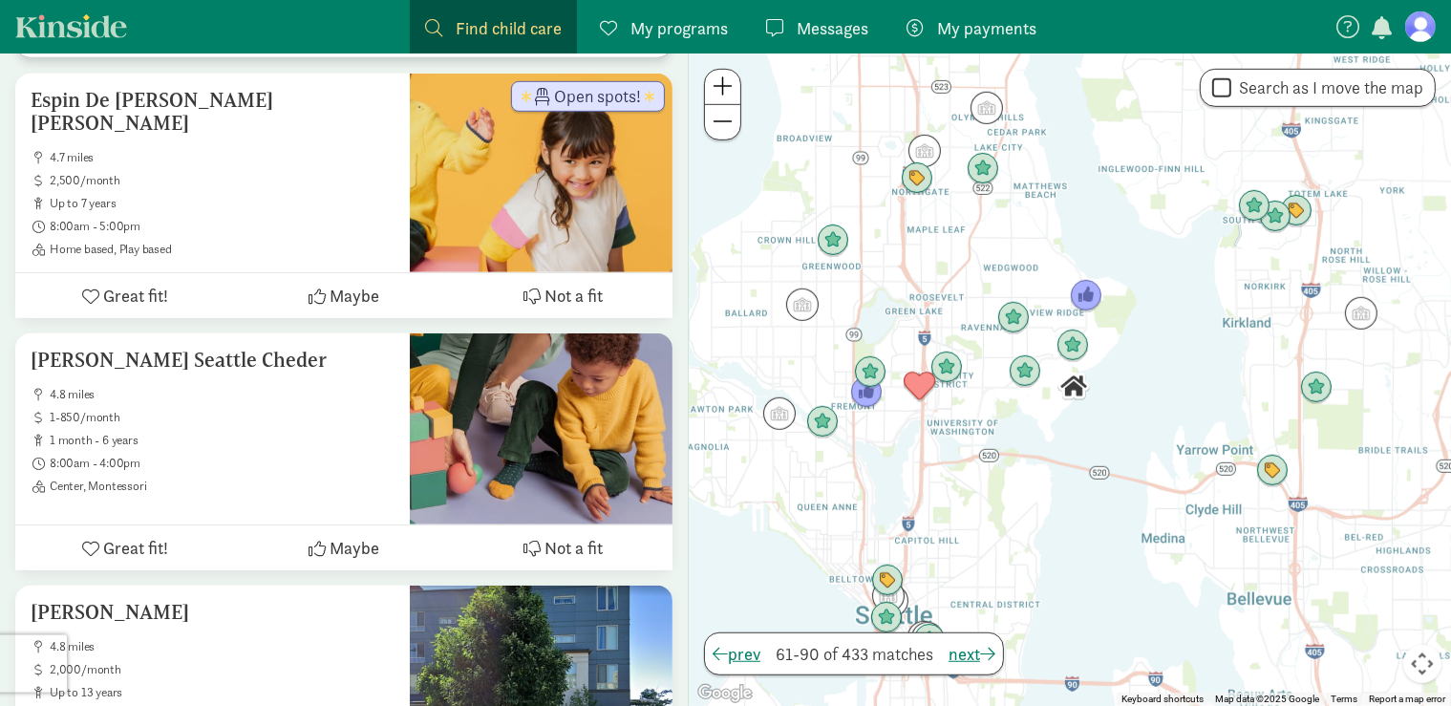
scroll to position [0, 0]
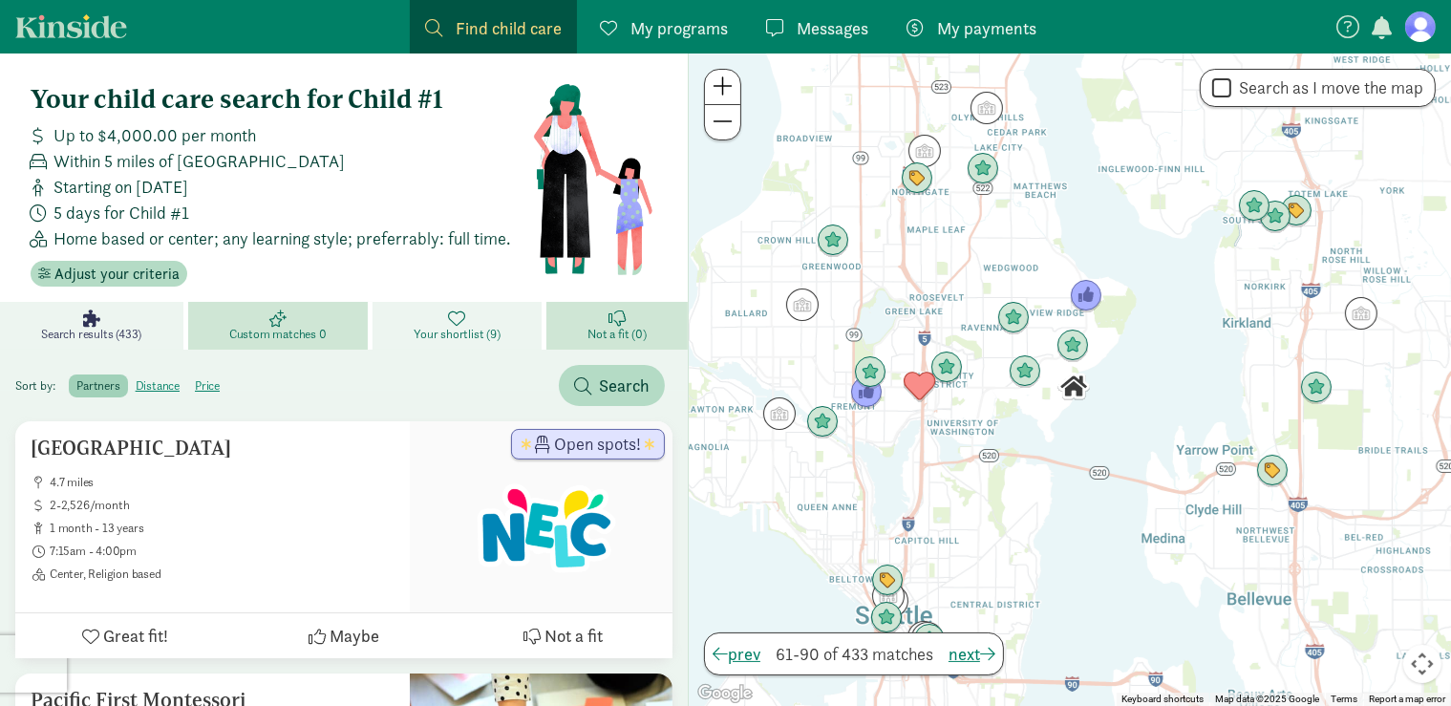
click at [436, 323] on link "Your shortlist (9)" at bounding box center [460, 326] width 174 height 48
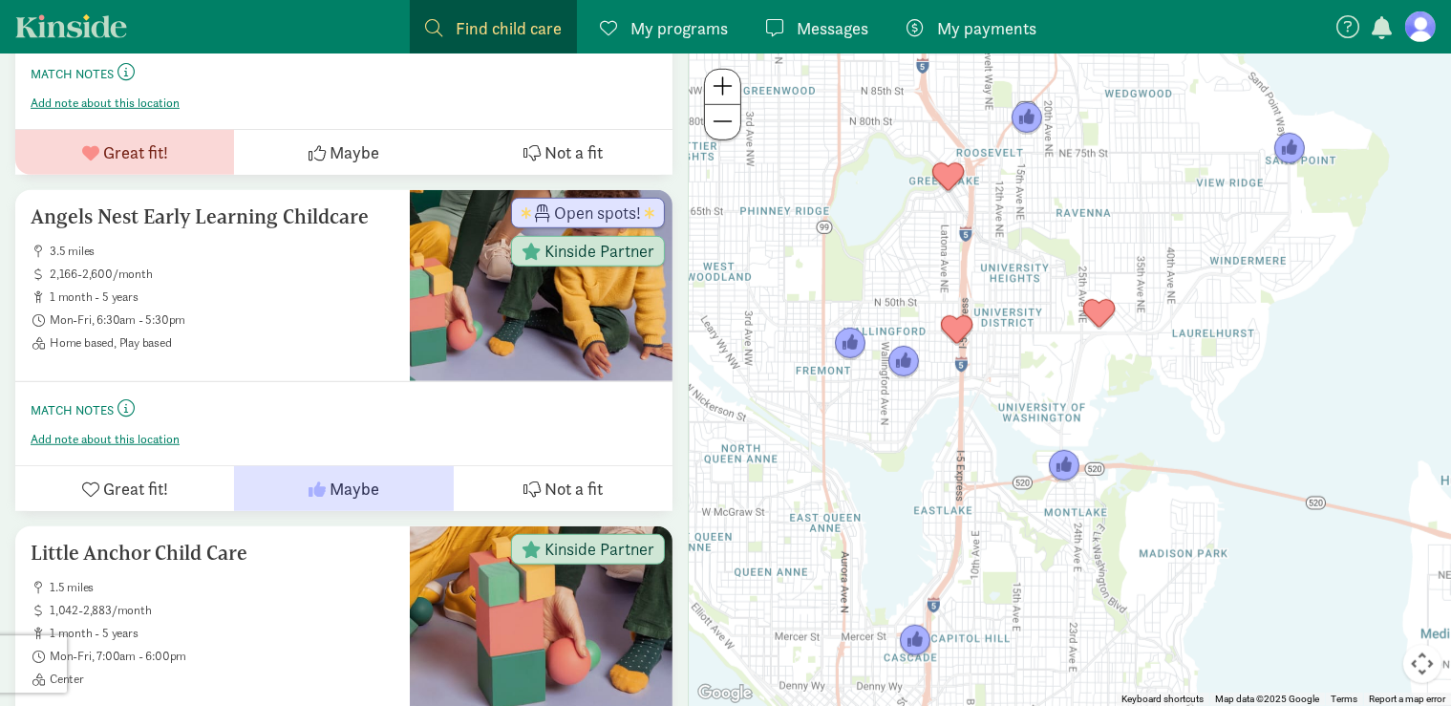
scroll to position [1275, 0]
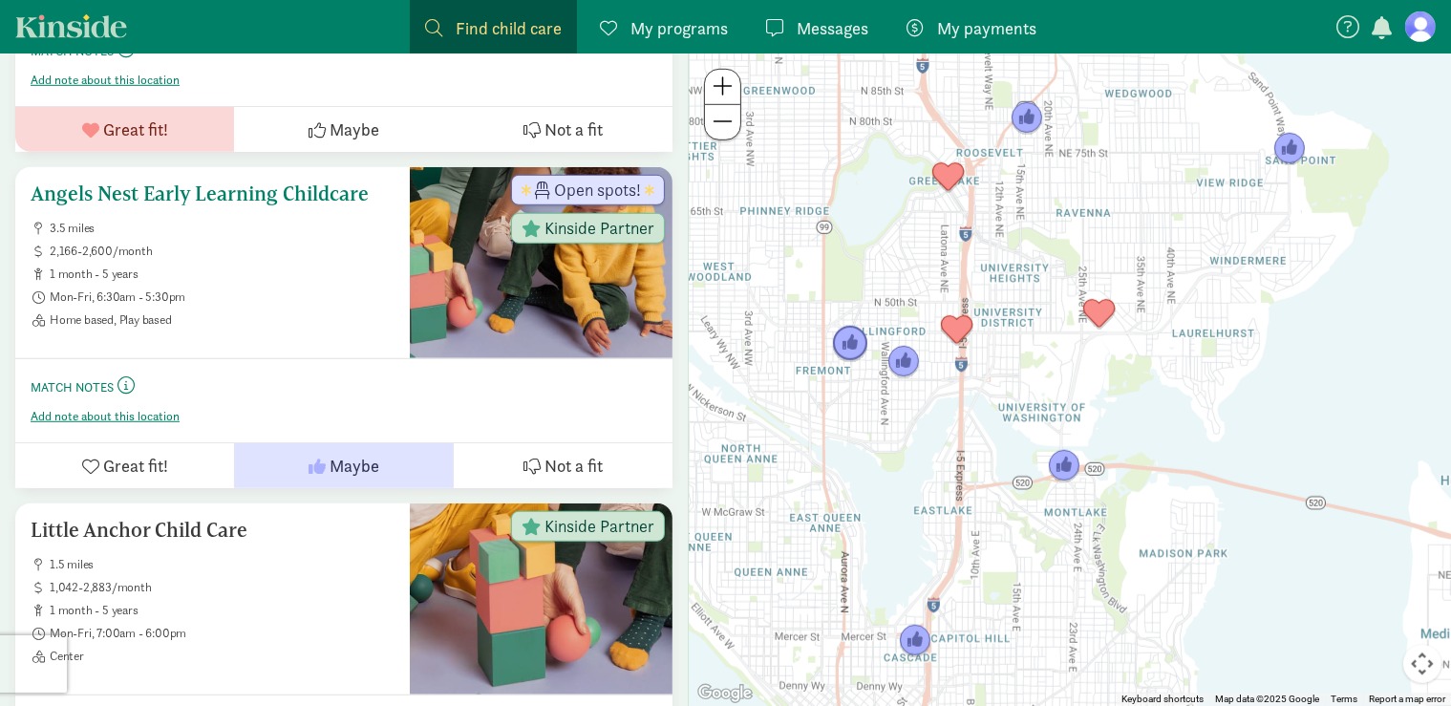
click at [324, 210] on div "Angels Nest Early Learning Childcare 3.5 miles 2,166-2,600/month 1 month - 5 ye…" at bounding box center [213, 254] width 364 height 145
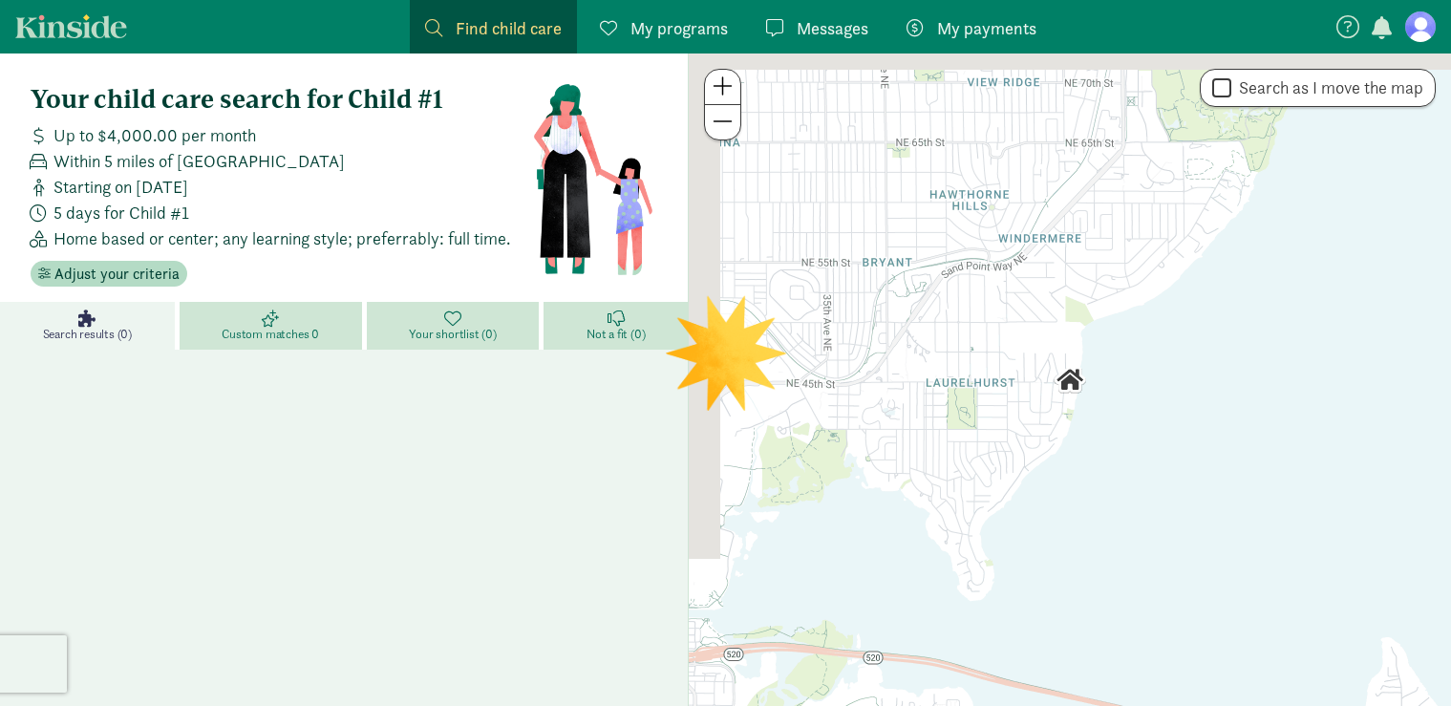
click at [464, 322] on link "Your shortlist (0)" at bounding box center [456, 326] width 178 height 48
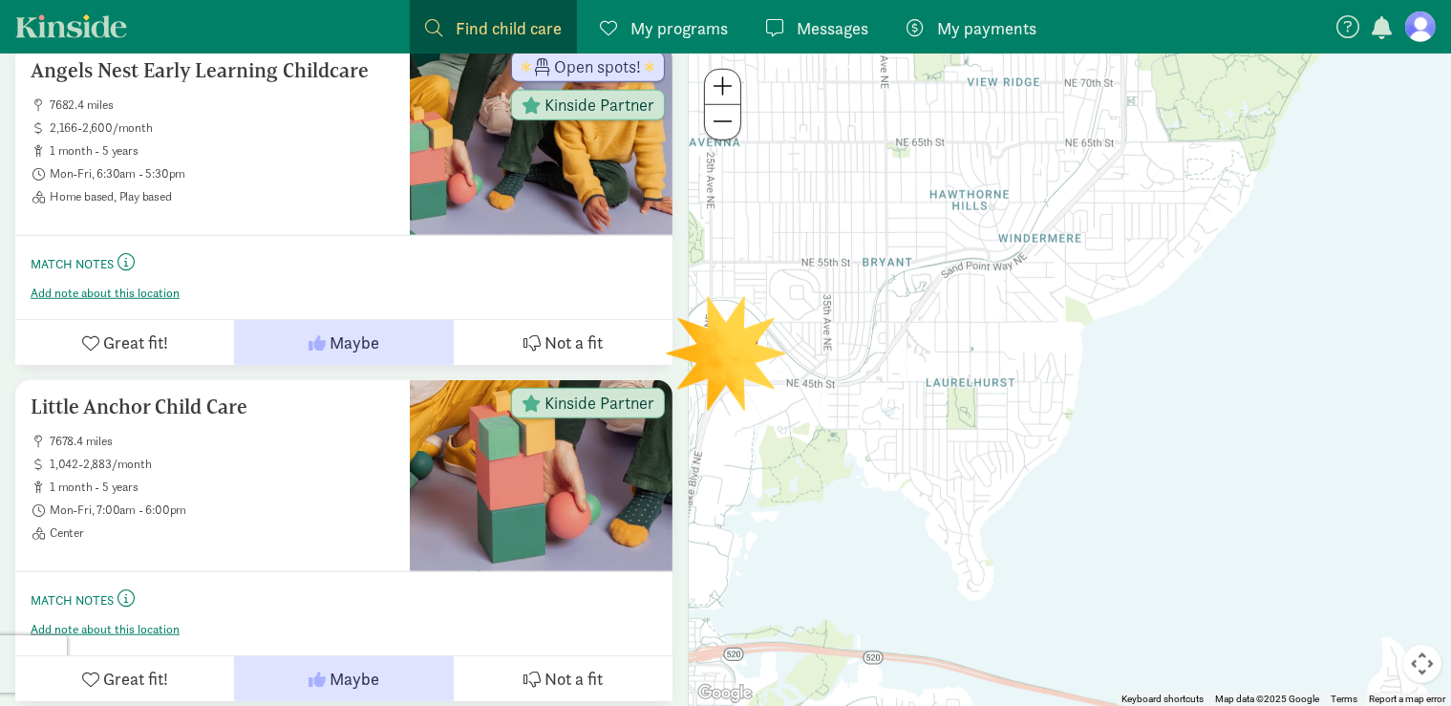
scroll to position [1395, 0]
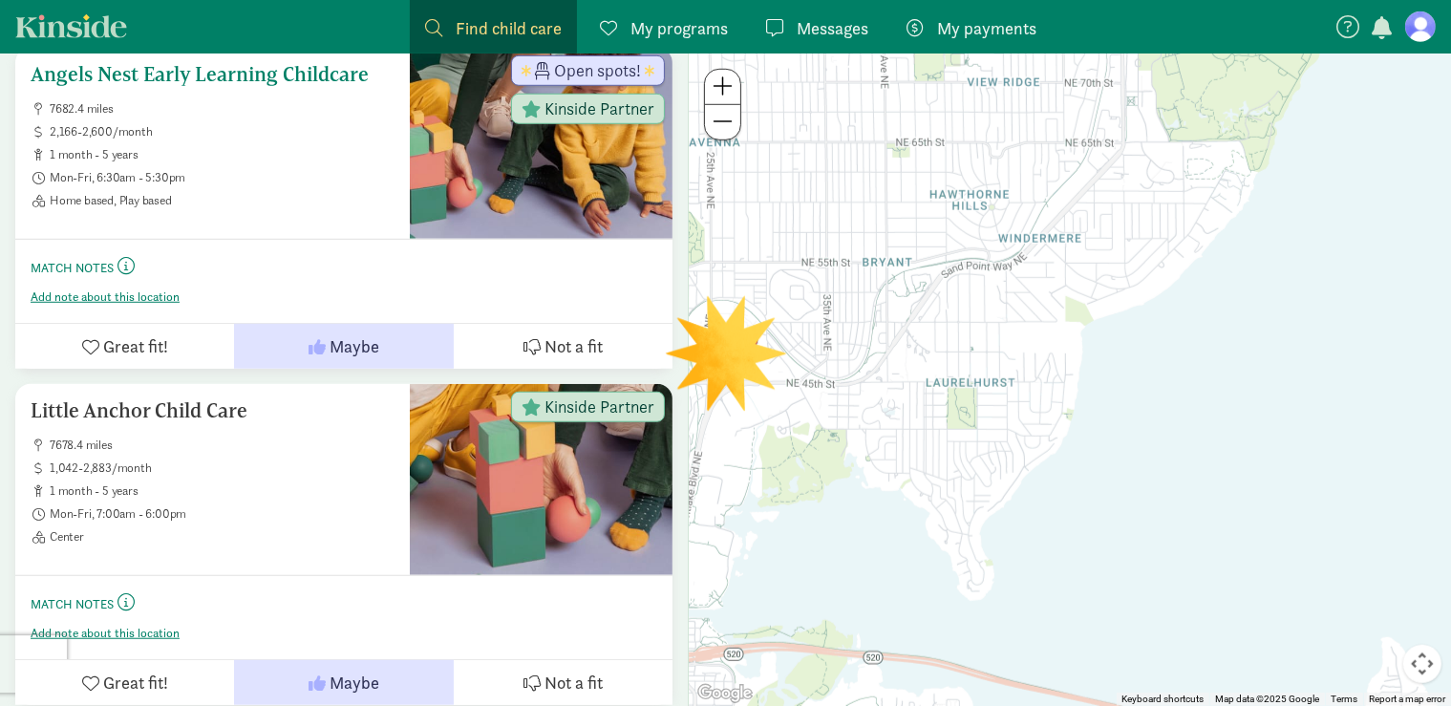
click at [554, 337] on span "Not a fit" at bounding box center [573, 346] width 58 height 26
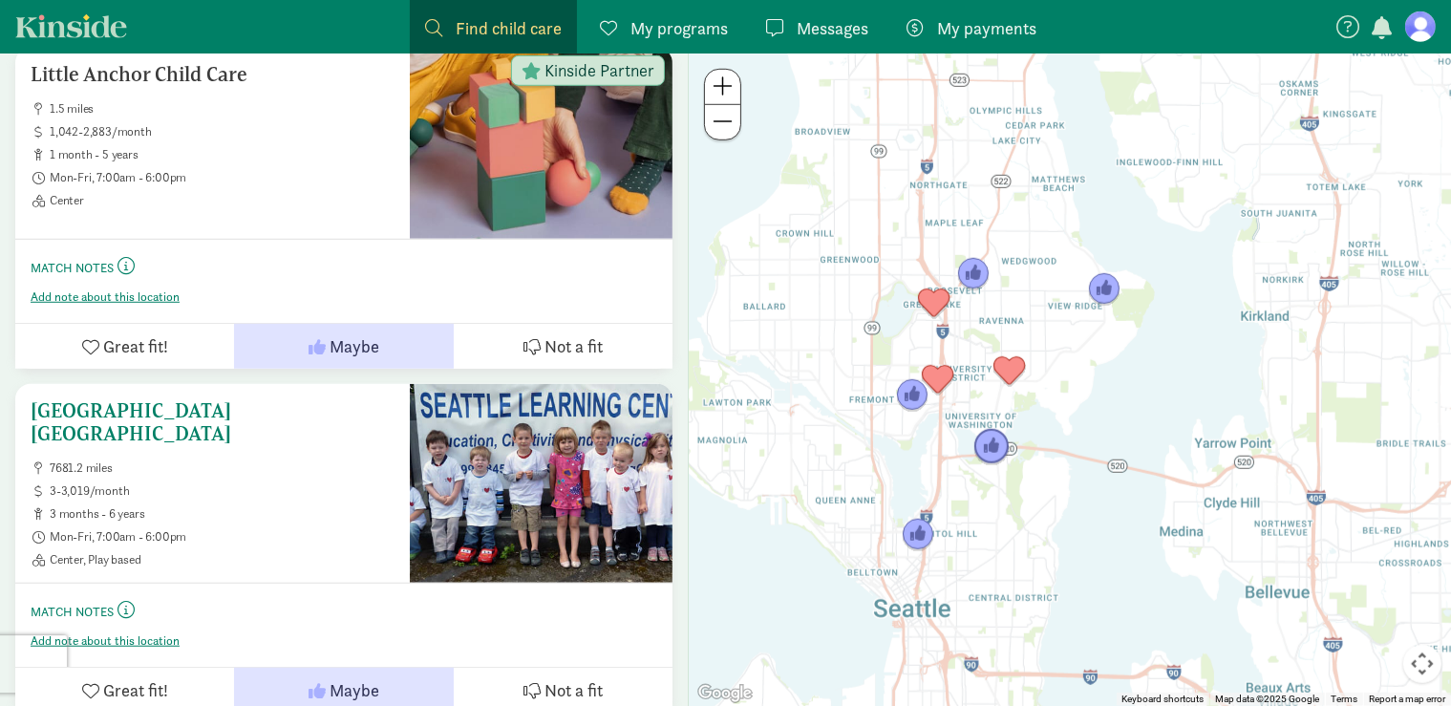
click at [545, 700] on button "Not a fit" at bounding box center [563, 690] width 219 height 45
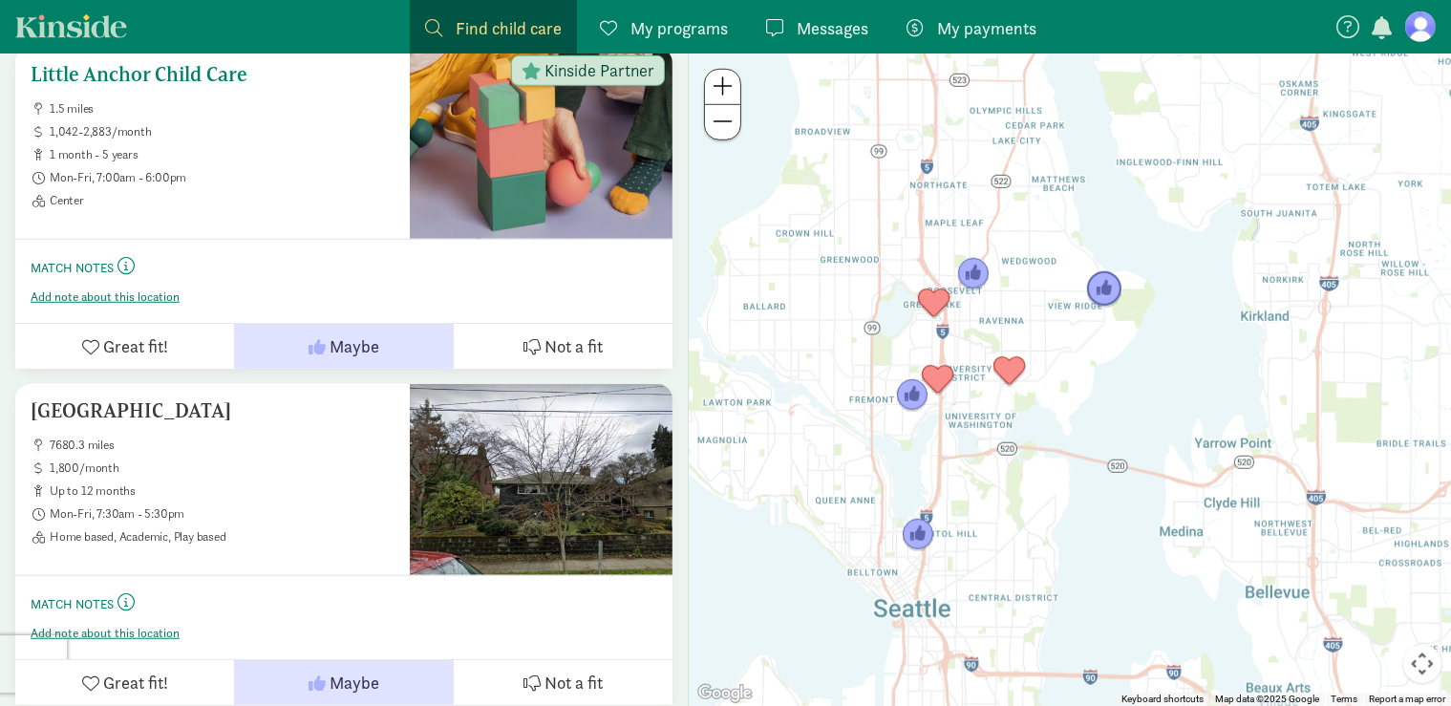
click at [564, 338] on span "Not a fit" at bounding box center [573, 346] width 58 height 26
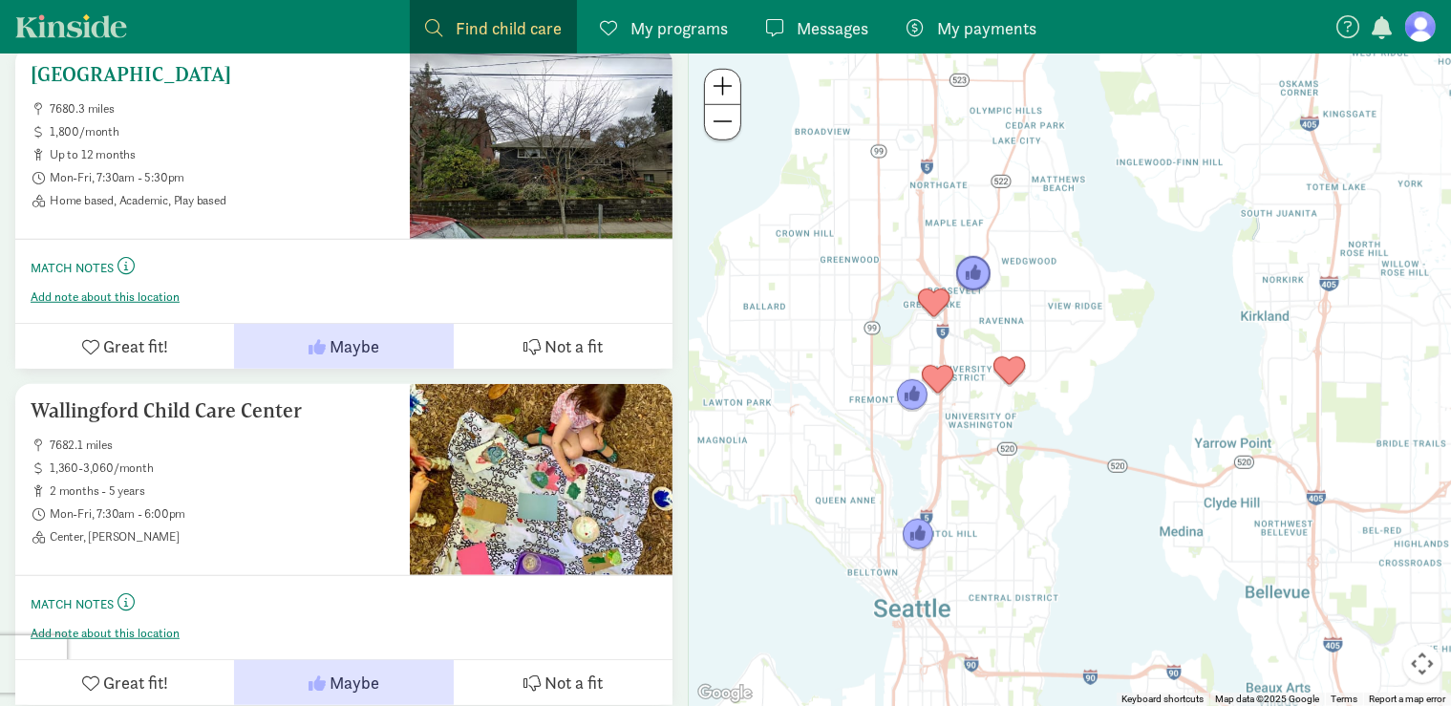
click at [609, 343] on button "Not a fit" at bounding box center [563, 346] width 219 height 45
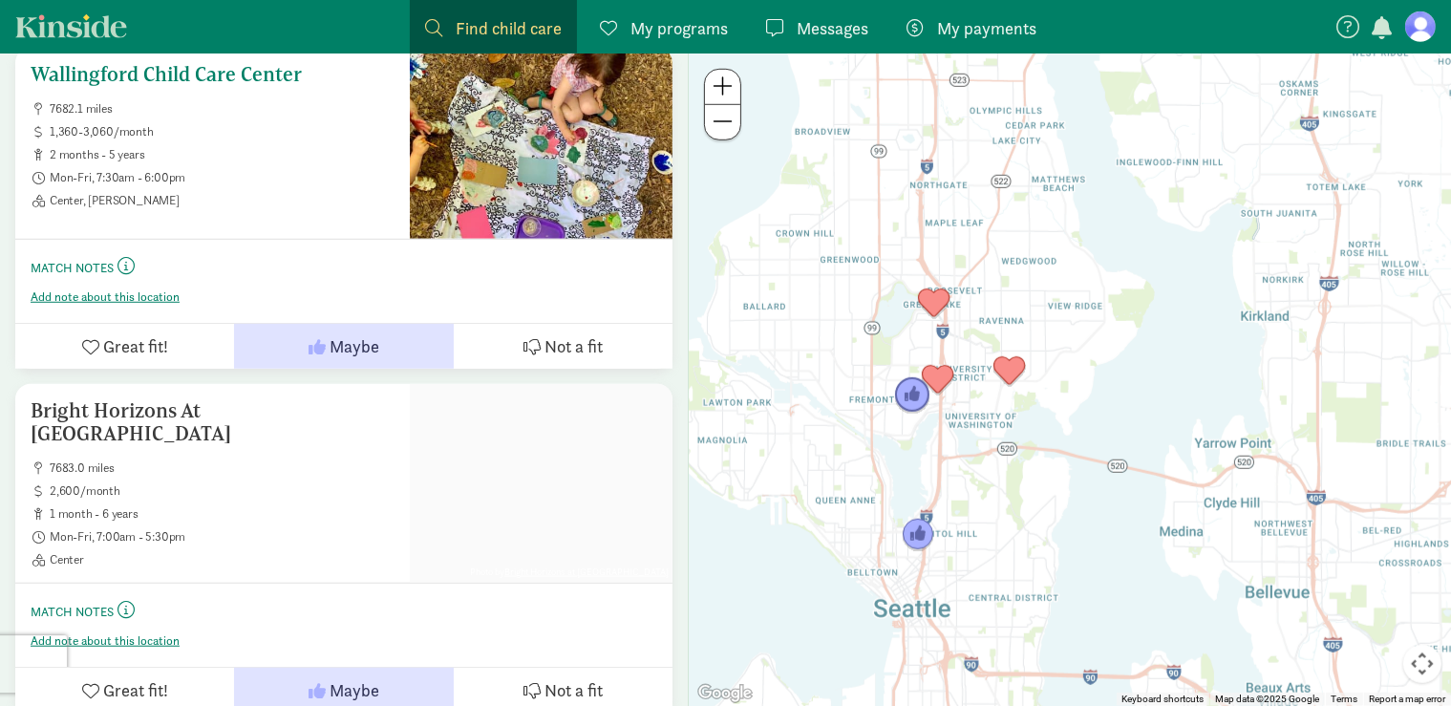
click at [139, 337] on span "Great fit!" at bounding box center [135, 346] width 65 height 26
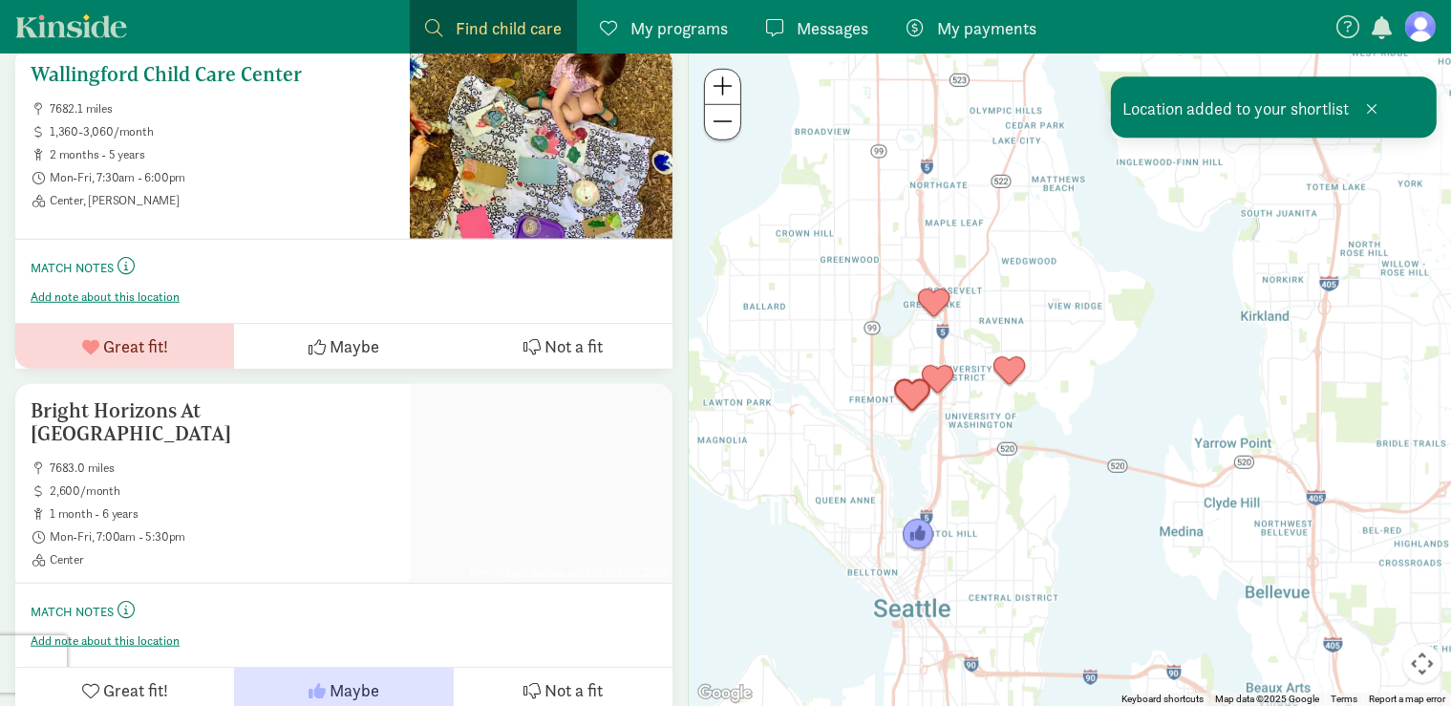
click at [272, 64] on h5 "Wallingford Child Care Center" at bounding box center [213, 74] width 364 height 23
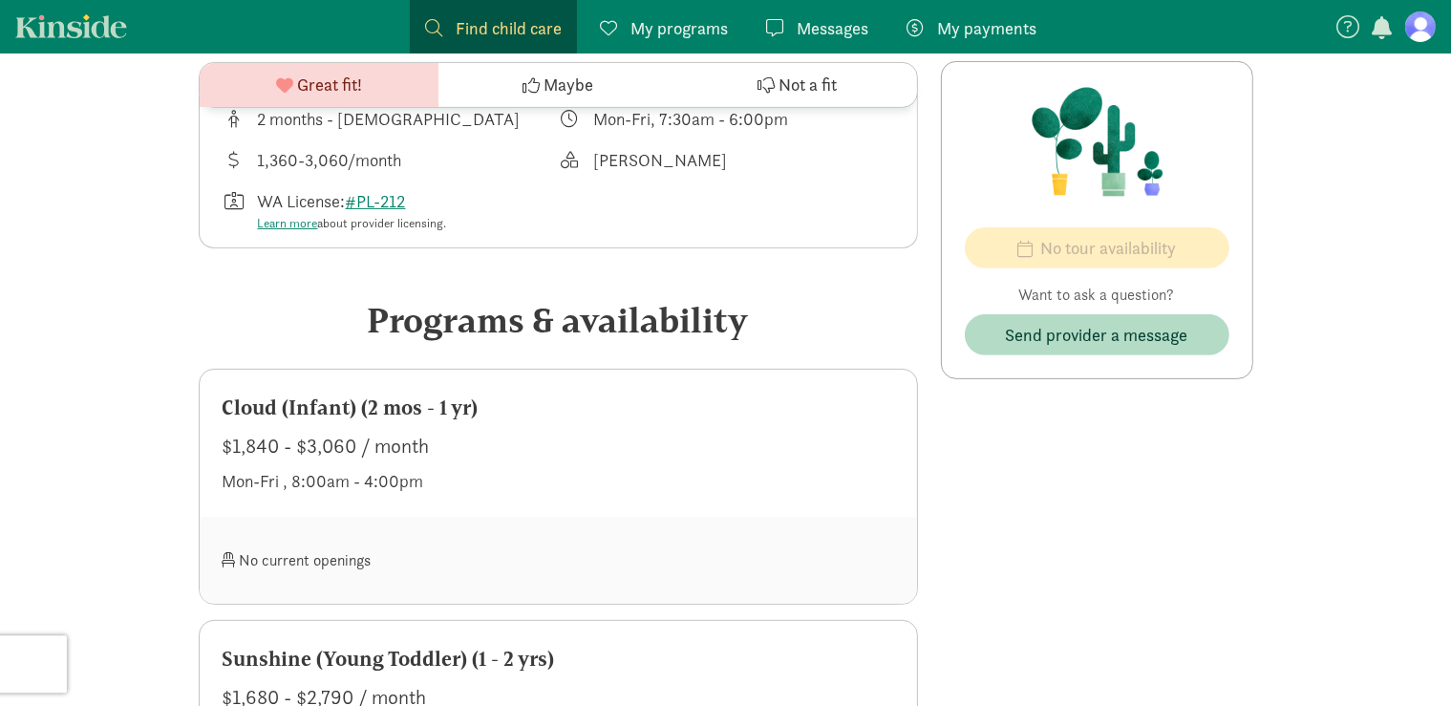
scroll to position [655, 0]
